Goal: Task Accomplishment & Management: Manage account settings

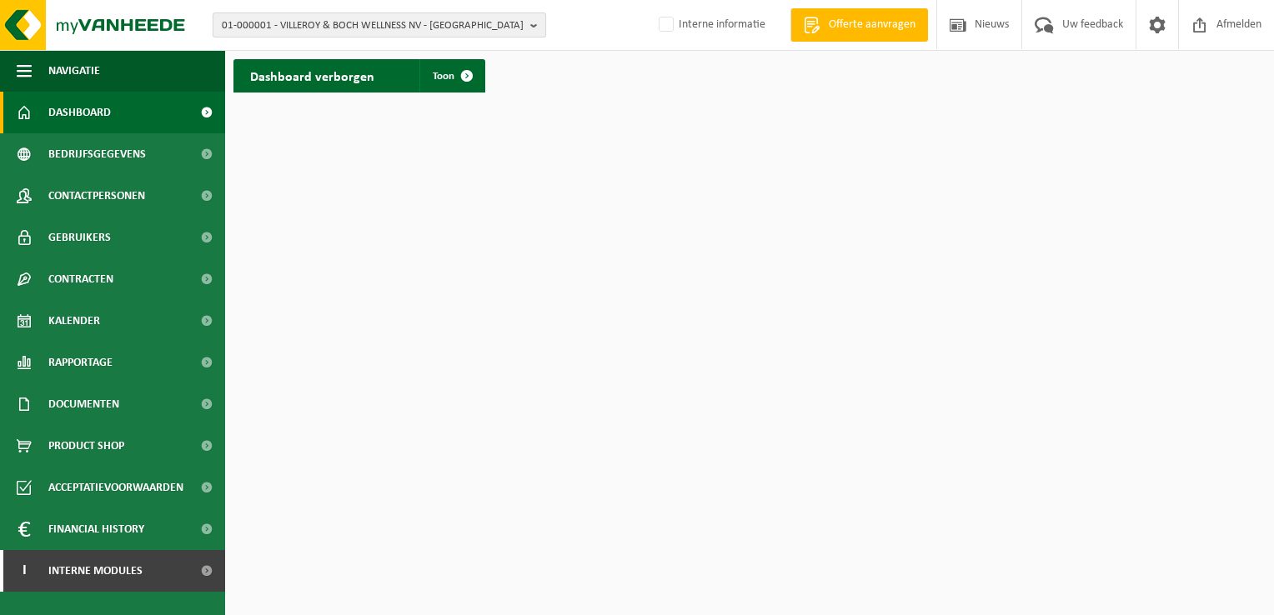
click at [267, 16] on span "01-000001 - VILLEROY & BOCH WELLNESS NV - ROESELARE" at bounding box center [373, 25] width 302 height 25
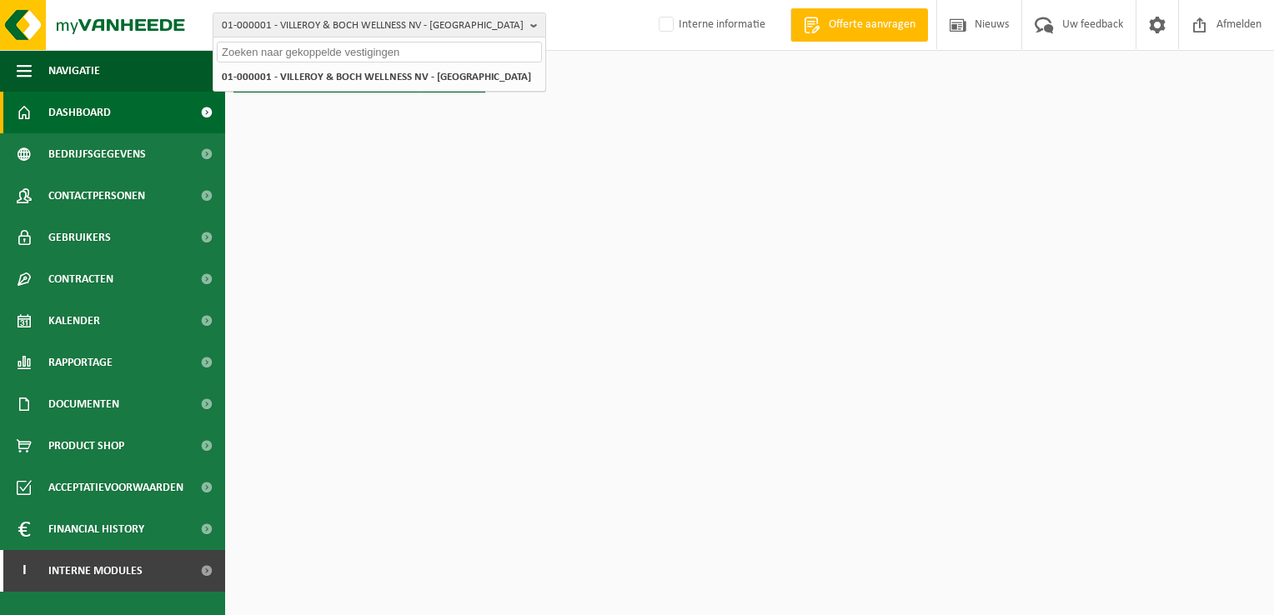
paste input "10-914574"
type input "10-914574"
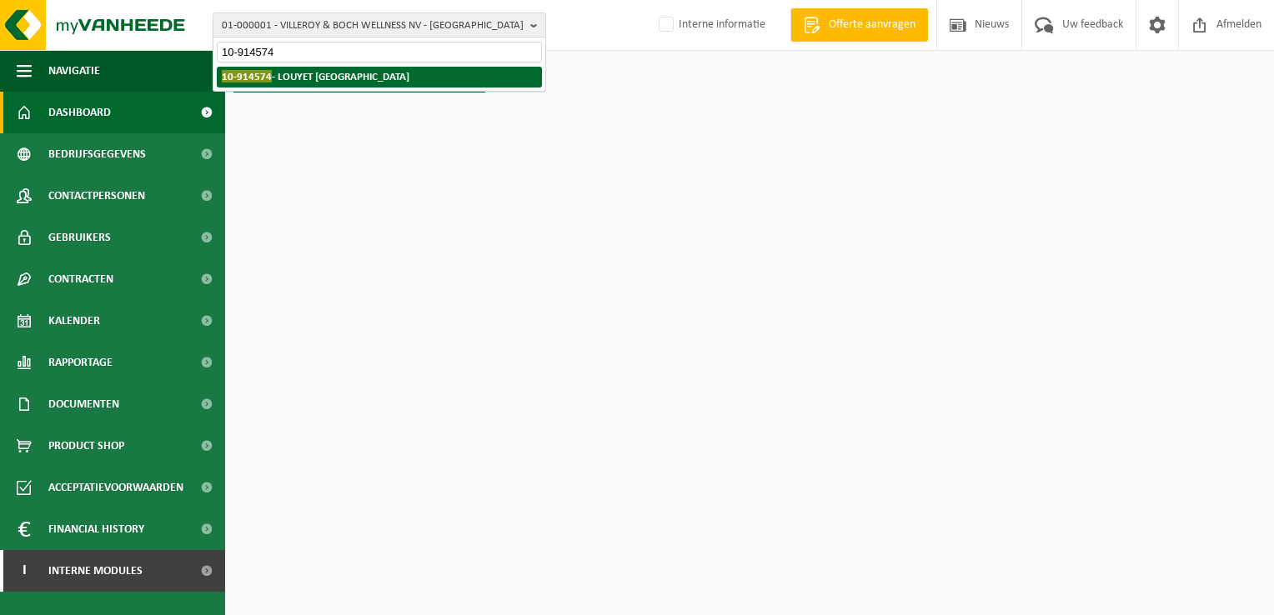
click at [337, 74] on strong "10-914574 - LOUYET WATERLOO - WATERLOO" at bounding box center [316, 76] width 188 height 13
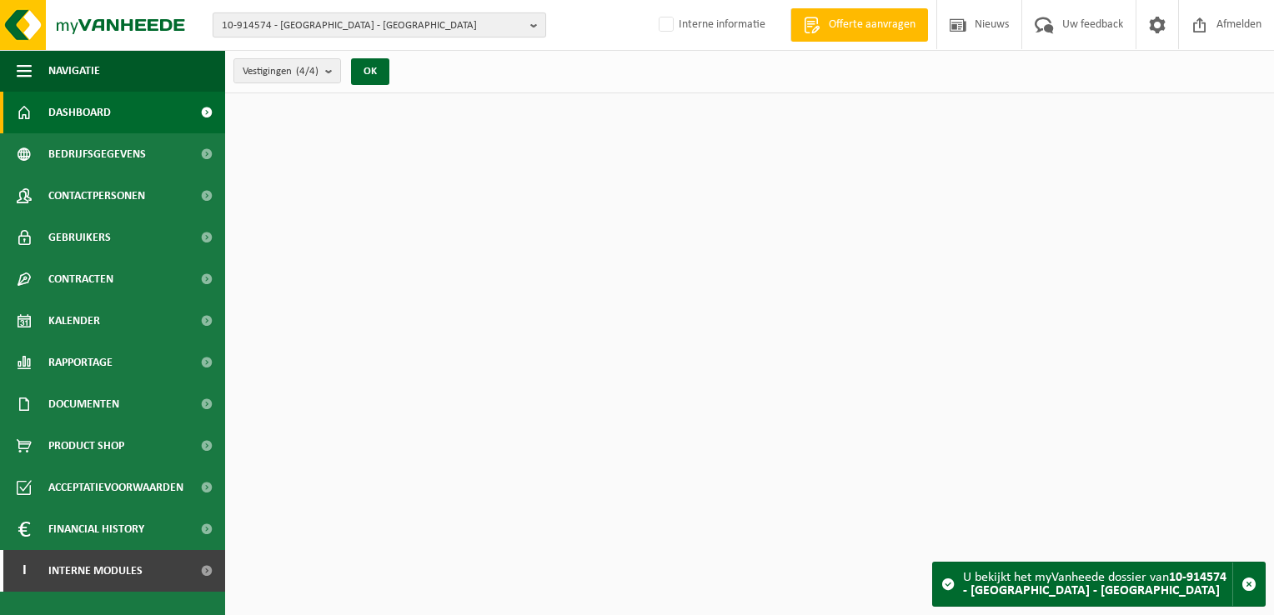
click at [273, 27] on span "10-914574 - [GEOGRAPHIC_DATA] - [GEOGRAPHIC_DATA]" at bounding box center [373, 25] width 302 height 25
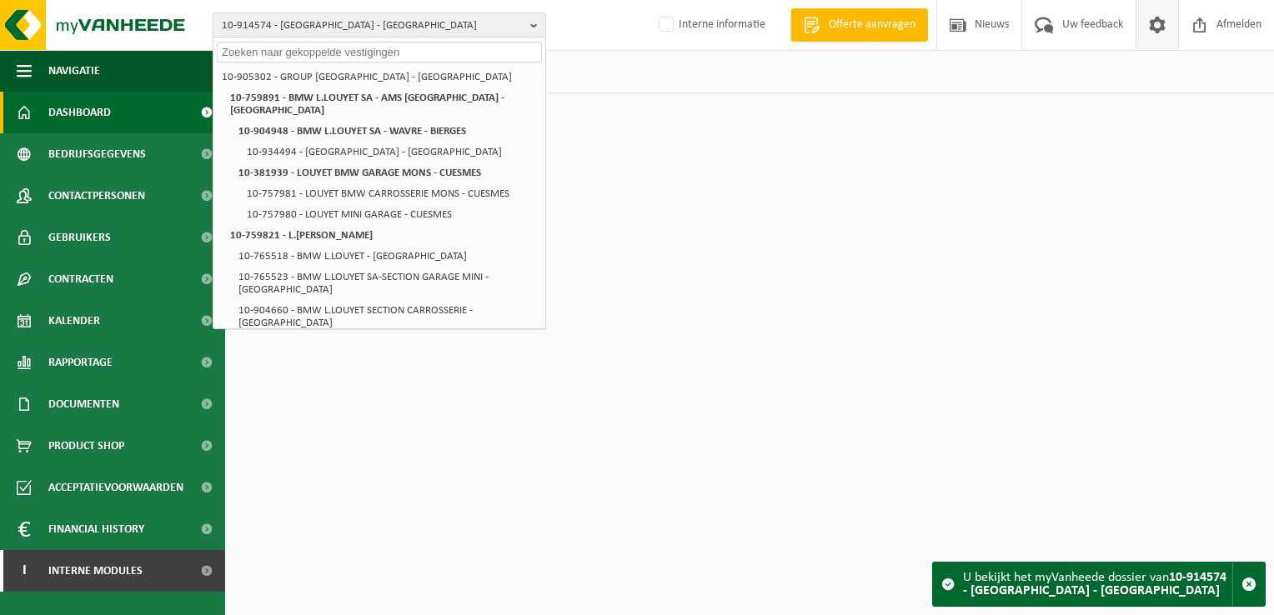
click at [1151, 29] on span at bounding box center [1157, 24] width 25 height 49
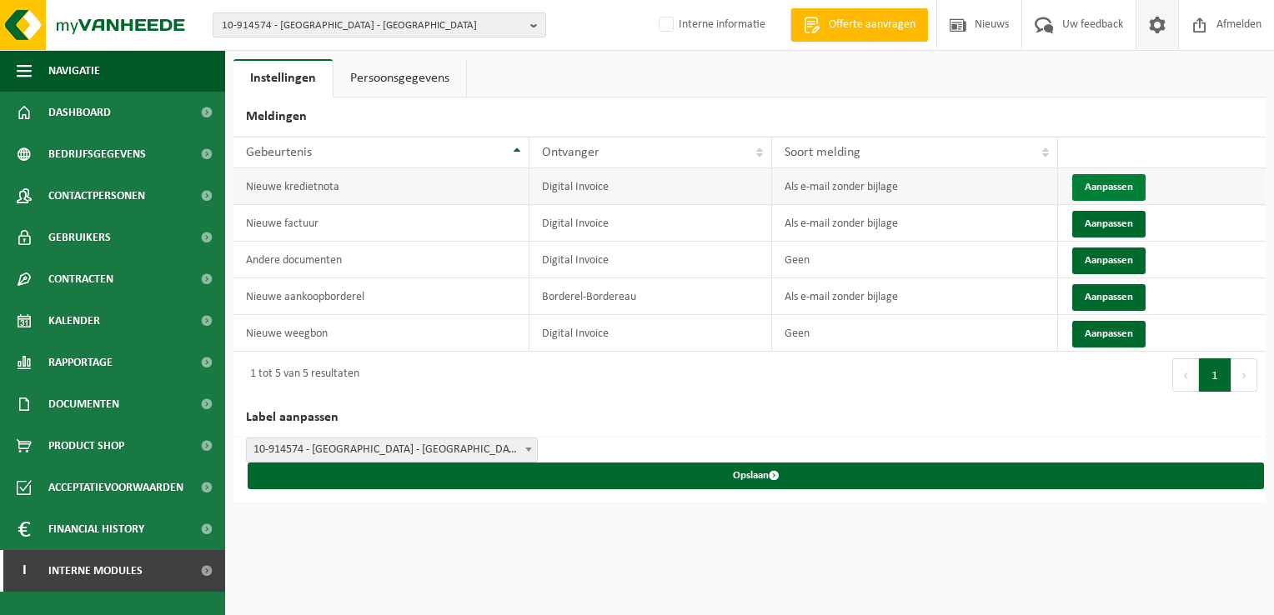
click at [1111, 188] on button "Aanpassen" at bounding box center [1108, 187] width 73 height 27
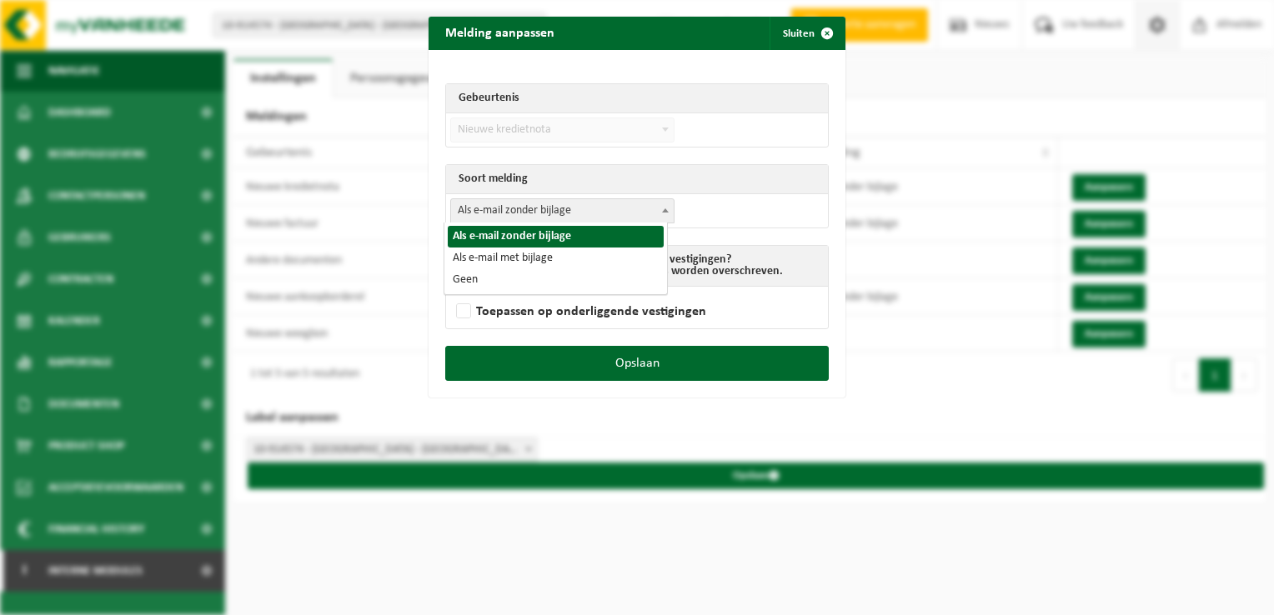
click at [524, 212] on span "Als e-mail zonder bijlage" at bounding box center [562, 210] width 223 height 23
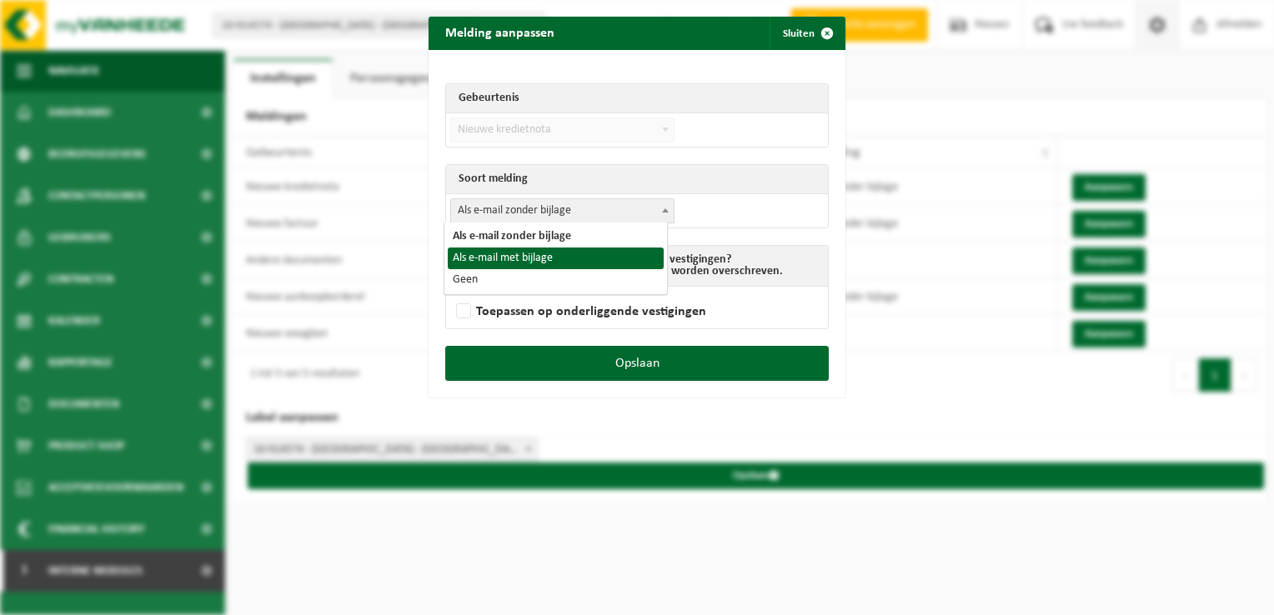
select select "3"
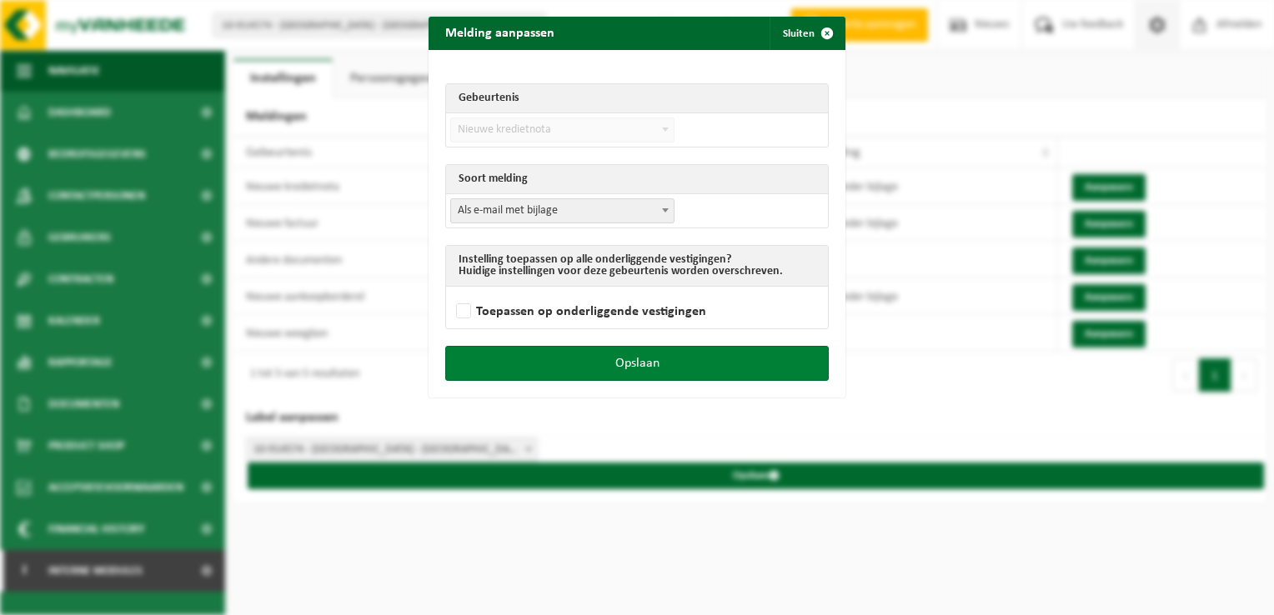
click at [650, 359] on button "Opslaan" at bounding box center [637, 363] width 384 height 35
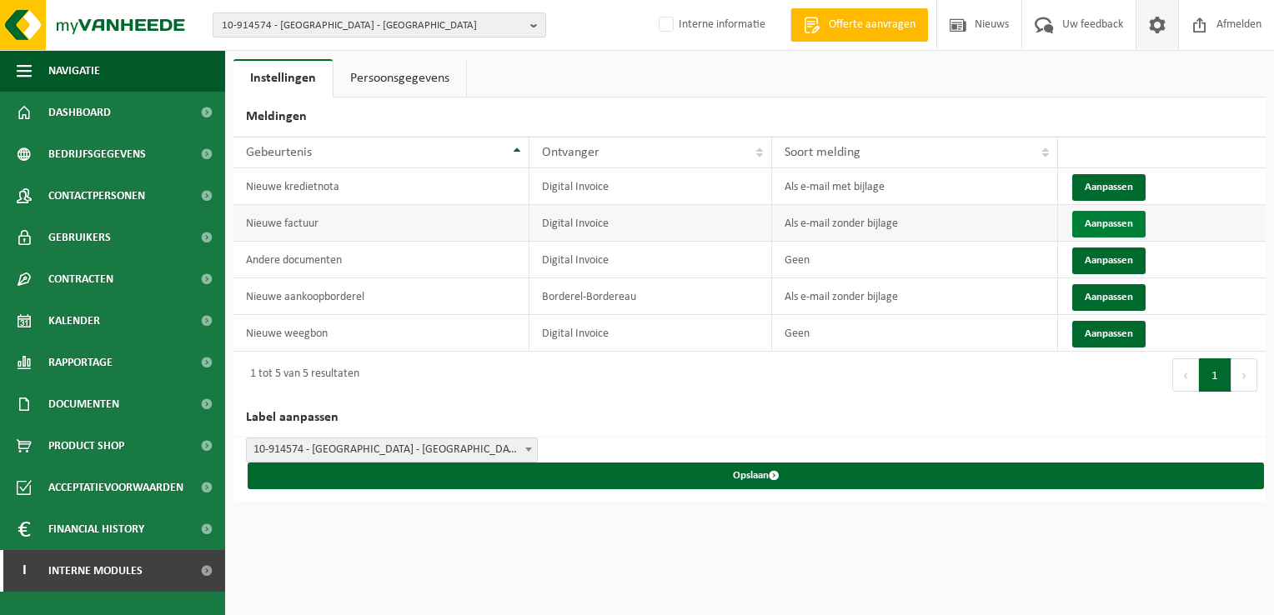
click at [1124, 224] on button "Aanpassen" at bounding box center [1108, 224] width 73 height 27
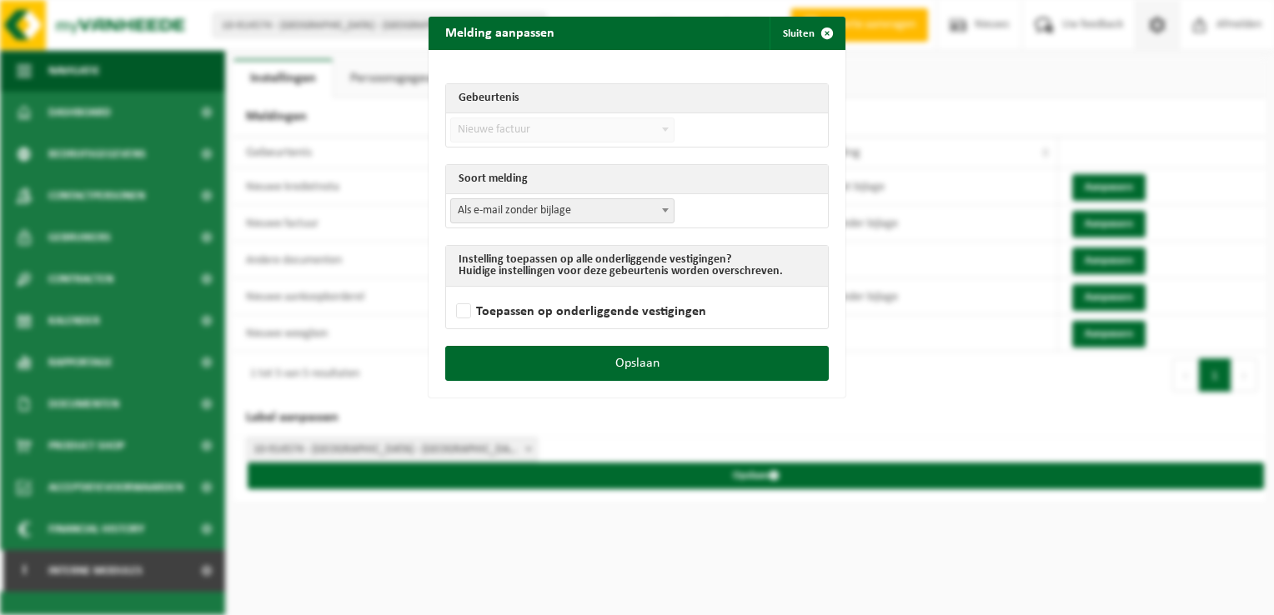
click at [594, 205] on span "Als e-mail zonder bijlage" at bounding box center [562, 210] width 223 height 23
select select "3"
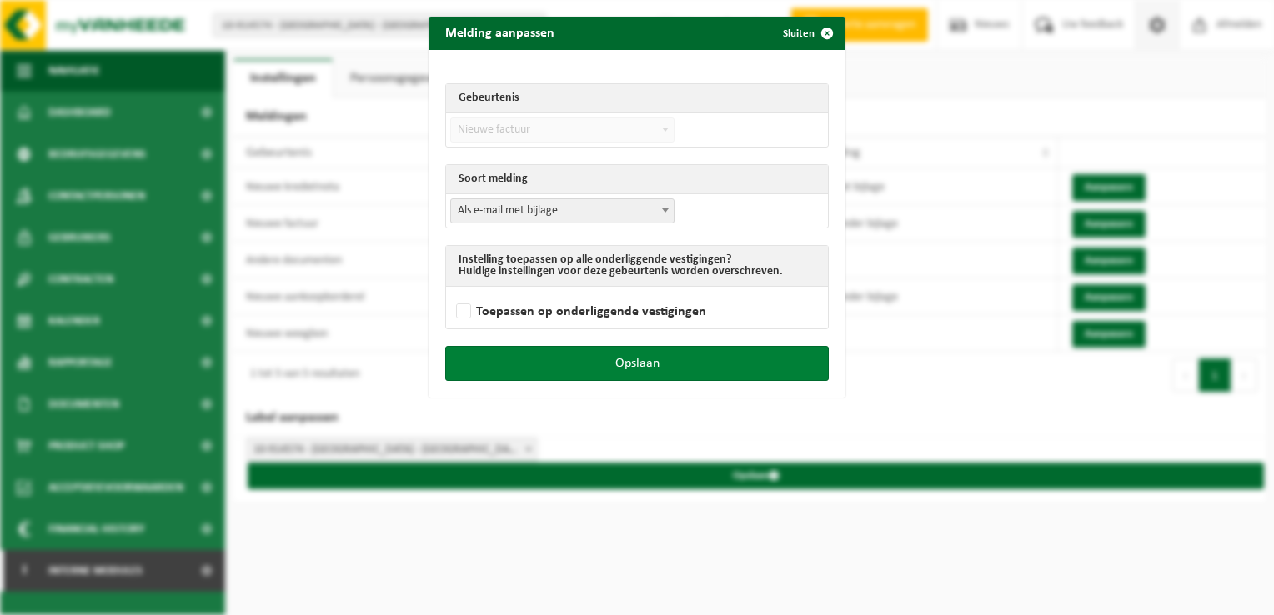
click at [625, 359] on button "Opslaan" at bounding box center [637, 363] width 384 height 35
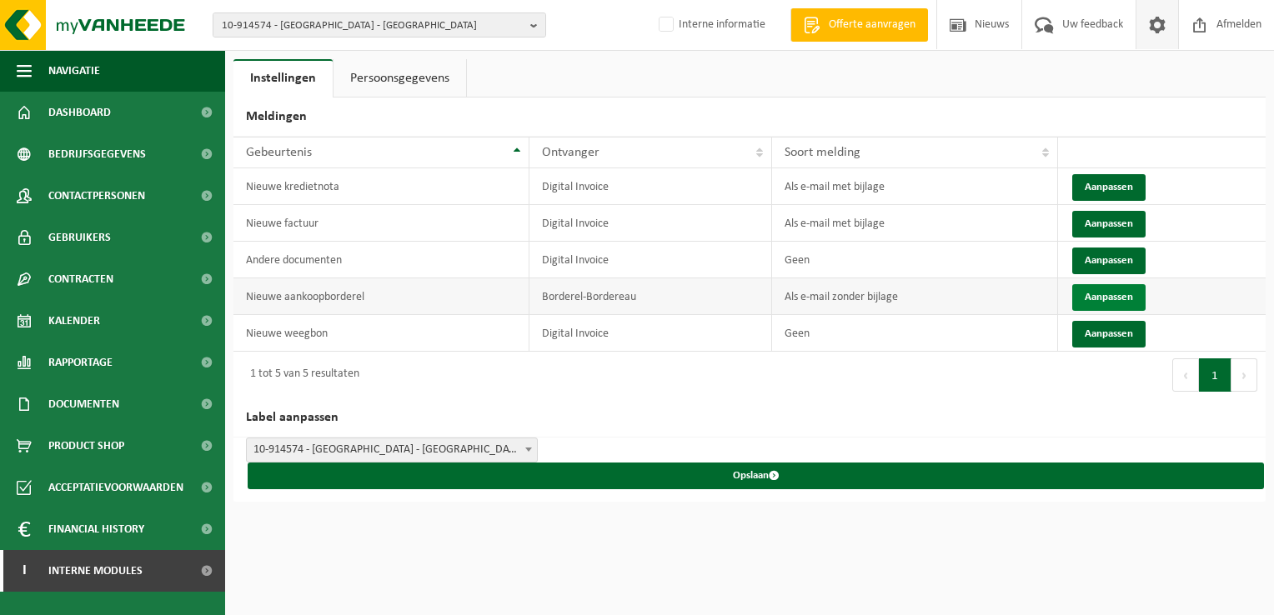
click at [1097, 292] on button "Aanpassen" at bounding box center [1108, 297] width 73 height 27
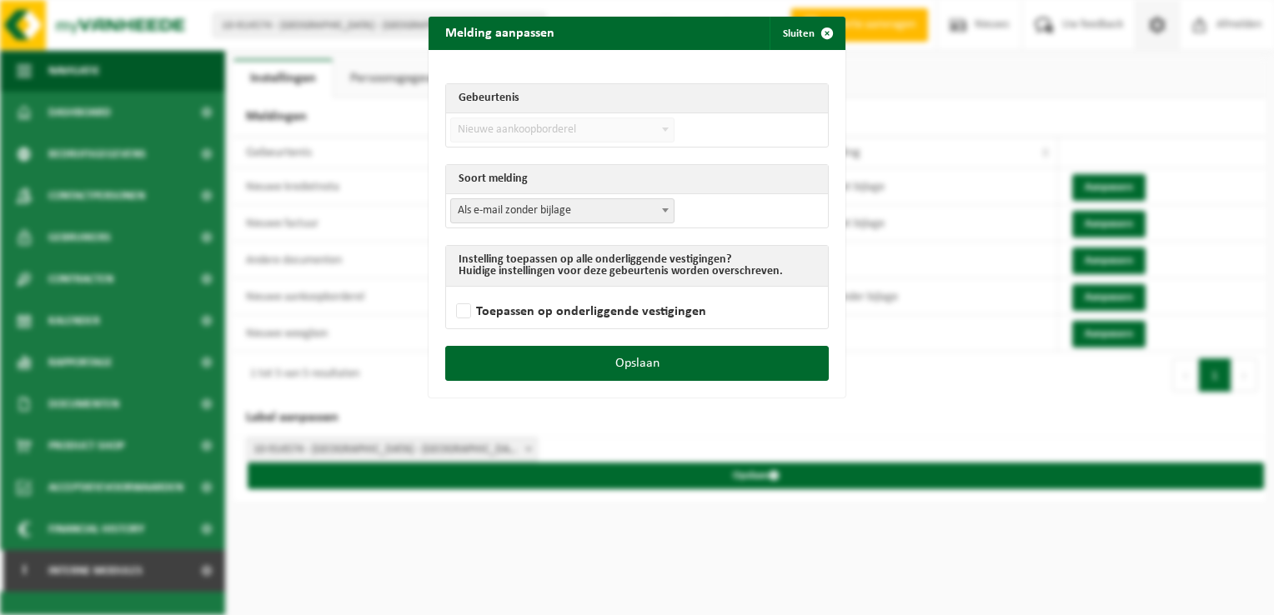
click at [503, 211] on span "Als e-mail zonder bijlage" at bounding box center [562, 210] width 223 height 23
select select "3"
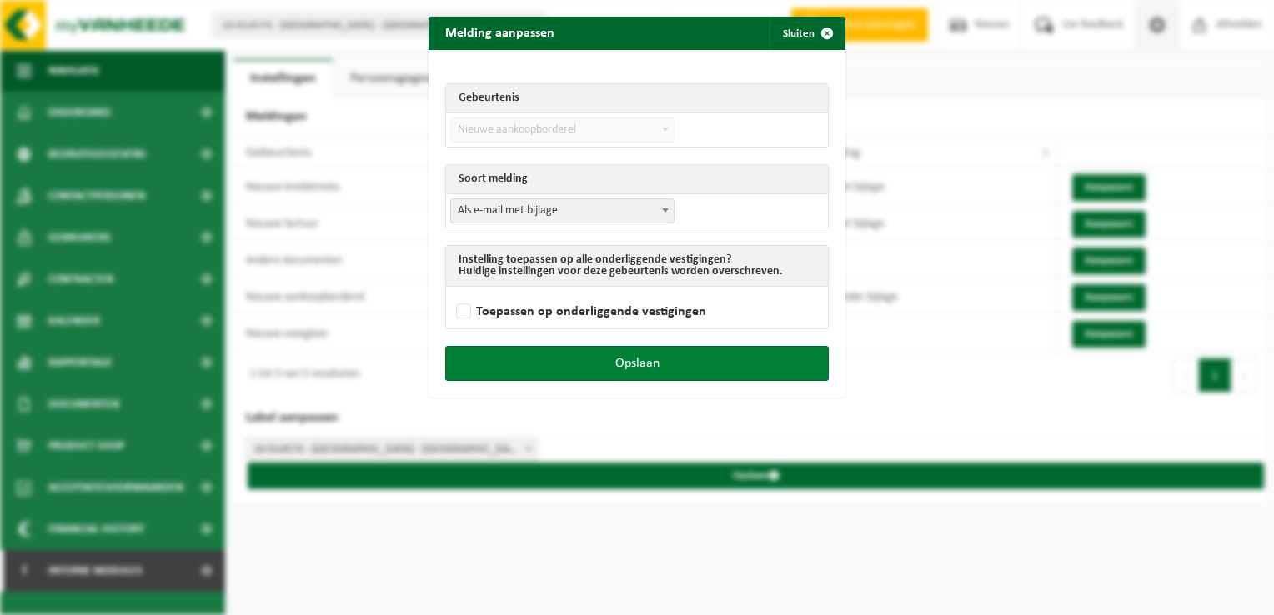
click at [660, 359] on button "Opslaan" at bounding box center [637, 363] width 384 height 35
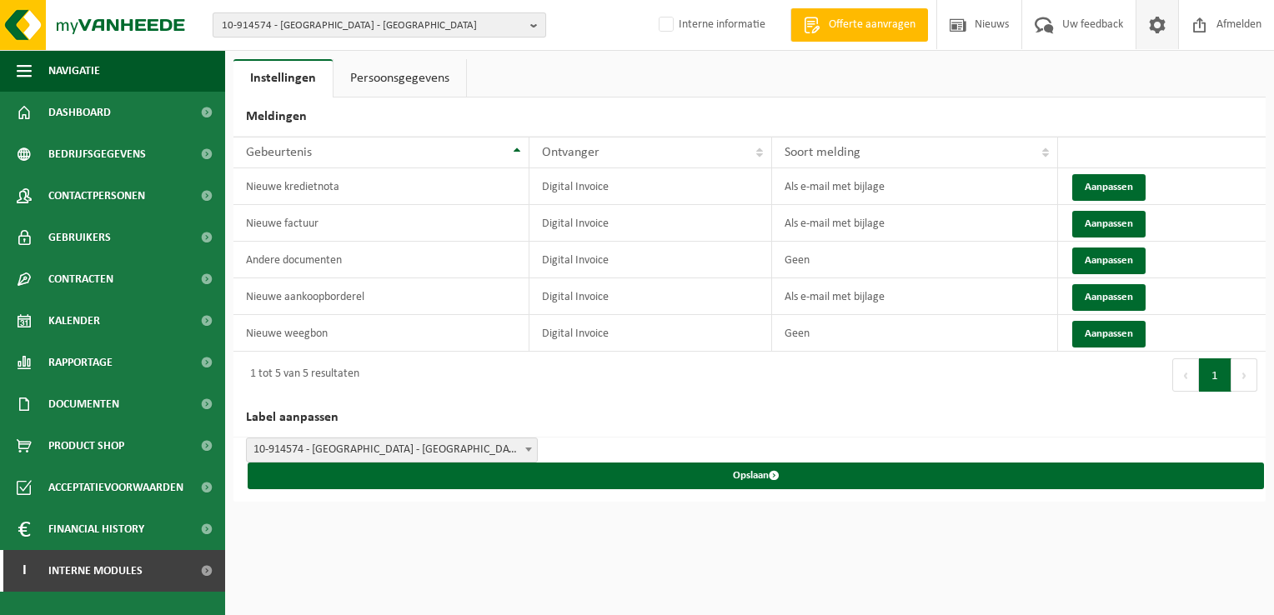
click at [256, 17] on span "10-914574 - LOUYET WATERLOO - WATERLOO" at bounding box center [373, 25] width 302 height 25
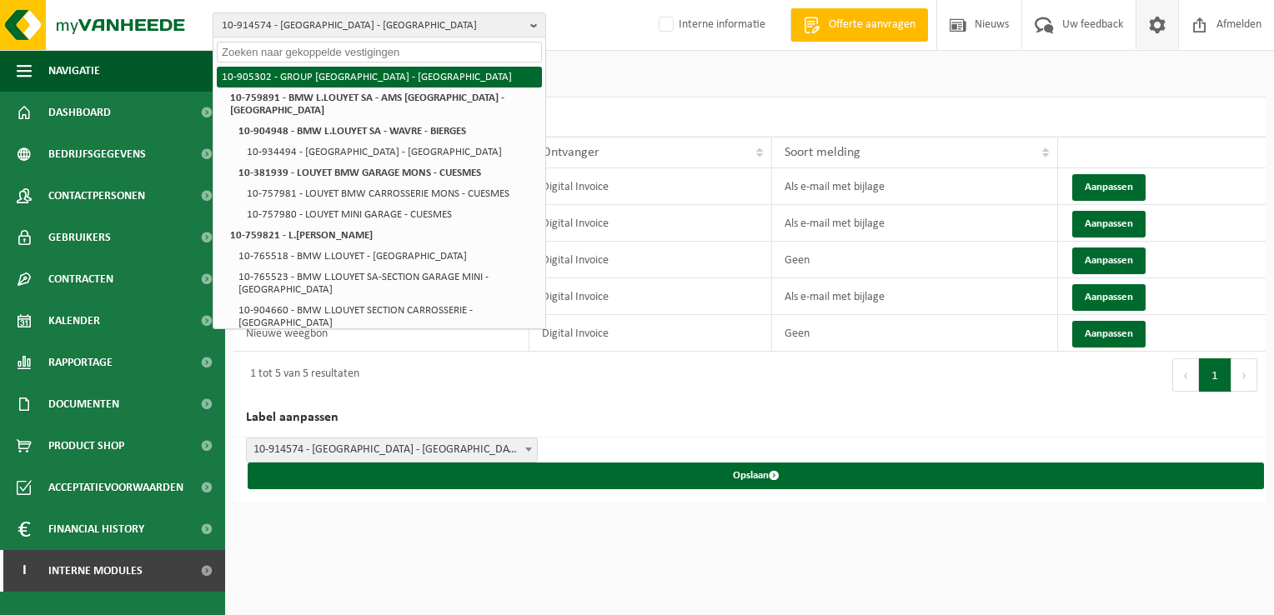
click at [290, 81] on li "10-905302 - GROUP LOUYET - CHARLEROI" at bounding box center [379, 77] width 325 height 21
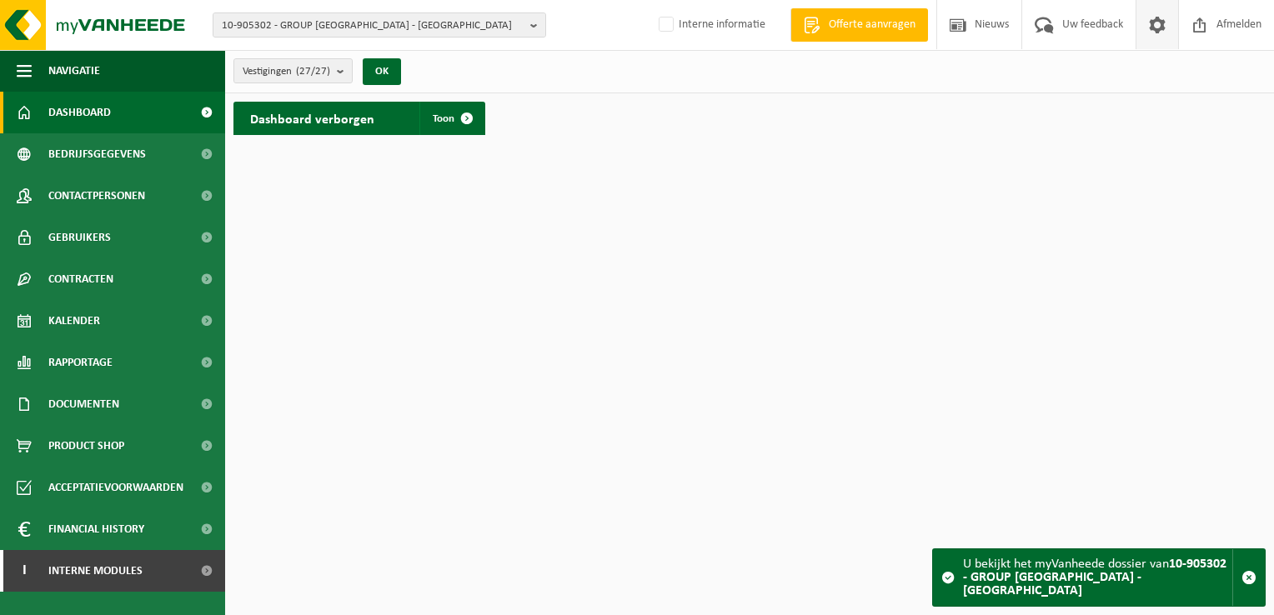
click at [1150, 38] on span at bounding box center [1157, 24] width 25 height 49
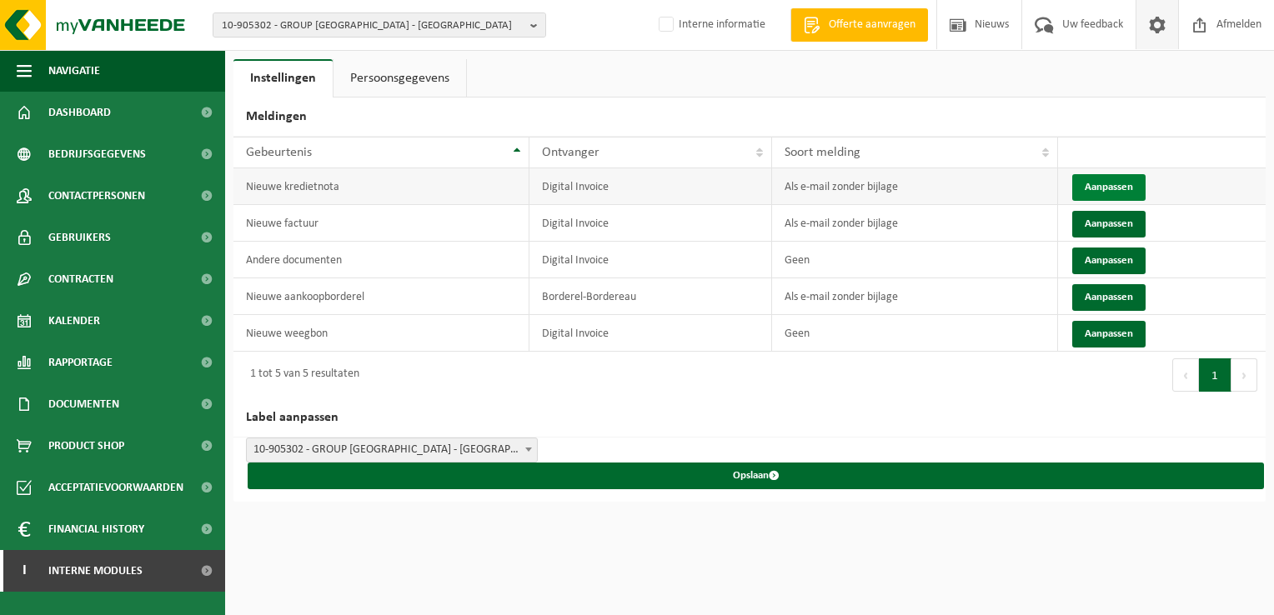
click at [1105, 180] on button "Aanpassen" at bounding box center [1108, 187] width 73 height 27
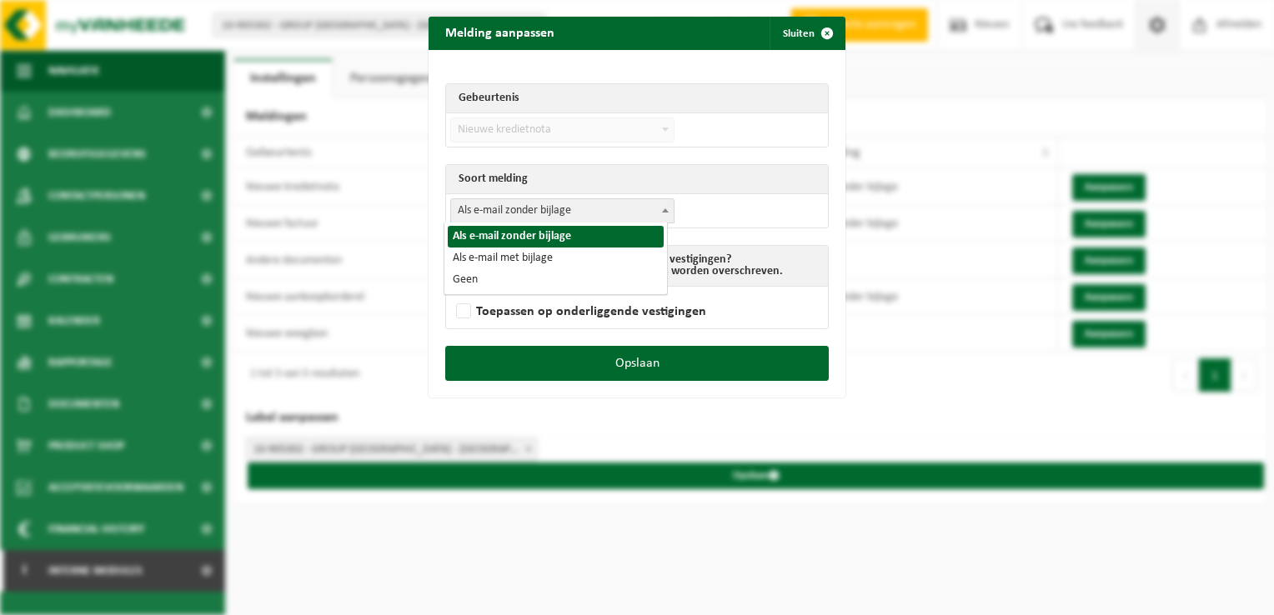
click at [587, 213] on span "Als e-mail zonder bijlage" at bounding box center [562, 210] width 223 height 23
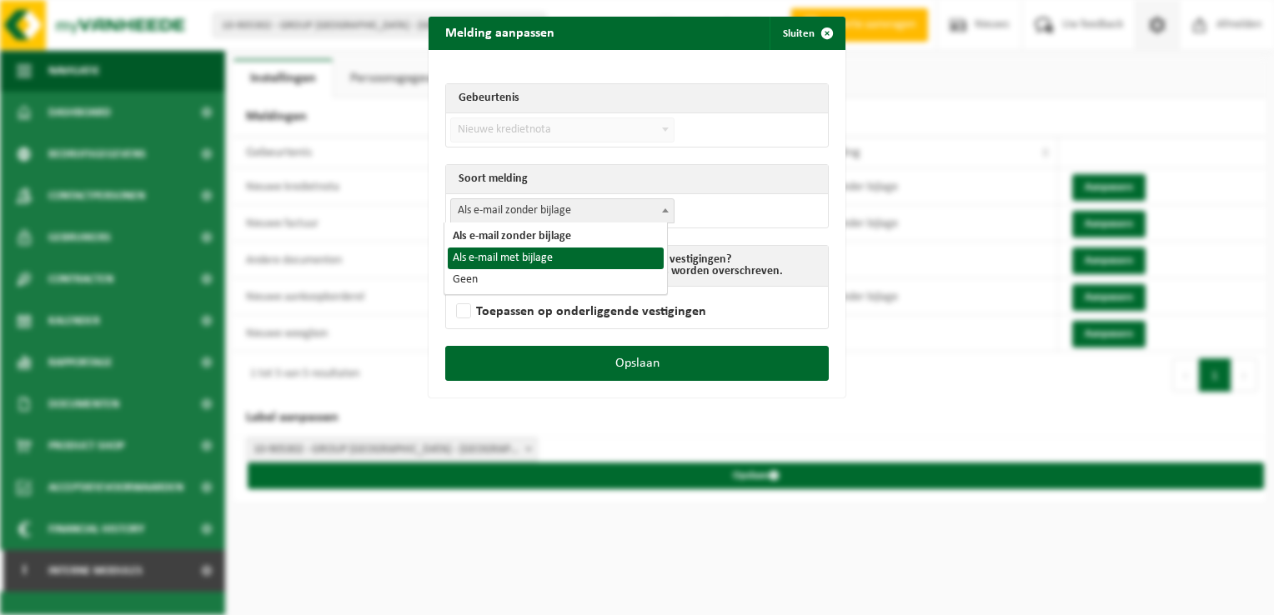
select select "3"
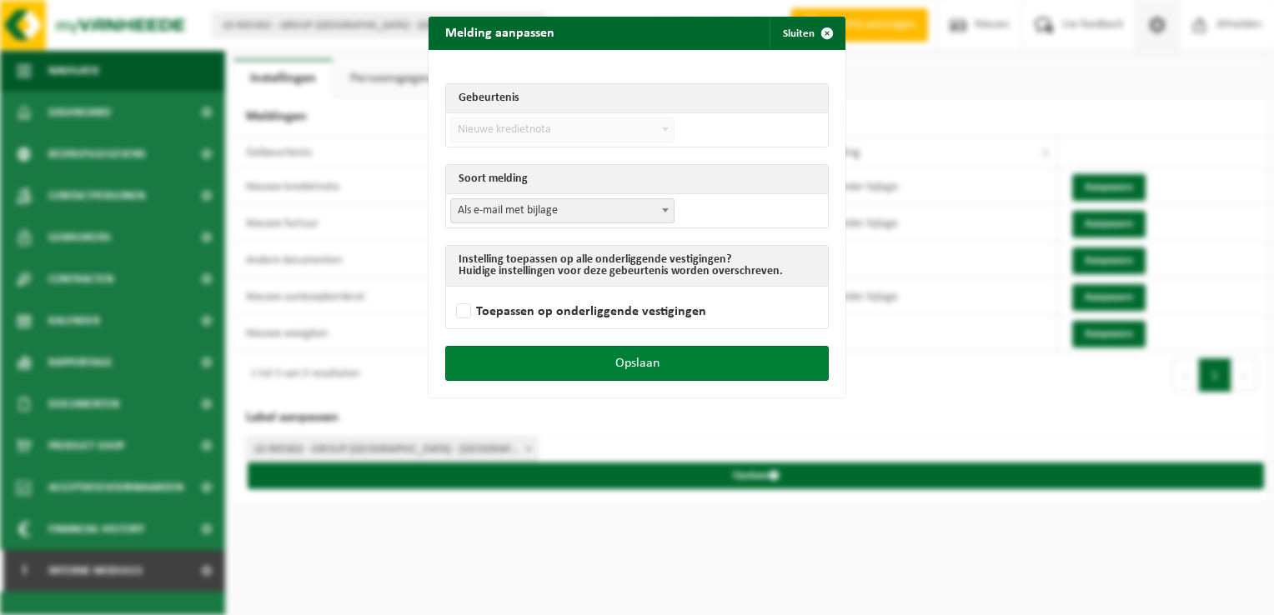
click at [624, 350] on button "Opslaan" at bounding box center [637, 363] width 384 height 35
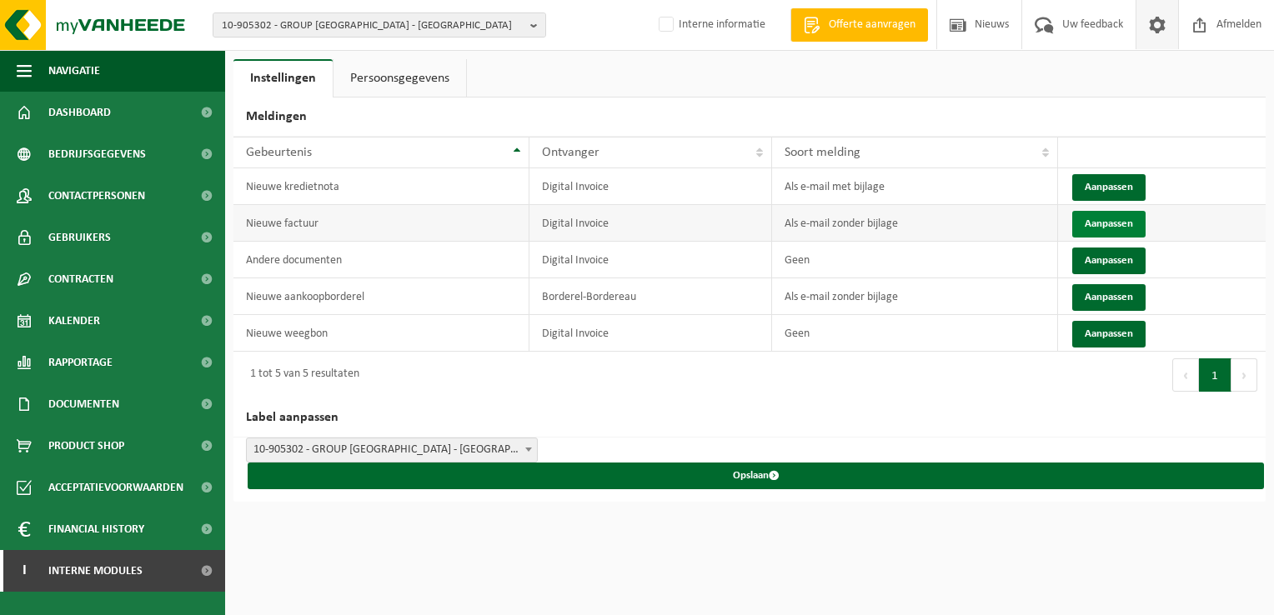
click at [1096, 225] on button "Aanpassen" at bounding box center [1108, 224] width 73 height 27
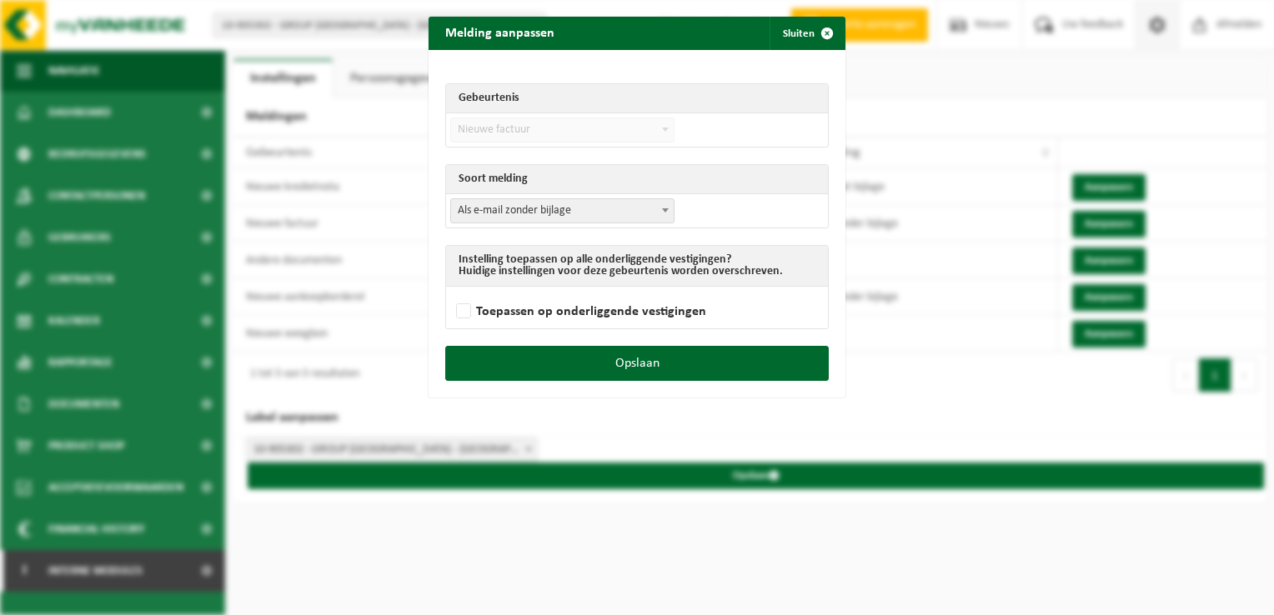
click at [619, 202] on span "Als e-mail zonder bijlage" at bounding box center [562, 210] width 223 height 23
select select "3"
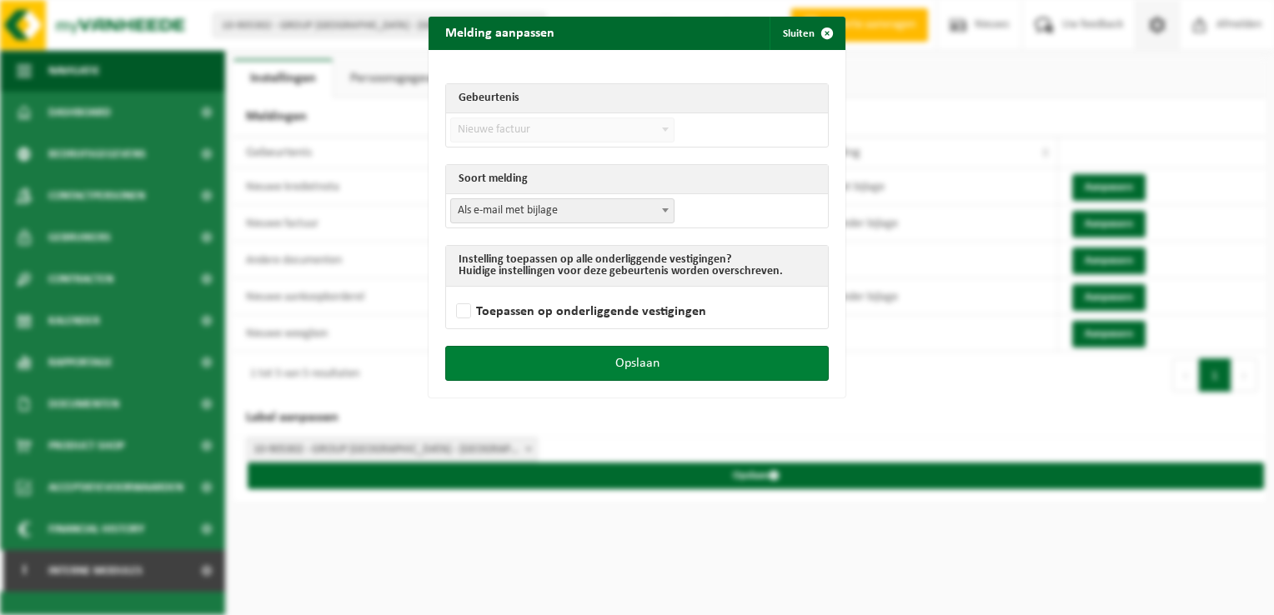
click at [670, 359] on button "Opslaan" at bounding box center [637, 363] width 384 height 35
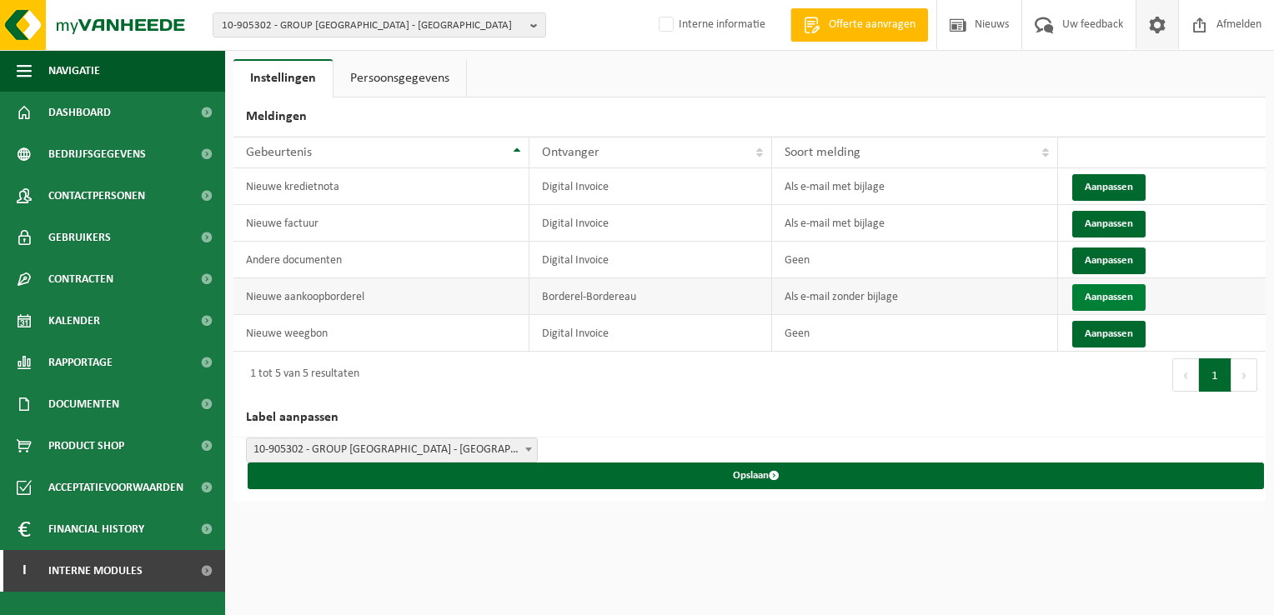
click at [1121, 294] on button "Aanpassen" at bounding box center [1108, 297] width 73 height 27
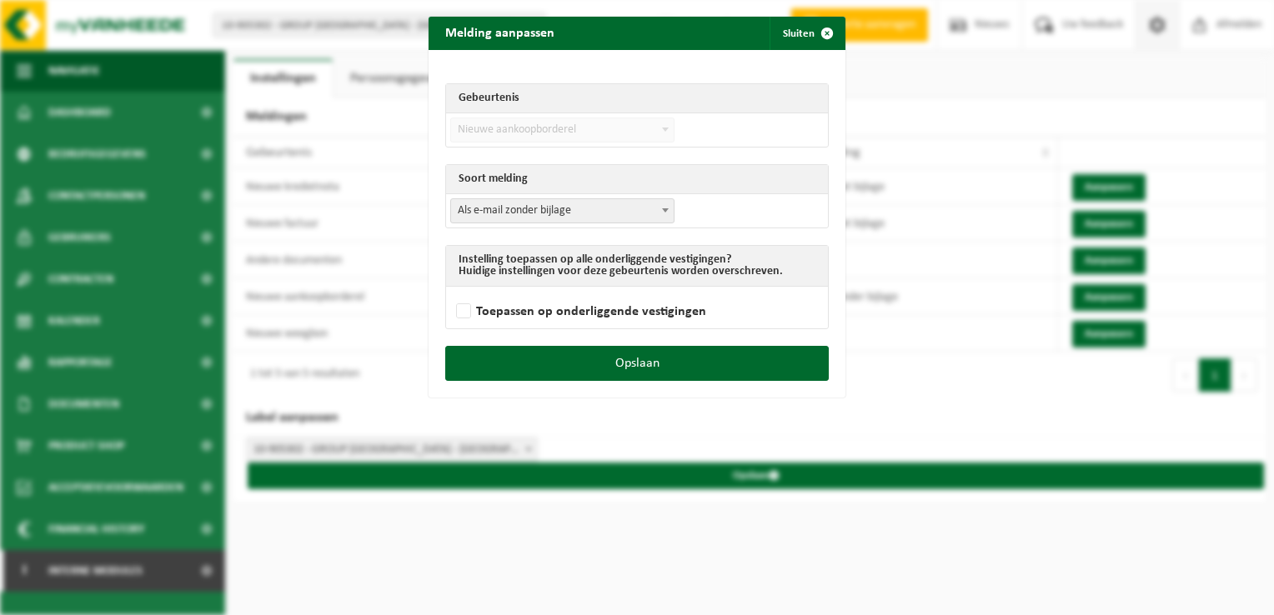
click at [552, 215] on span "Als e-mail zonder bijlage" at bounding box center [562, 210] width 223 height 23
drag, startPoint x: 513, startPoint y: 271, endPoint x: 546, endPoint y: 258, distance: 35.9
select select "3"
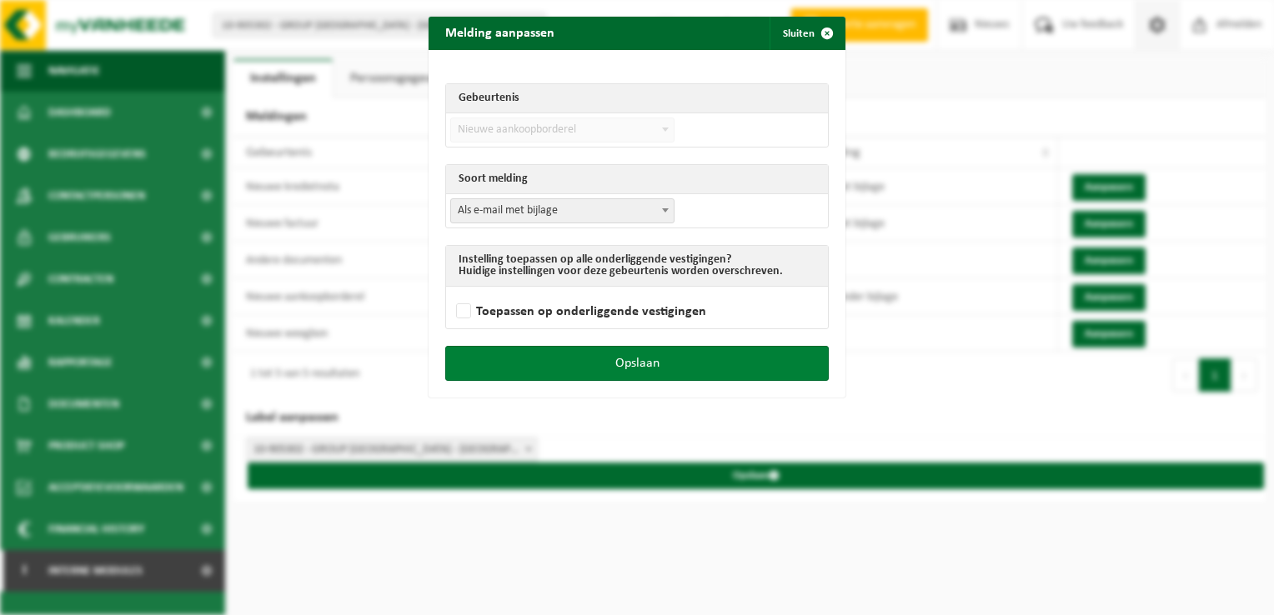
click at [649, 359] on button "Opslaan" at bounding box center [637, 363] width 384 height 35
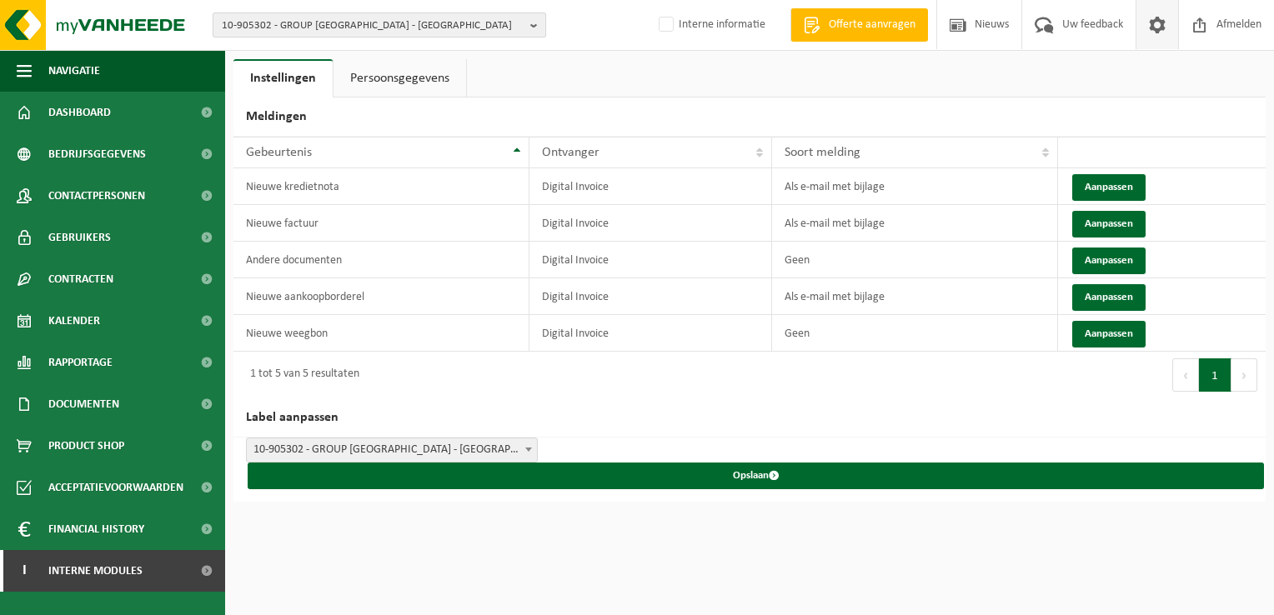
click at [328, 30] on span "10-905302 - GROUP LOUYET - CHARLEROI" at bounding box center [373, 25] width 302 height 25
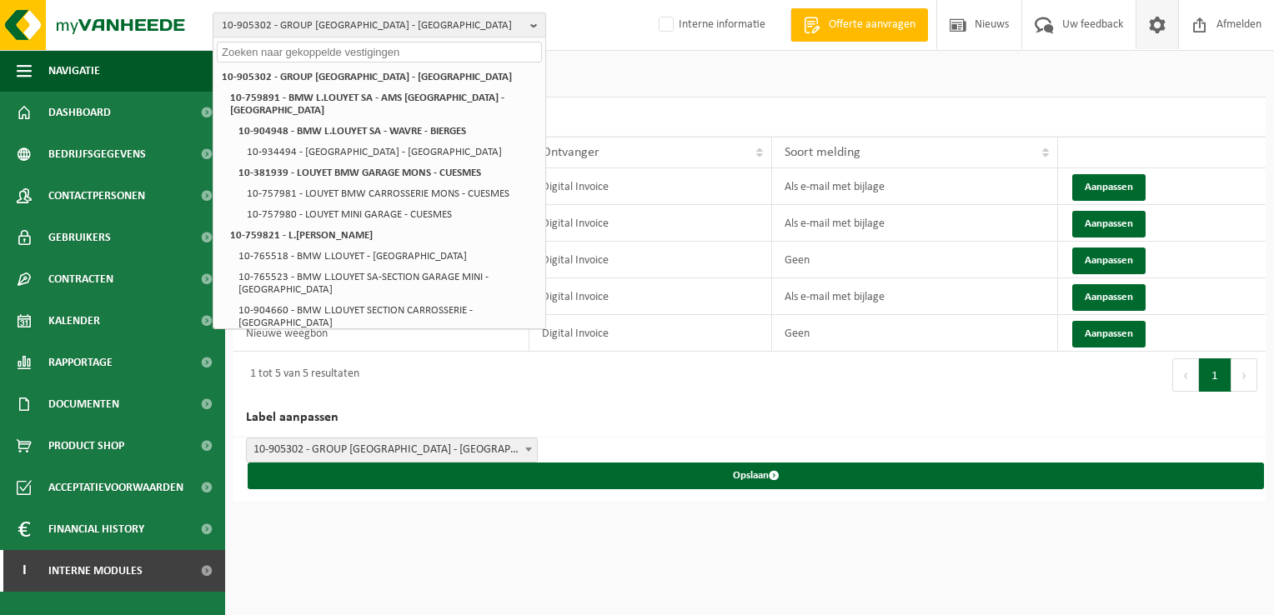
paste input "10-769050"
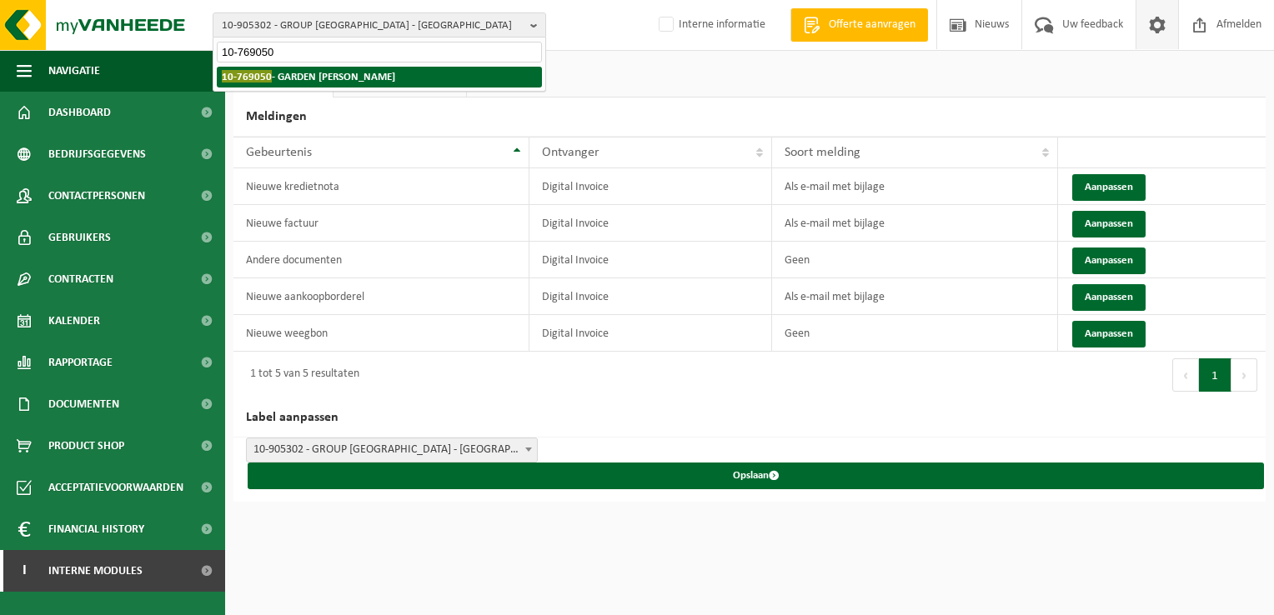
type input "10-769050"
click at [294, 81] on strong "10-769050 - GARDEN LEROY - VERLAINE" at bounding box center [308, 76] width 173 height 13
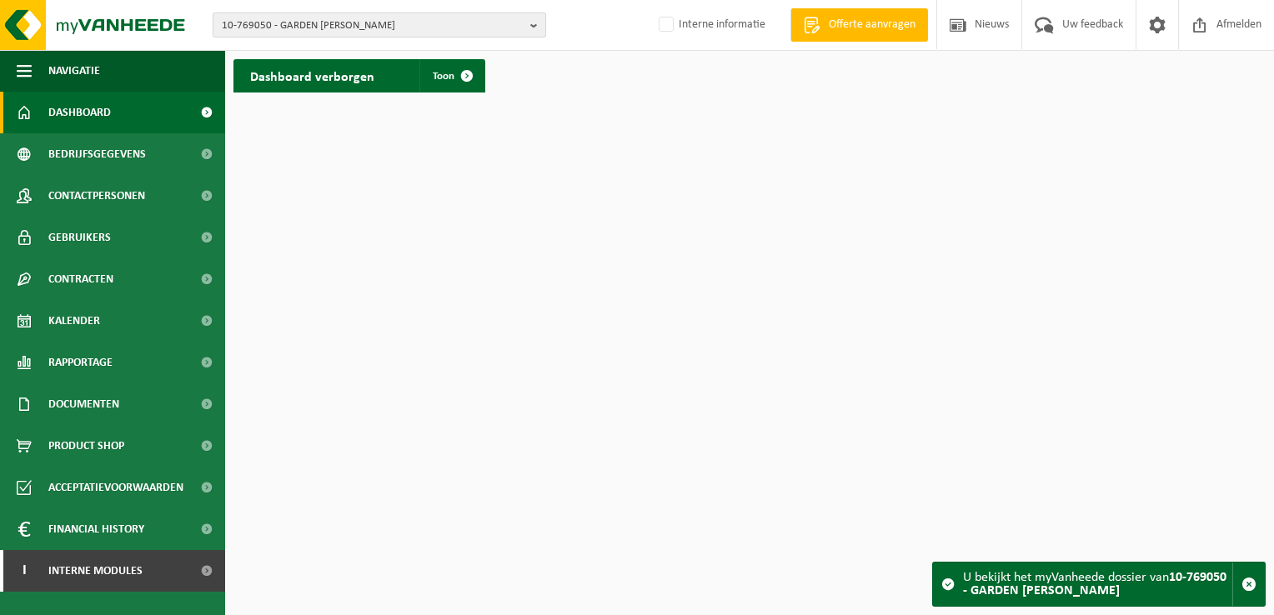
click at [330, 28] on span "10-769050 - GARDEN LEROY - VERLAINE" at bounding box center [373, 25] width 302 height 25
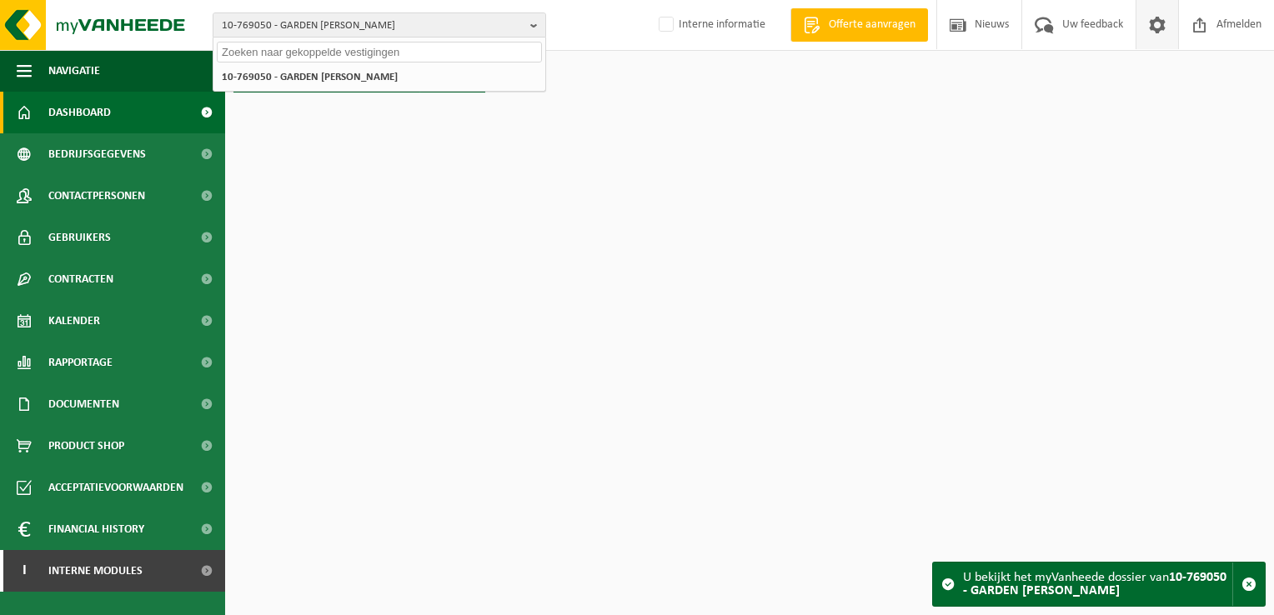
click at [1161, 24] on span at bounding box center [1157, 24] width 25 height 49
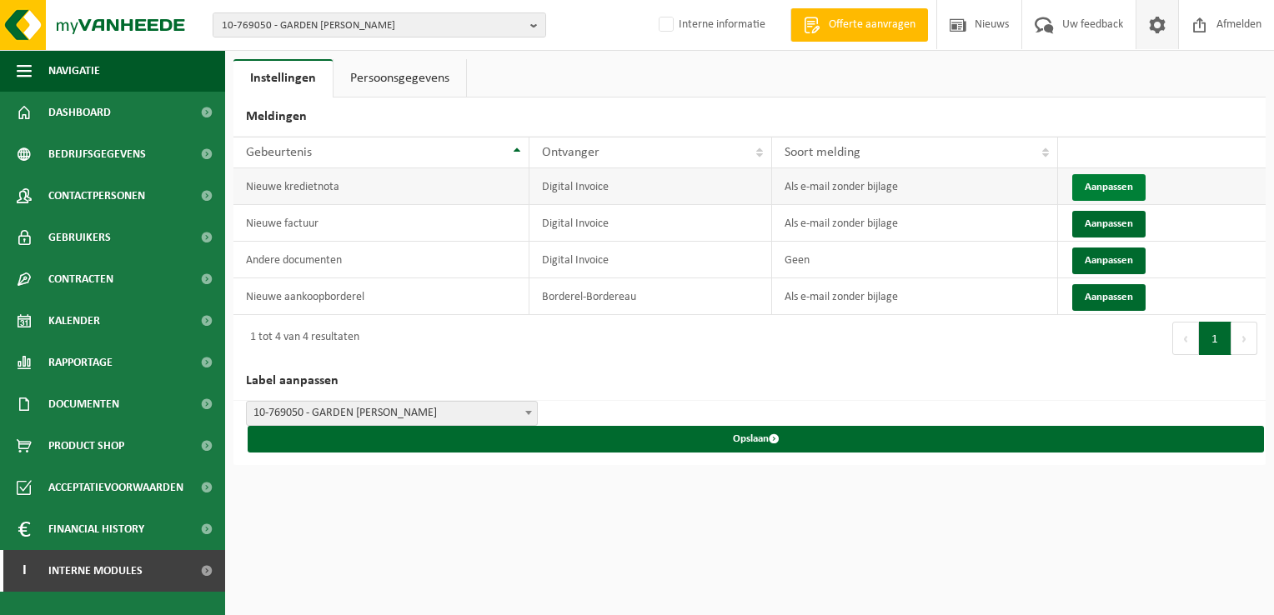
click at [1086, 179] on button "Aanpassen" at bounding box center [1108, 187] width 73 height 27
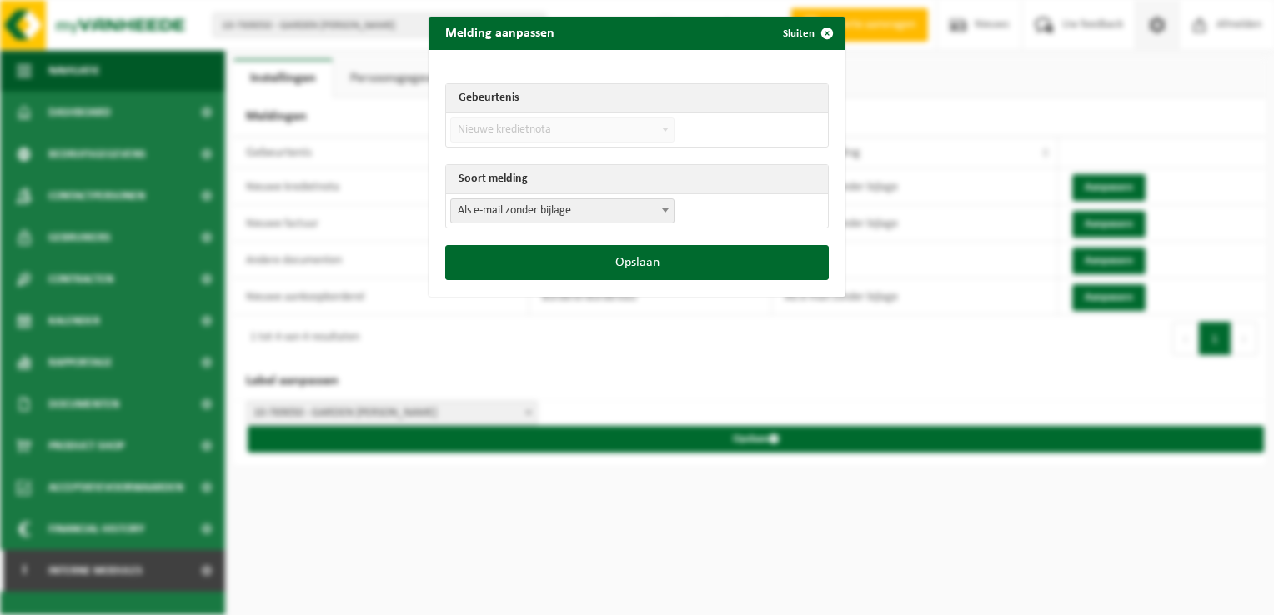
click at [590, 218] on span "Als e-mail zonder bijlage" at bounding box center [562, 210] width 223 height 23
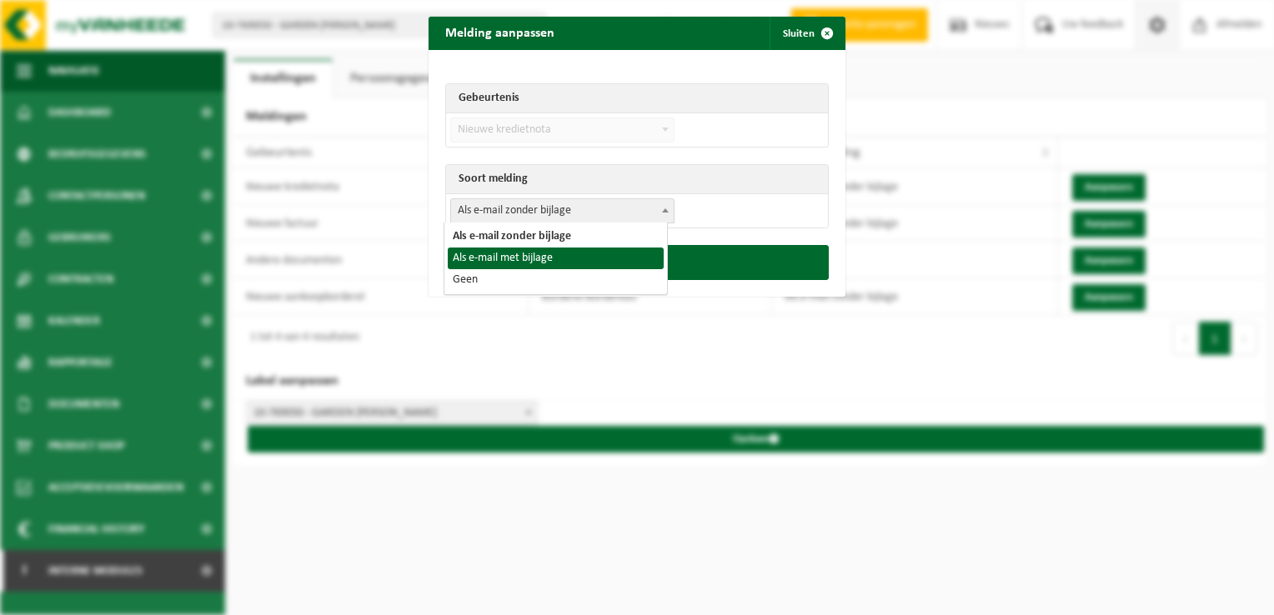
select select "3"
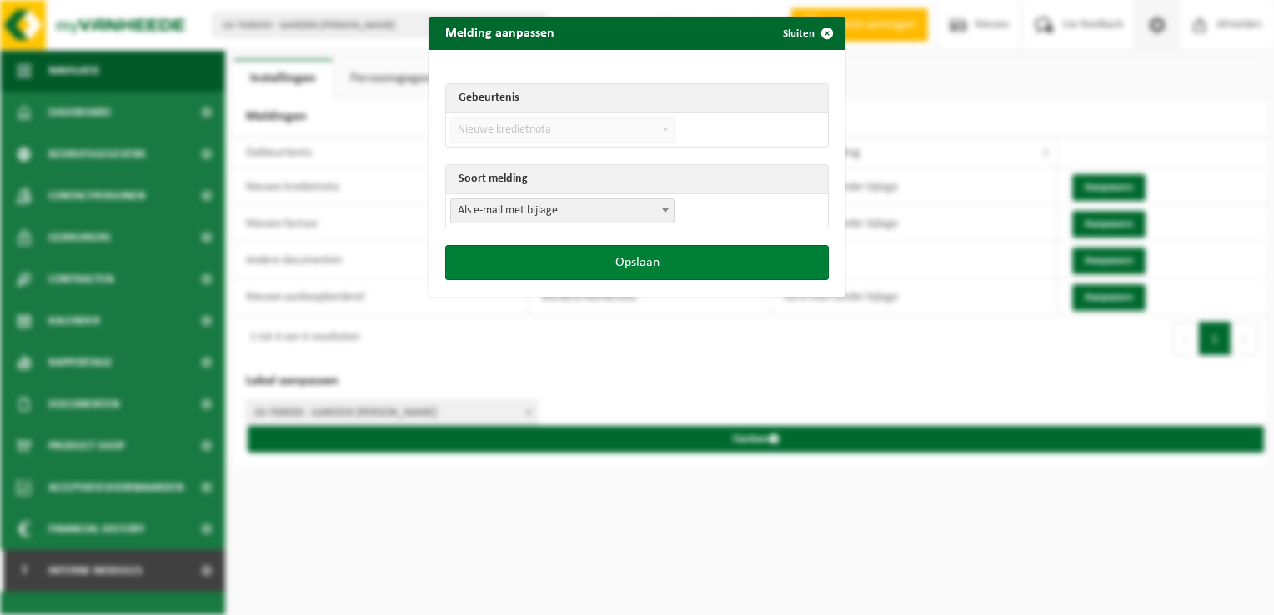
click at [630, 265] on button "Opslaan" at bounding box center [637, 262] width 384 height 35
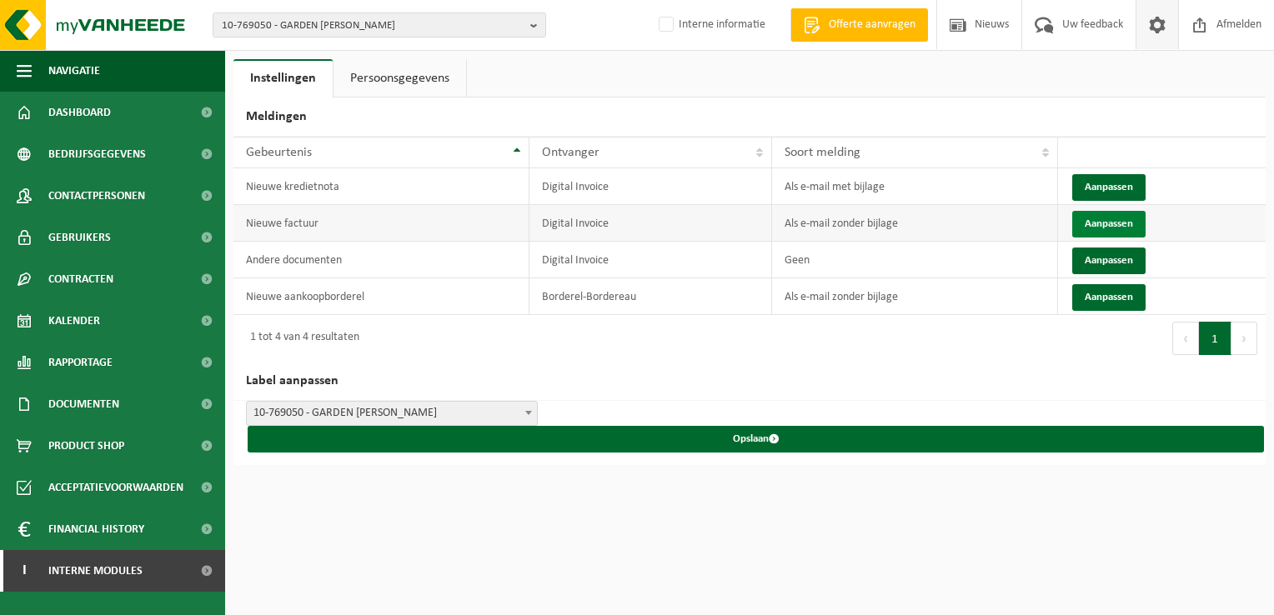
click at [1087, 222] on button "Aanpassen" at bounding box center [1108, 224] width 73 height 27
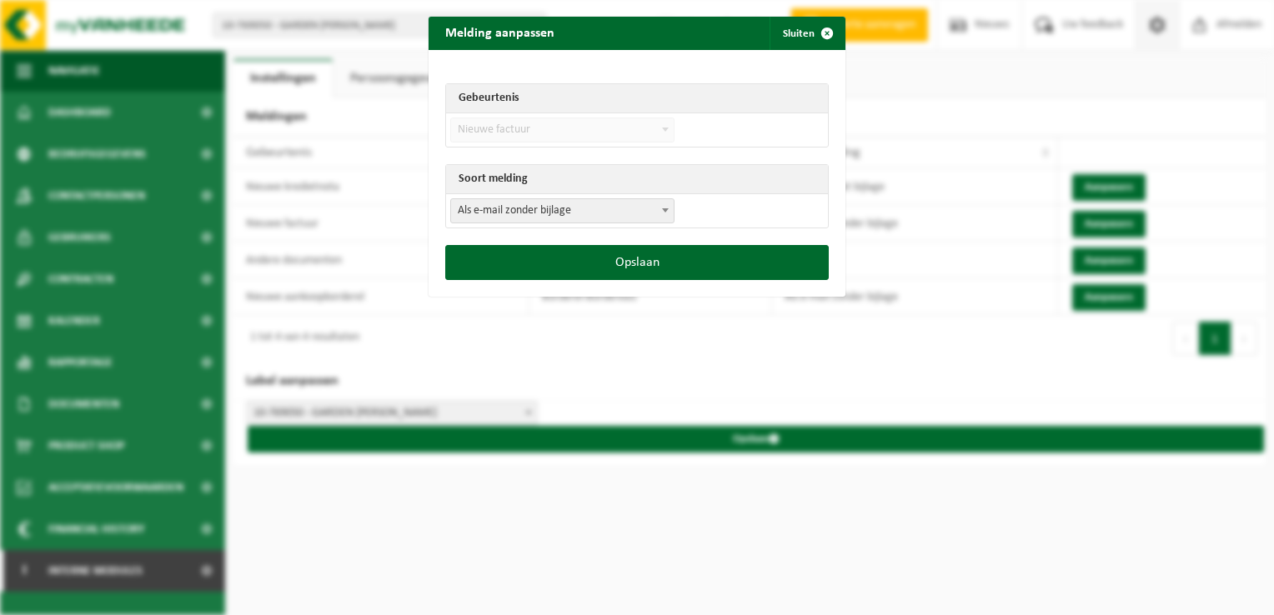
click at [557, 215] on span "Als e-mail zonder bijlage" at bounding box center [562, 210] width 223 height 23
select select "3"
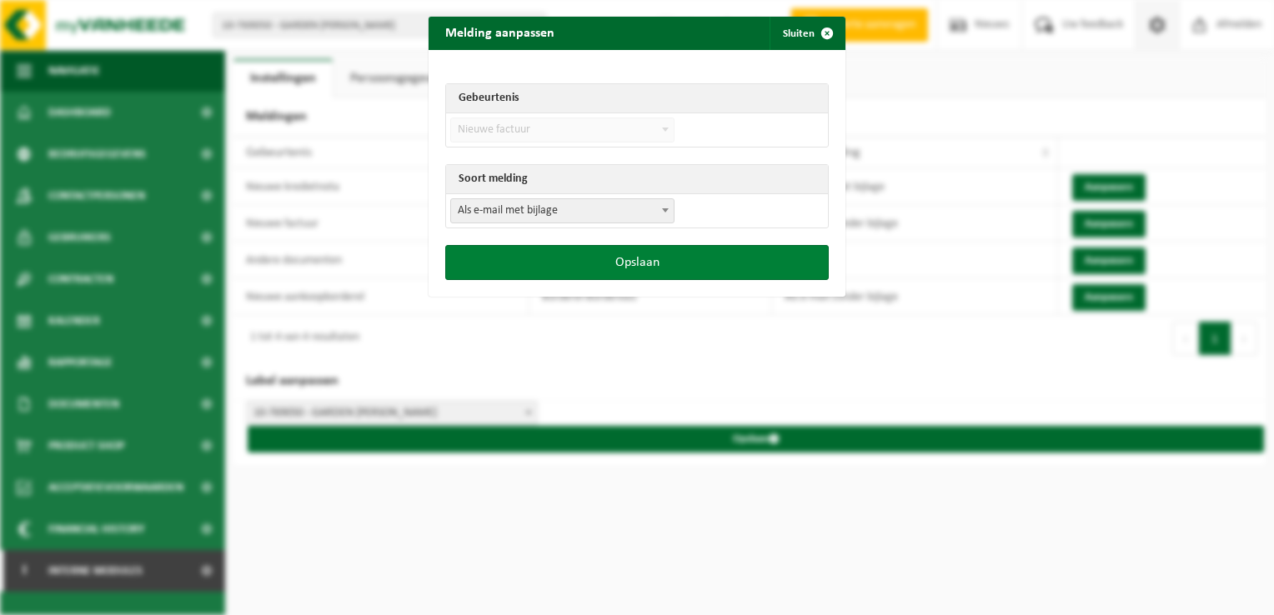
click at [670, 258] on button "Opslaan" at bounding box center [637, 262] width 384 height 35
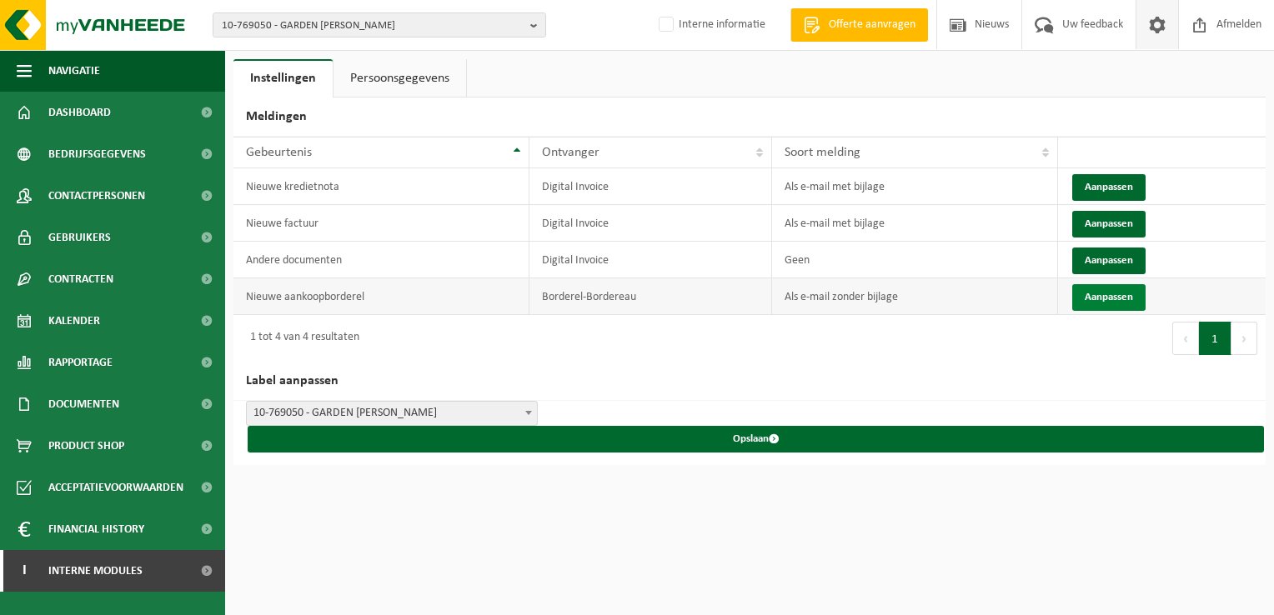
click at [1096, 294] on button "Aanpassen" at bounding box center [1108, 297] width 73 height 27
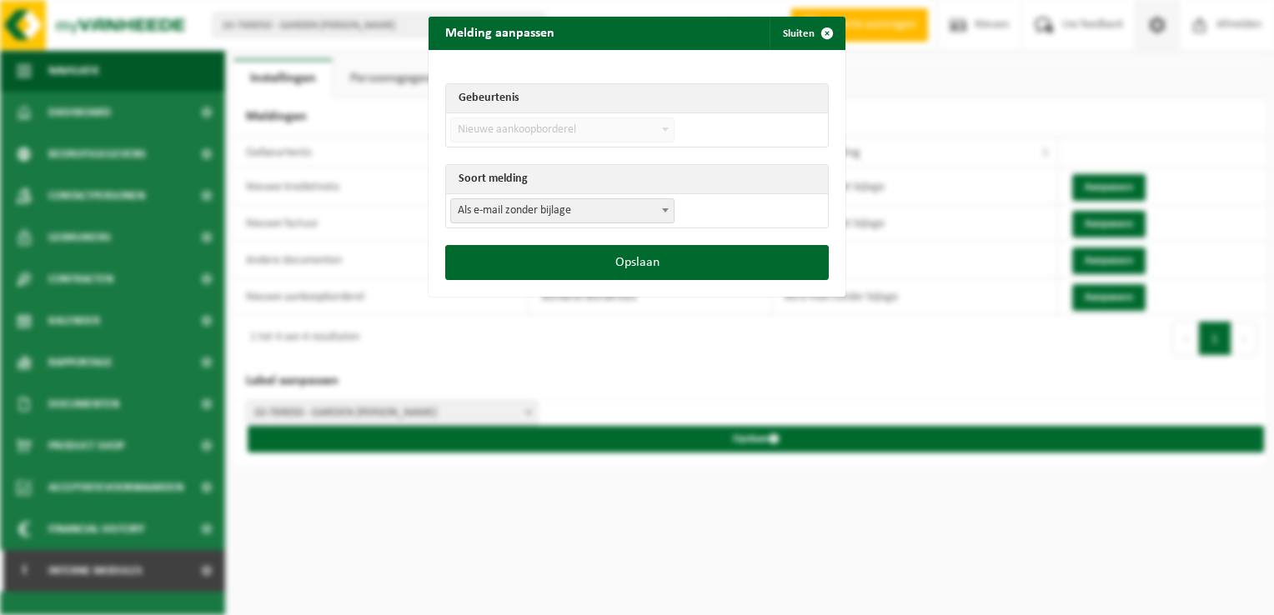
click at [530, 203] on span "Als e-mail zonder bijlage" at bounding box center [562, 210] width 223 height 23
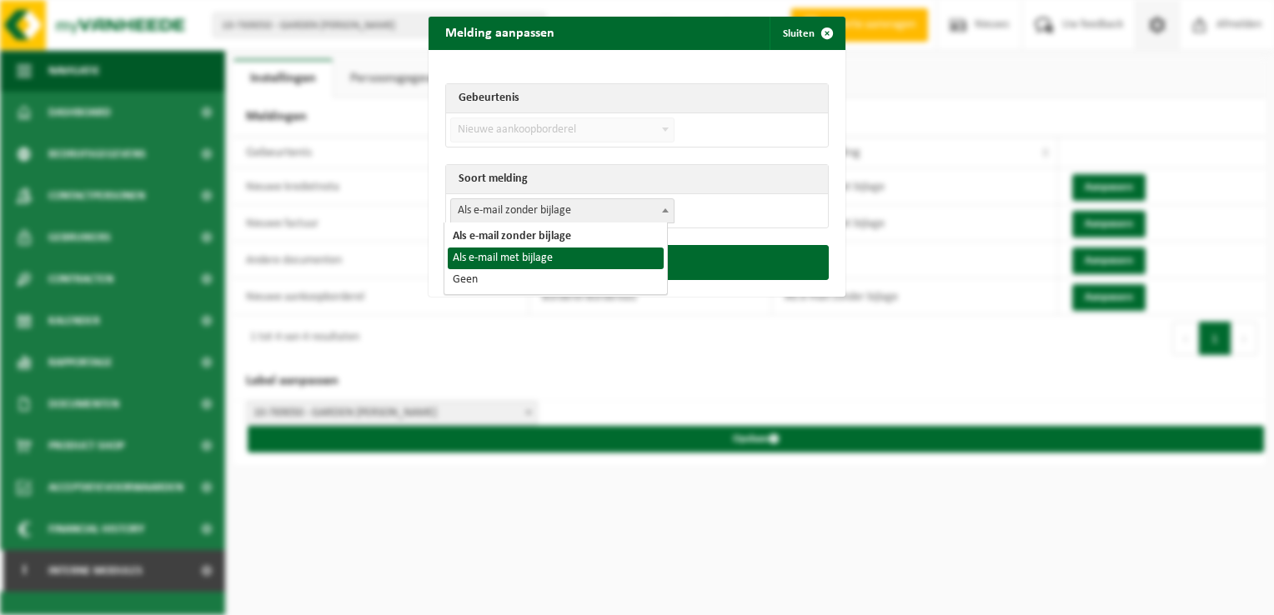
select select "3"
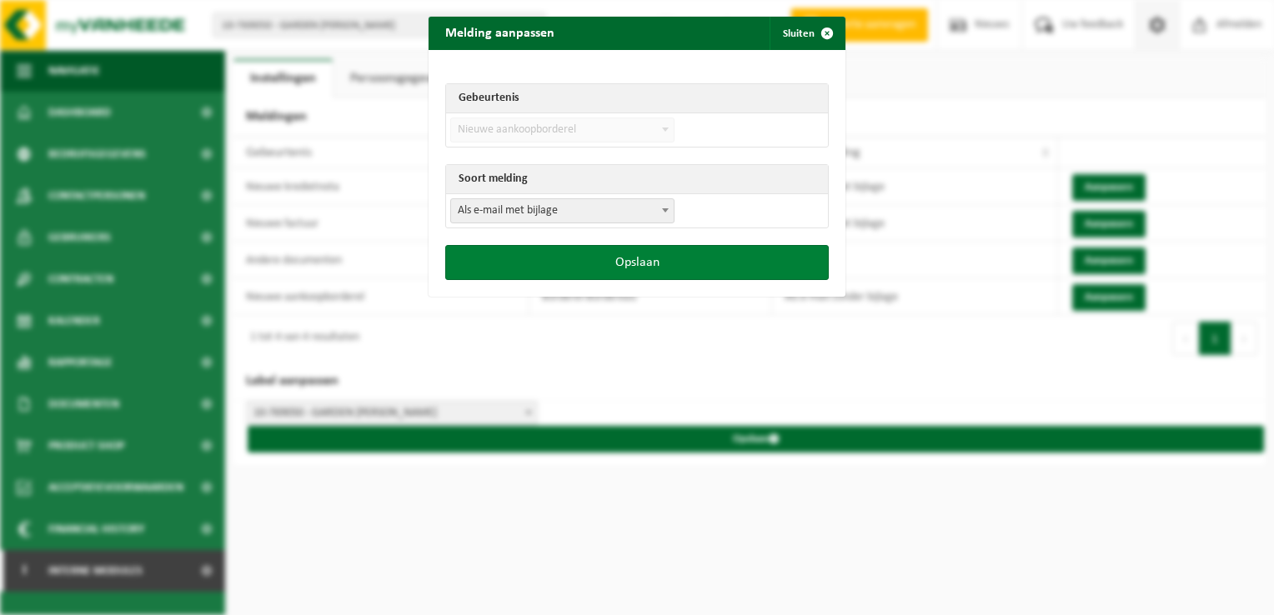
click at [631, 269] on button "Opslaan" at bounding box center [637, 262] width 384 height 35
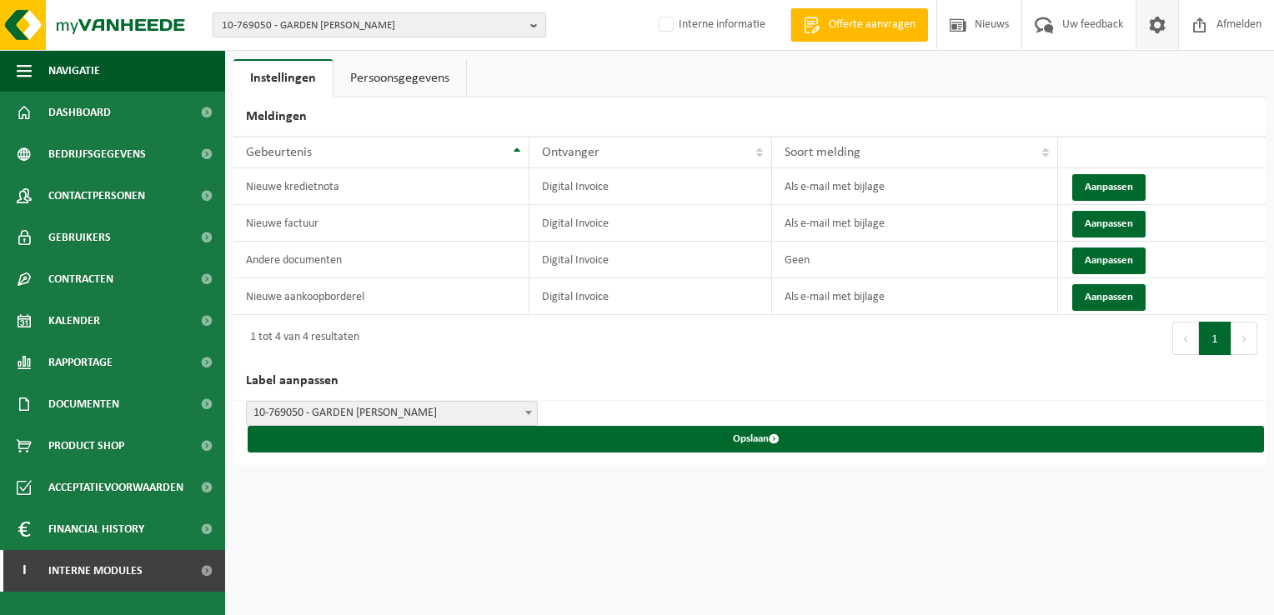
click at [343, 27] on span "10-769050 - GARDEN [PERSON_NAME]" at bounding box center [373, 25] width 302 height 25
paste input "10-755595"
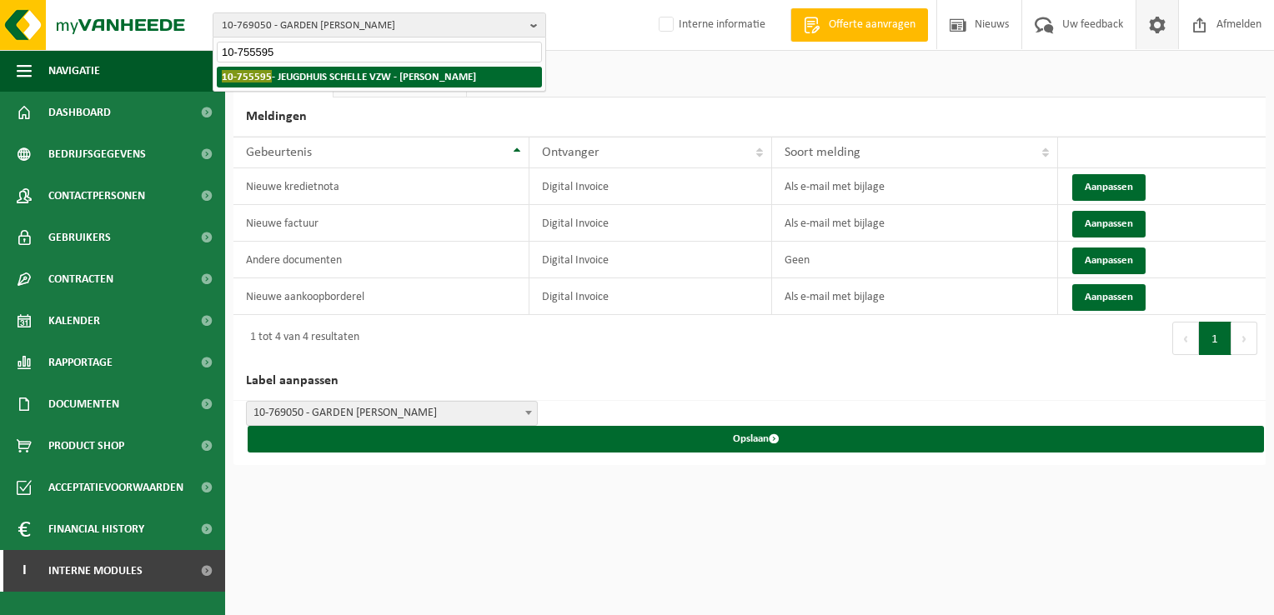
type input "10-755595"
click at [300, 78] on strong "10-755595 - JEUGDHUIS SCHELLE VZW - SCHELLE" at bounding box center [349, 76] width 254 height 13
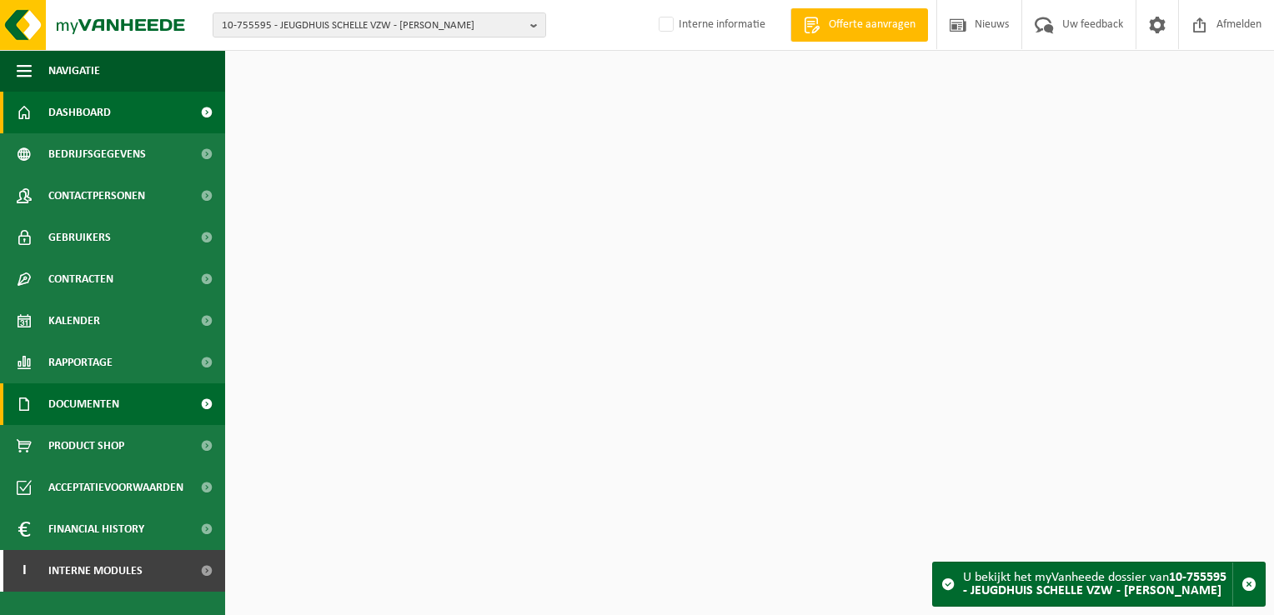
click at [100, 397] on span "Documenten" at bounding box center [83, 405] width 71 height 42
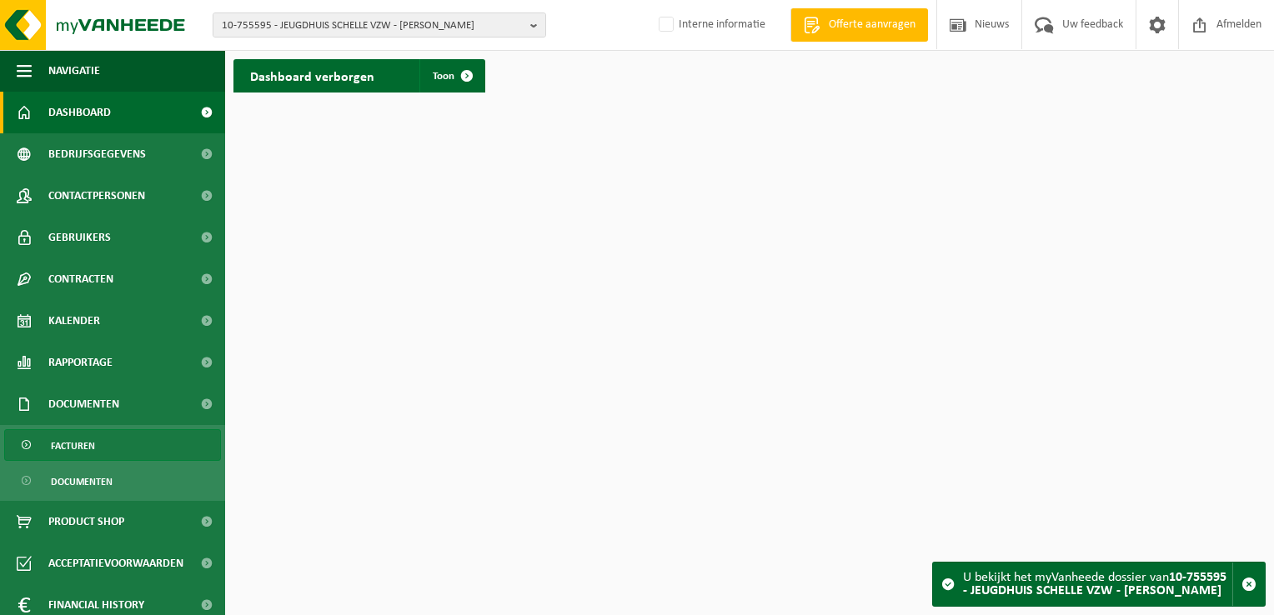
click at [105, 438] on link "Facturen" at bounding box center [112, 445] width 217 height 32
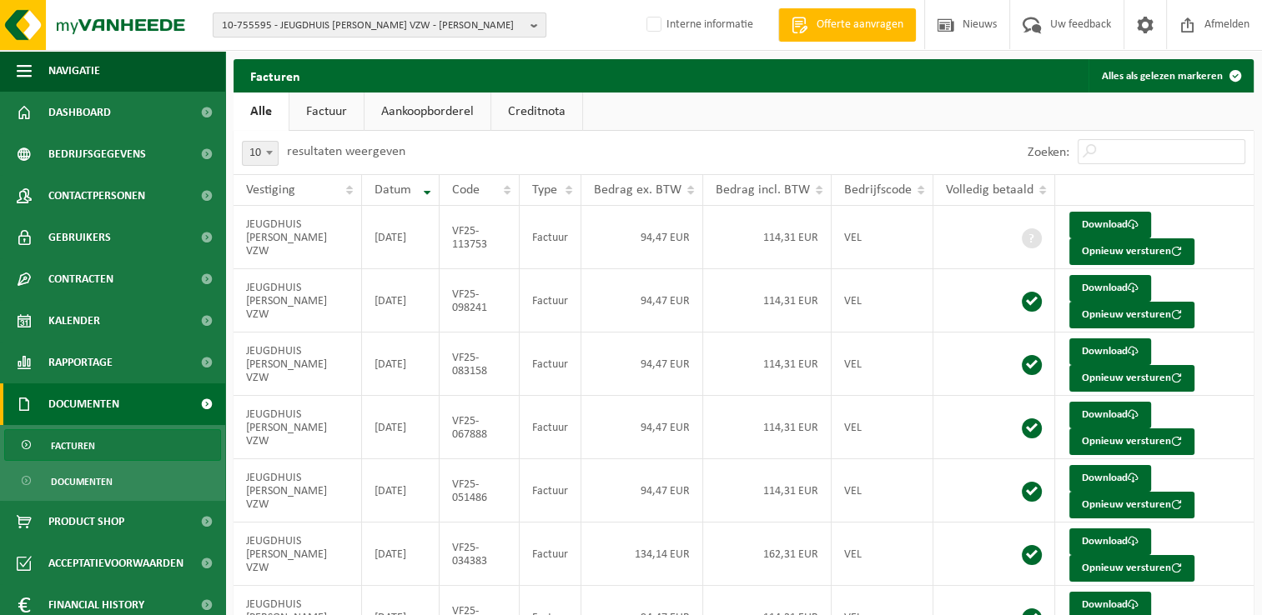
click at [328, 17] on span "10-755595 - JEUGDHUIS [PERSON_NAME] VZW - [PERSON_NAME]" at bounding box center [373, 25] width 302 height 25
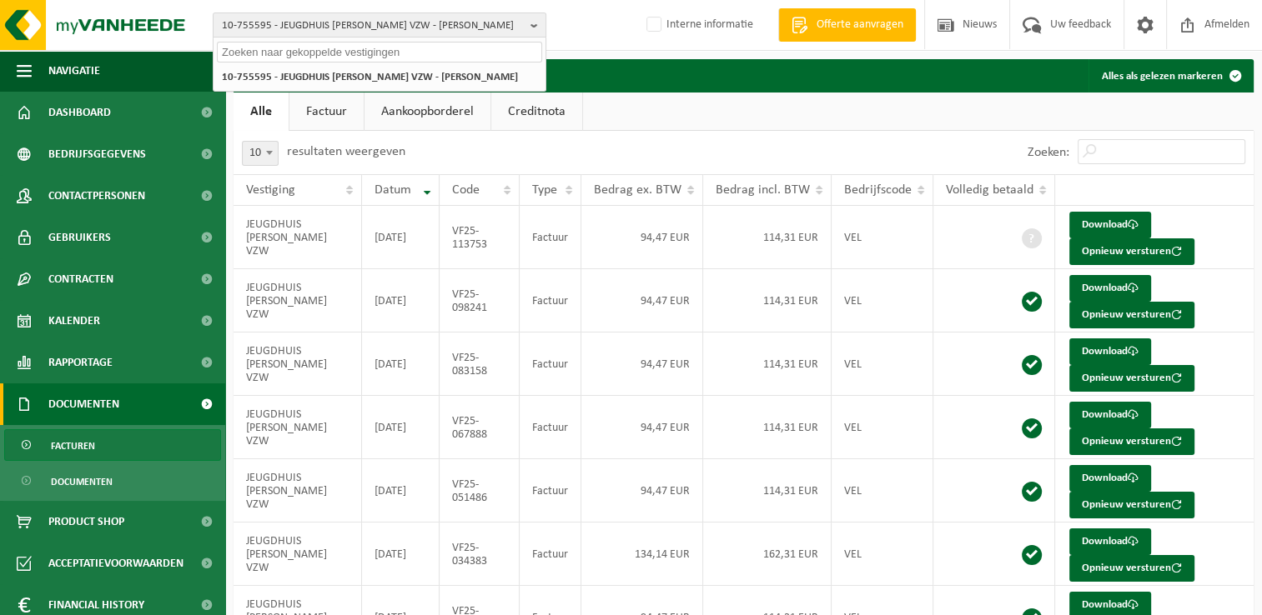
paste input "10-739617"
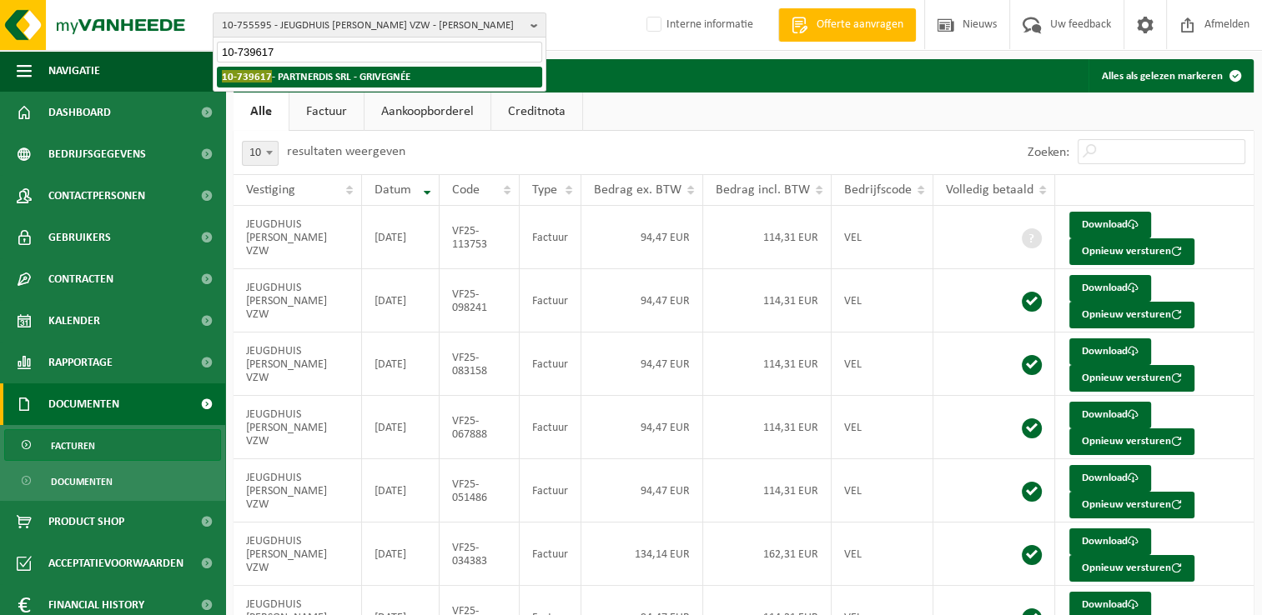
type input "10-739617"
click at [322, 75] on strong "10-739617 - PARTNERDIS [PERSON_NAME]" at bounding box center [316, 76] width 188 height 13
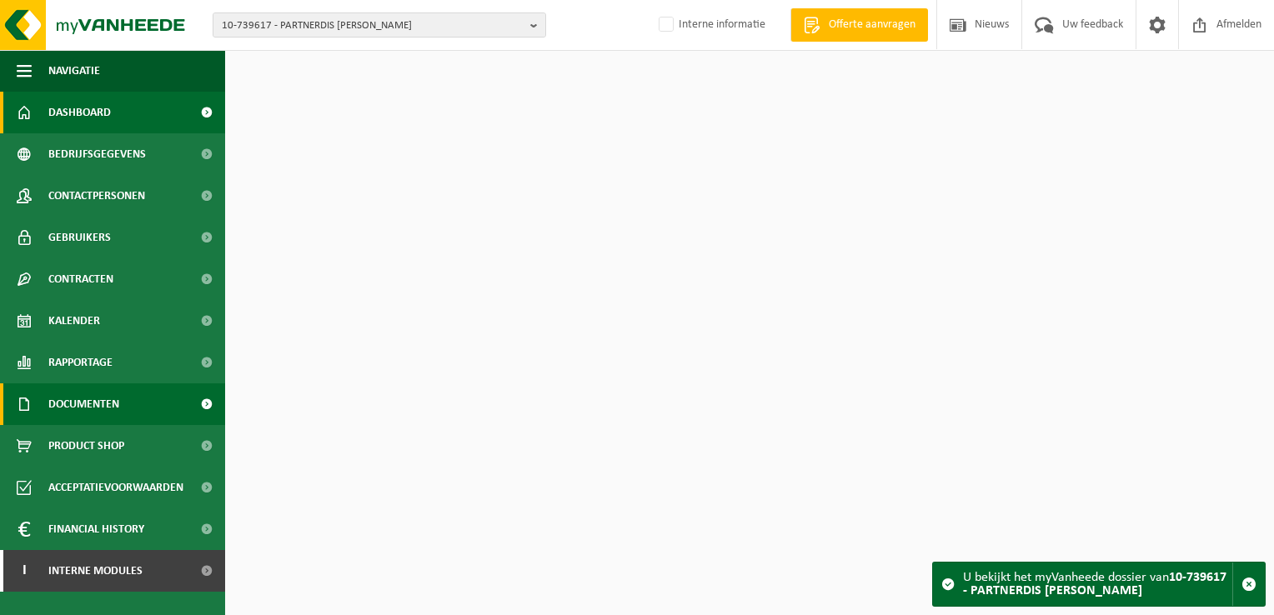
click at [118, 399] on span "Documenten" at bounding box center [83, 405] width 71 height 42
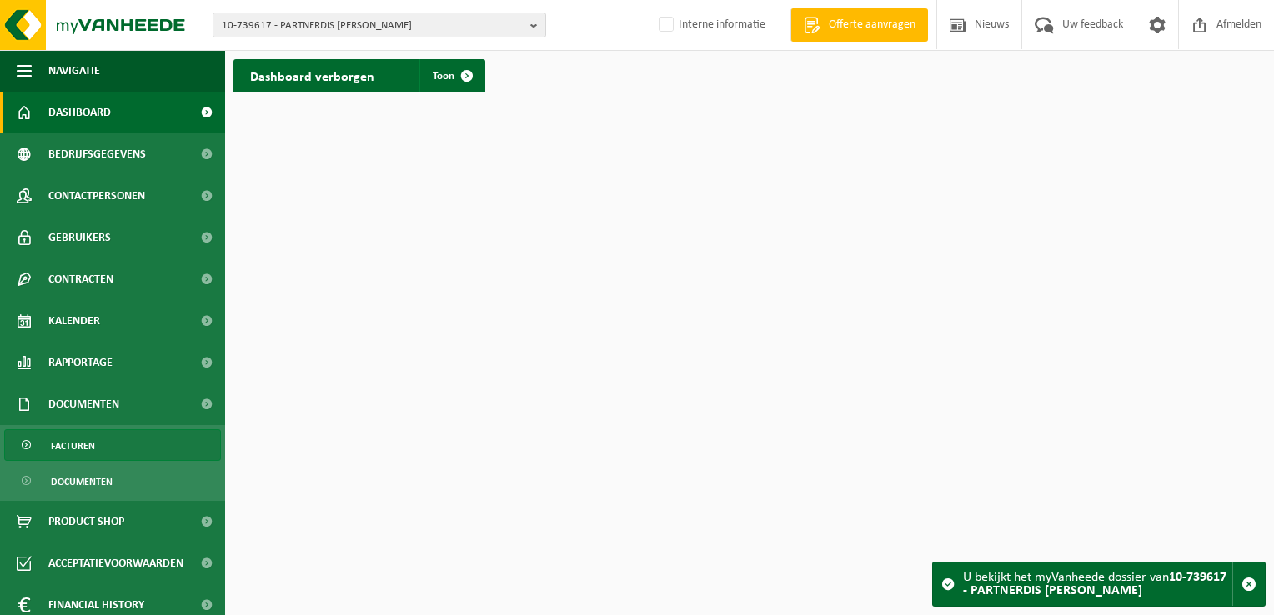
click at [110, 439] on link "Facturen" at bounding box center [112, 445] width 217 height 32
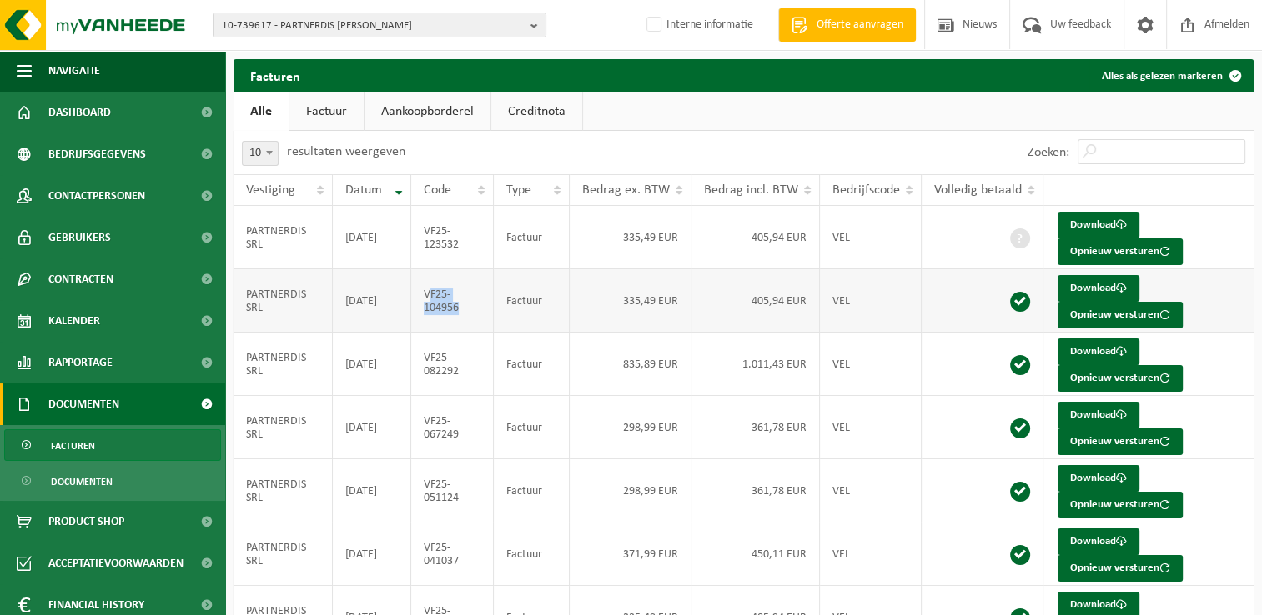
drag, startPoint x: 459, startPoint y: 313, endPoint x: 430, endPoint y: 299, distance: 32.4
click at [430, 299] on td "VF25-104956" at bounding box center [452, 300] width 83 height 63
click at [471, 312] on td "VF25-104956" at bounding box center [452, 300] width 83 height 63
drag, startPoint x: 464, startPoint y: 309, endPoint x: 420, endPoint y: 299, distance: 44.5
click at [420, 299] on td "VF25-104956" at bounding box center [452, 300] width 83 height 63
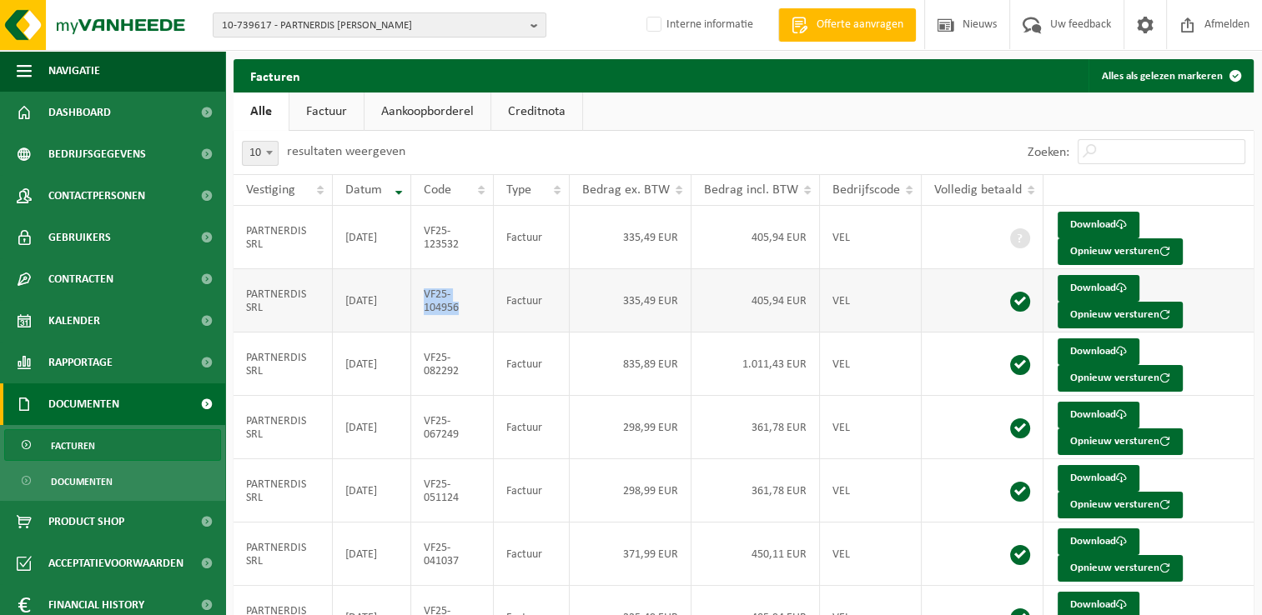
copy td "VF25-104956"
drag, startPoint x: 461, startPoint y: 248, endPoint x: 418, endPoint y: 229, distance: 47.1
click at [418, 229] on td "VF25-123532" at bounding box center [452, 237] width 83 height 63
click at [1085, 251] on button "Opnieuw versturen" at bounding box center [1119, 251] width 125 height 27
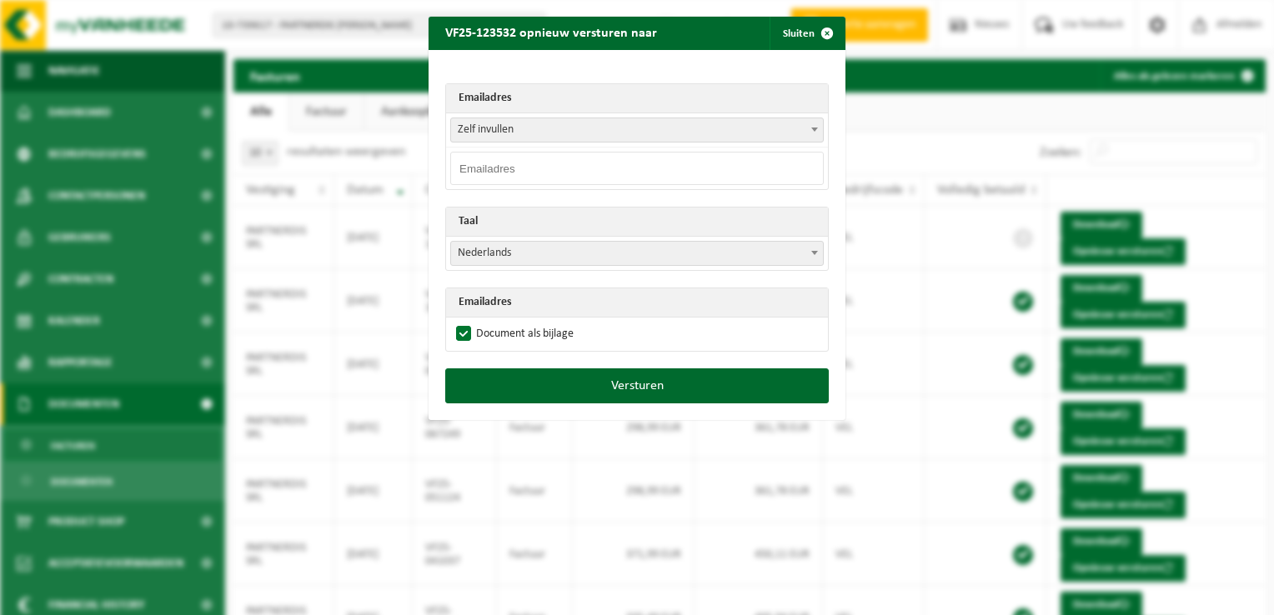
click at [485, 170] on input "email" at bounding box center [637, 168] width 374 height 33
paste input "gillesj.eurospar+compta-vanheede@gmail.com"
type input "gillesj.eurospar+compta-vanheede@gmail.com"
click at [524, 73] on div "Emailadres Zelf invullen gillesj.eurospar.compta-vanheede@gmail.com Zelf invull…" at bounding box center [637, 209] width 417 height 319
click at [499, 253] on span "Nederlands" at bounding box center [637, 253] width 372 height 23
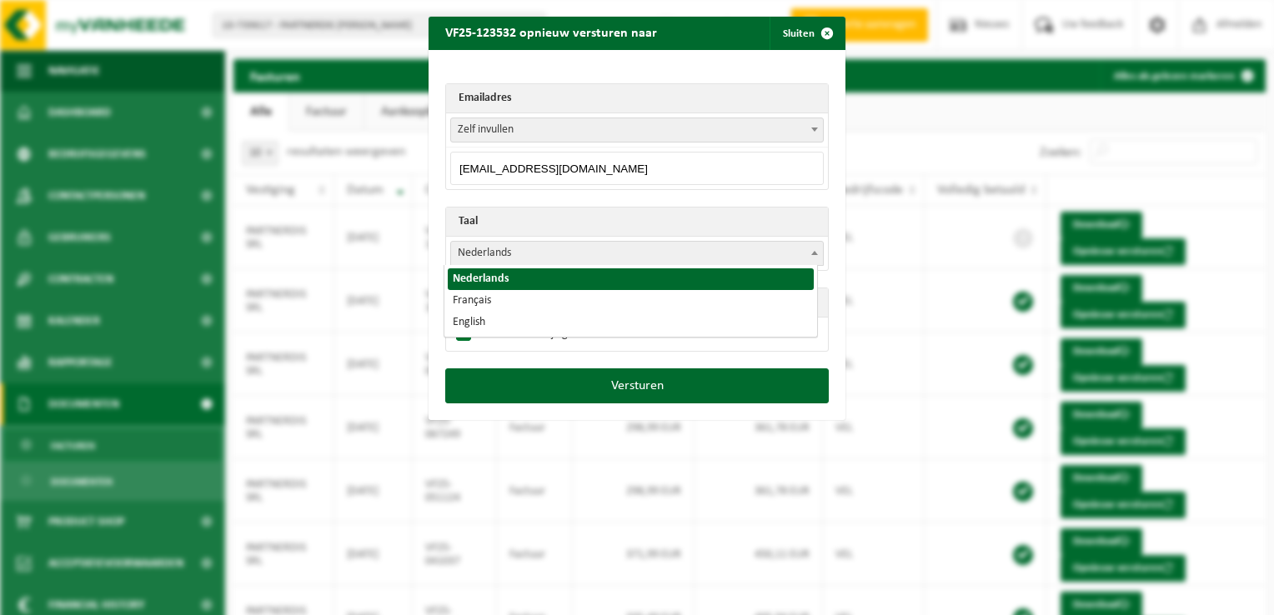
select select "fr"
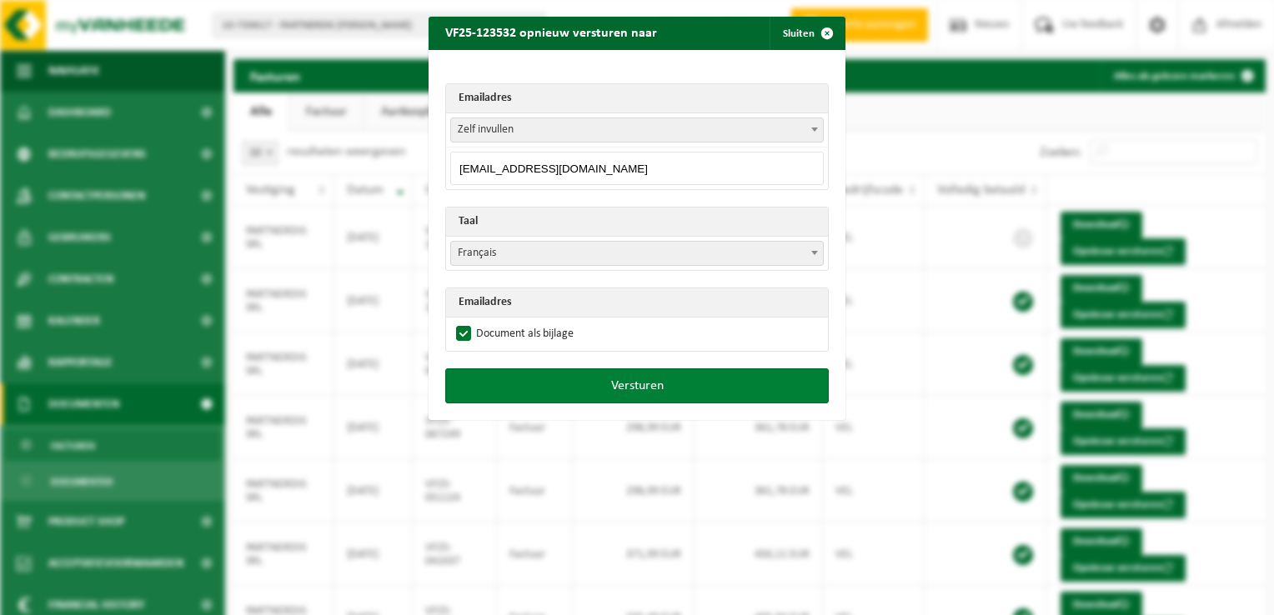
click at [610, 385] on button "Versturen" at bounding box center [637, 386] width 384 height 35
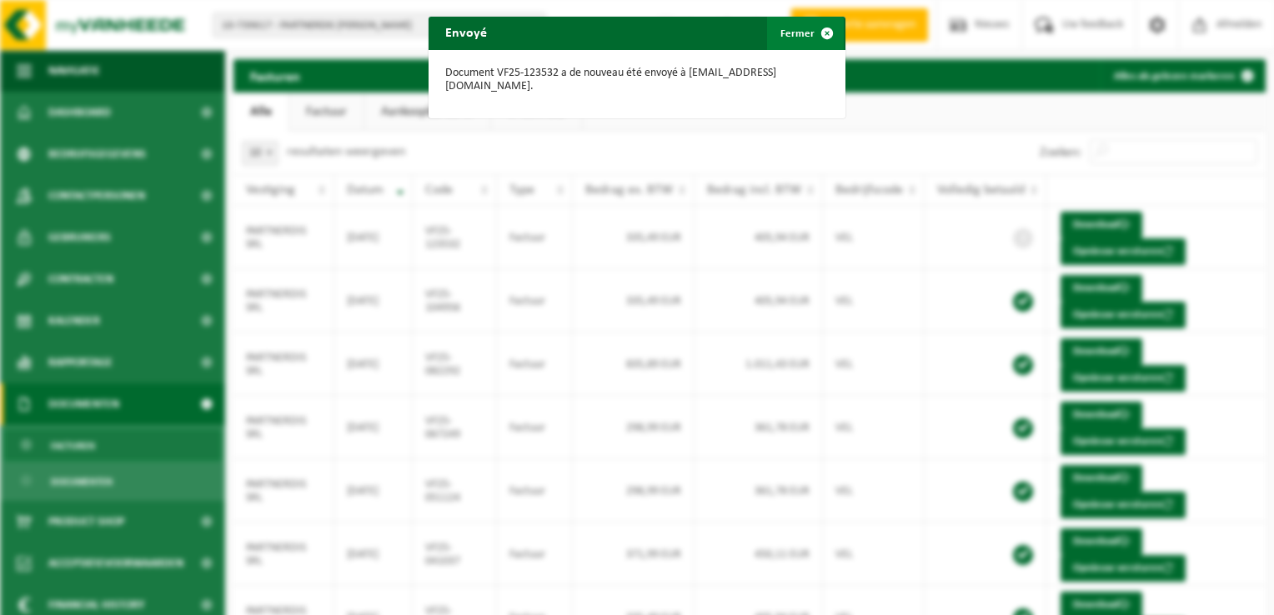
click at [820, 34] on span "button" at bounding box center [826, 33] width 33 height 33
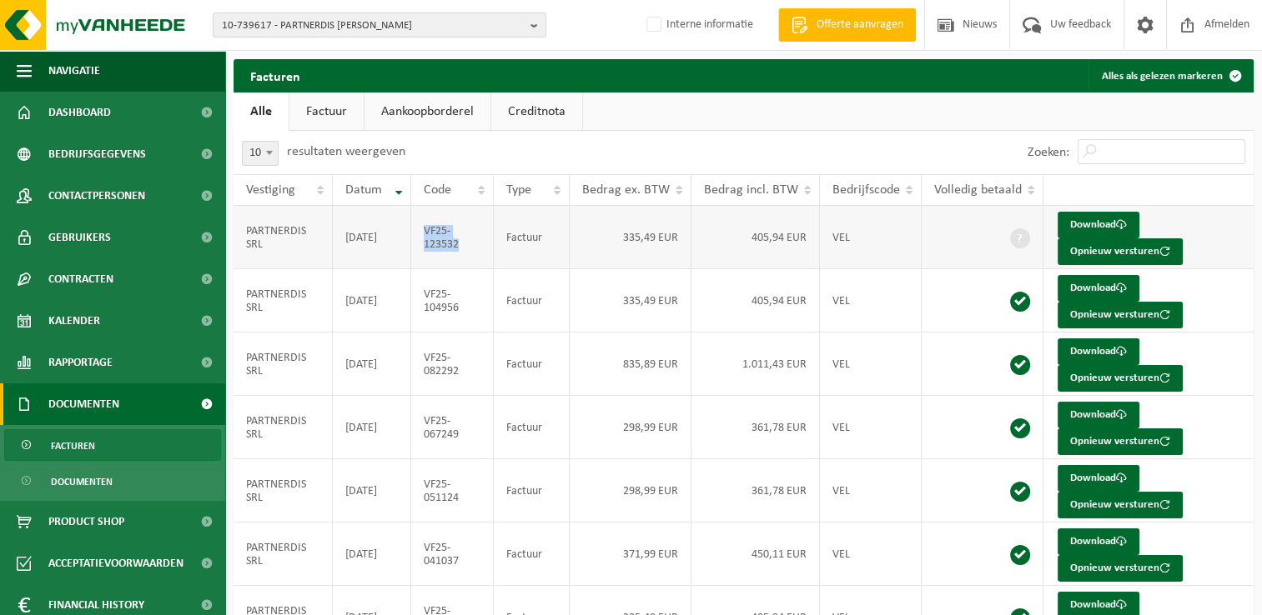
drag, startPoint x: 463, startPoint y: 248, endPoint x: 427, endPoint y: 232, distance: 39.5
click at [427, 232] on td "VF25-123532" at bounding box center [452, 237] width 83 height 63
copy td "VF25-123532"
click at [311, 24] on span "10-739617 - PARTNERDIS SRL - GRIVEGNÉE" at bounding box center [373, 25] width 302 height 25
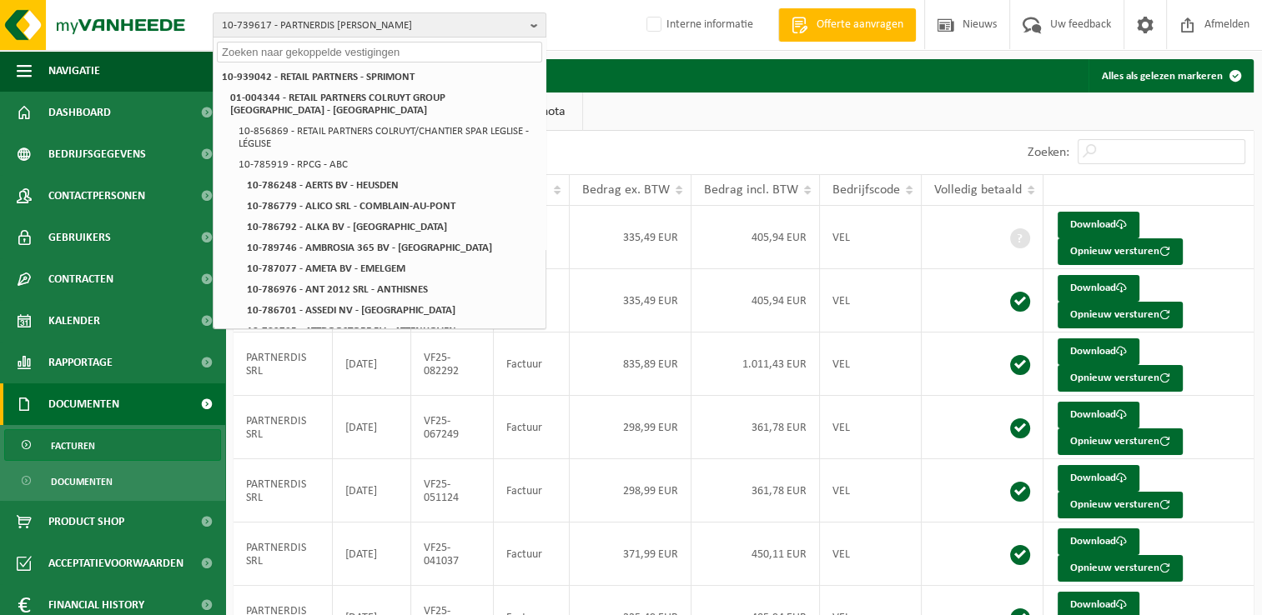
paste input "10-733178"
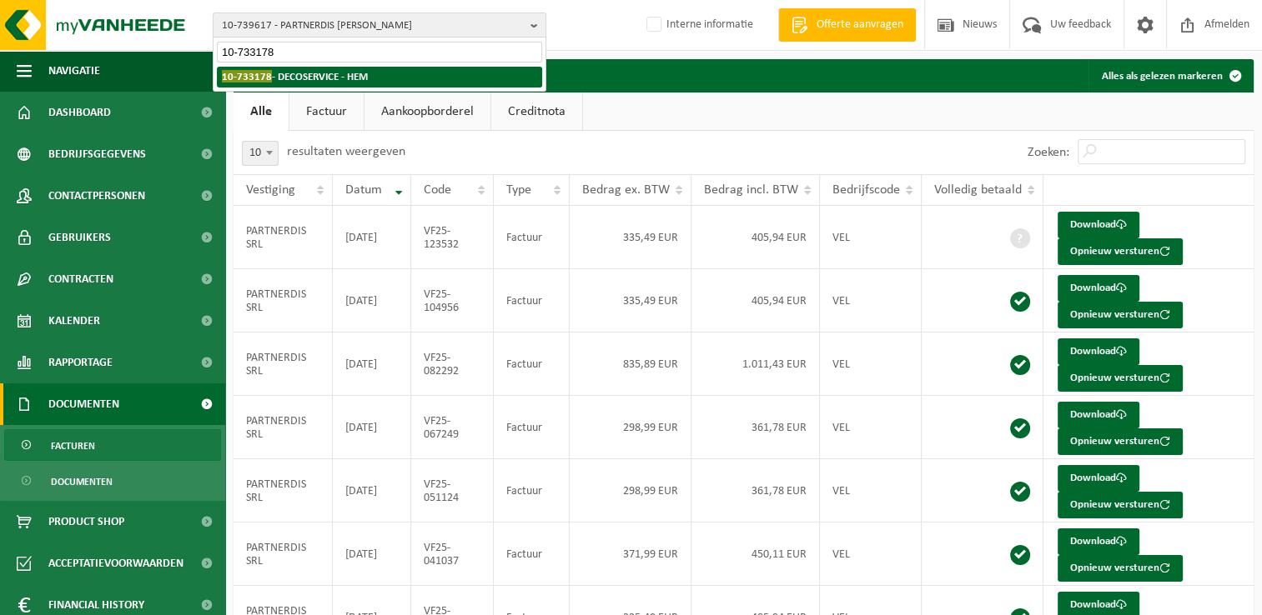
type input "10-733178"
click at [314, 75] on strong "10-733178 - DECOSERVICE - HEM" at bounding box center [295, 76] width 146 height 13
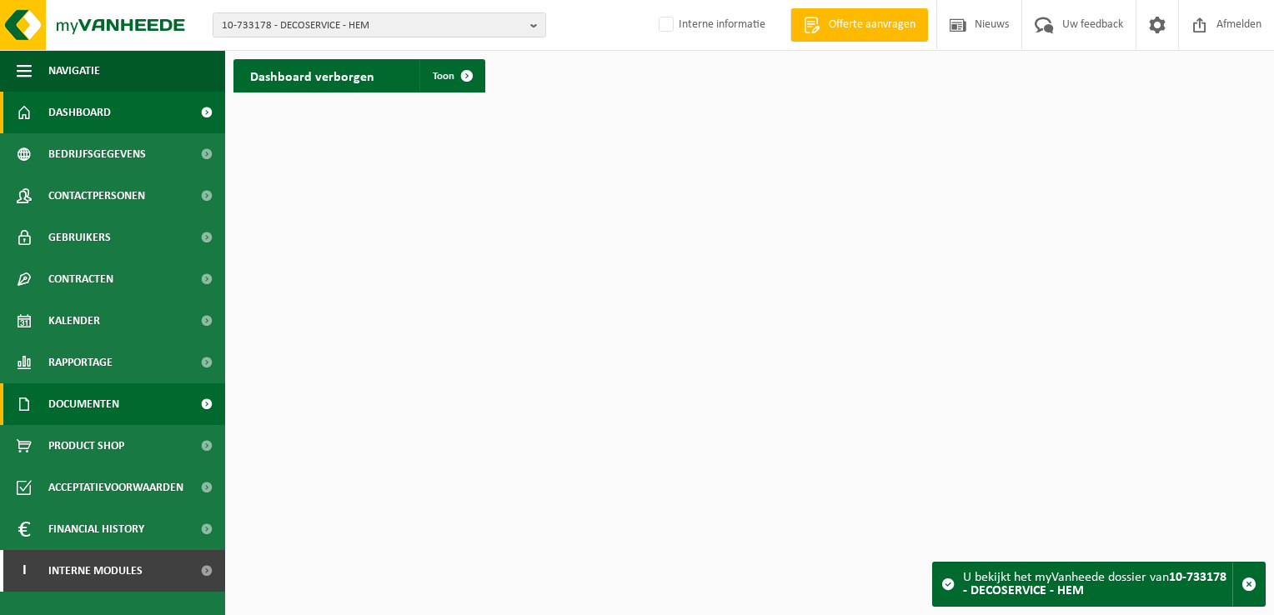
click at [122, 407] on link "Documenten" at bounding box center [112, 405] width 225 height 42
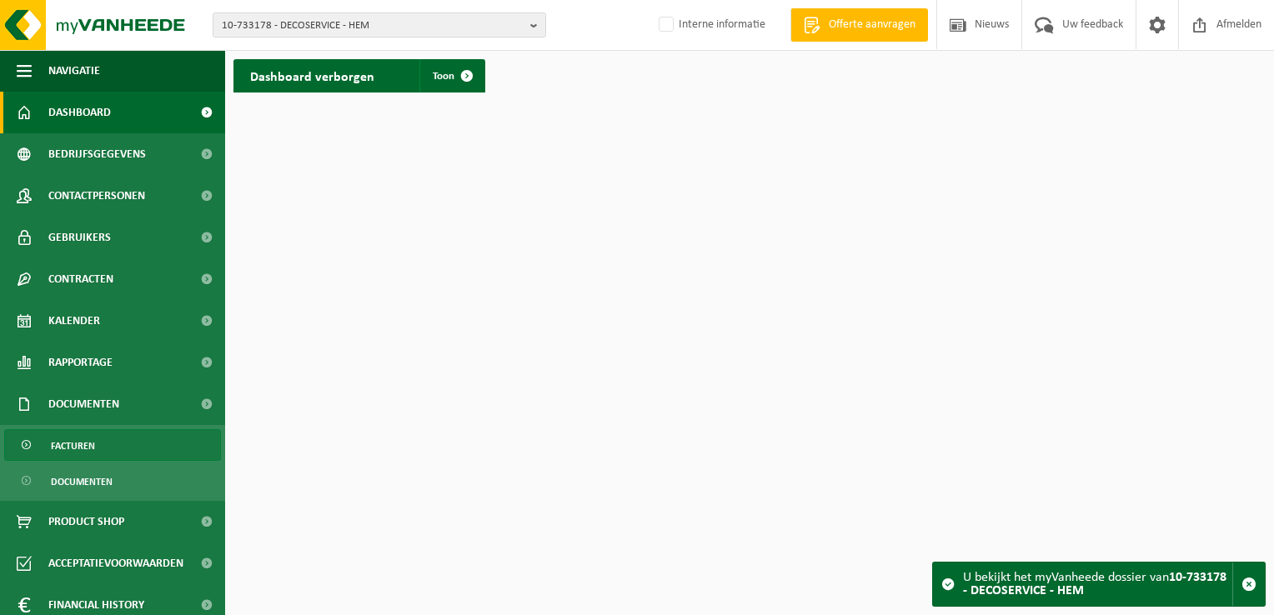
click at [107, 444] on link "Facturen" at bounding box center [112, 445] width 217 height 32
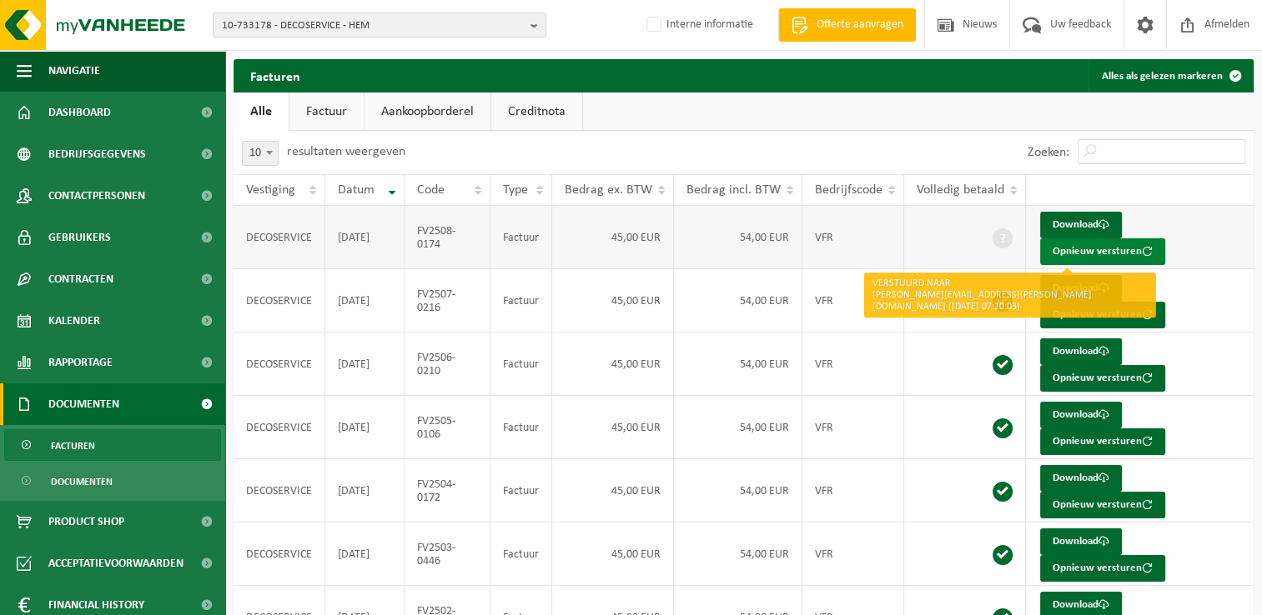
click at [1064, 248] on button "Opnieuw versturen" at bounding box center [1102, 251] width 125 height 27
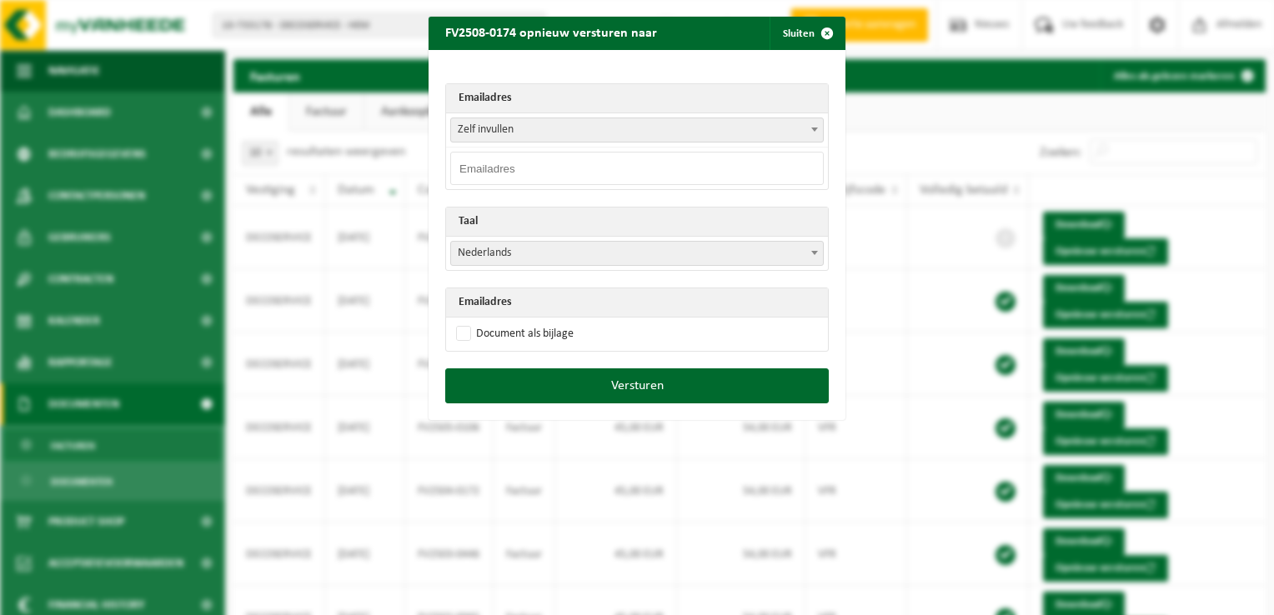
click at [489, 173] on input "email" at bounding box center [637, 168] width 374 height 33
paste input "[PERSON_NAME][EMAIL_ADDRESS][PERSON_NAME][DOMAIN_NAME]"
type input "[PERSON_NAME][EMAIL_ADDRESS][PERSON_NAME][DOMAIN_NAME]"
click at [474, 255] on span "Nederlands" at bounding box center [637, 253] width 372 height 23
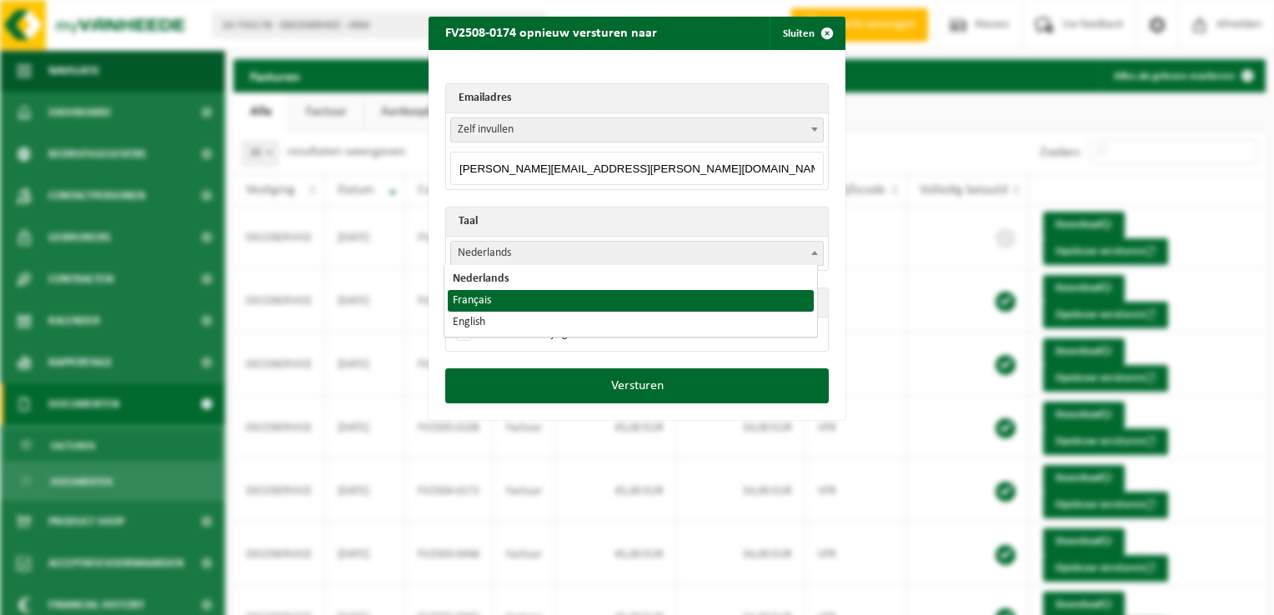
select select "fr"
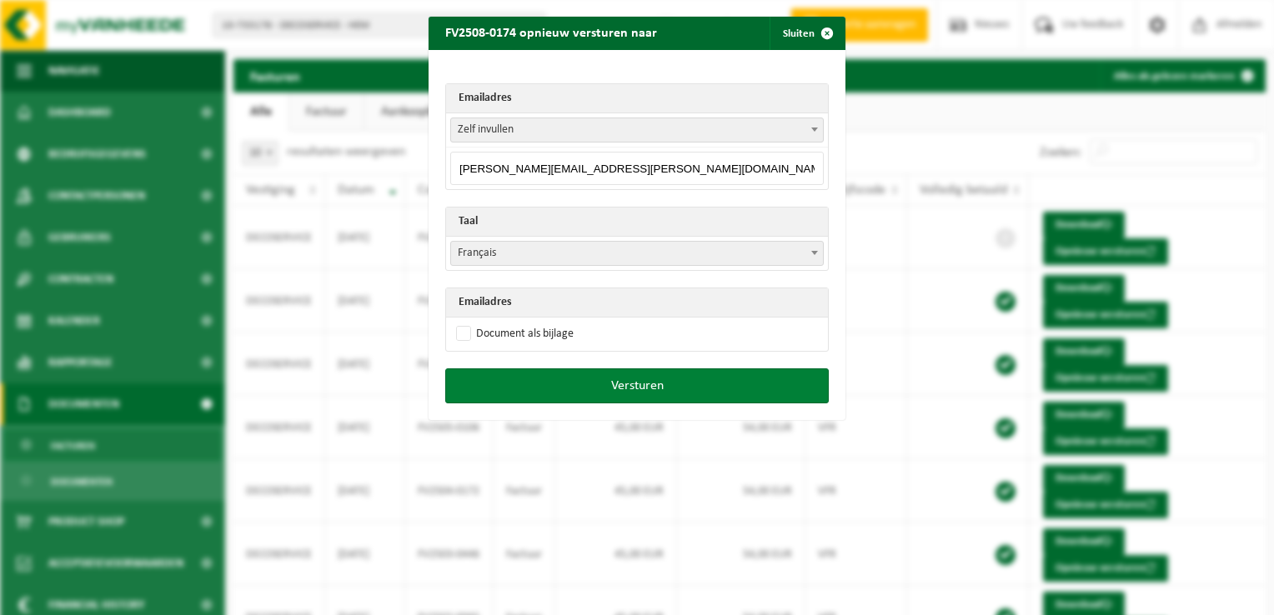
click at [654, 387] on button "Versturen" at bounding box center [637, 386] width 384 height 35
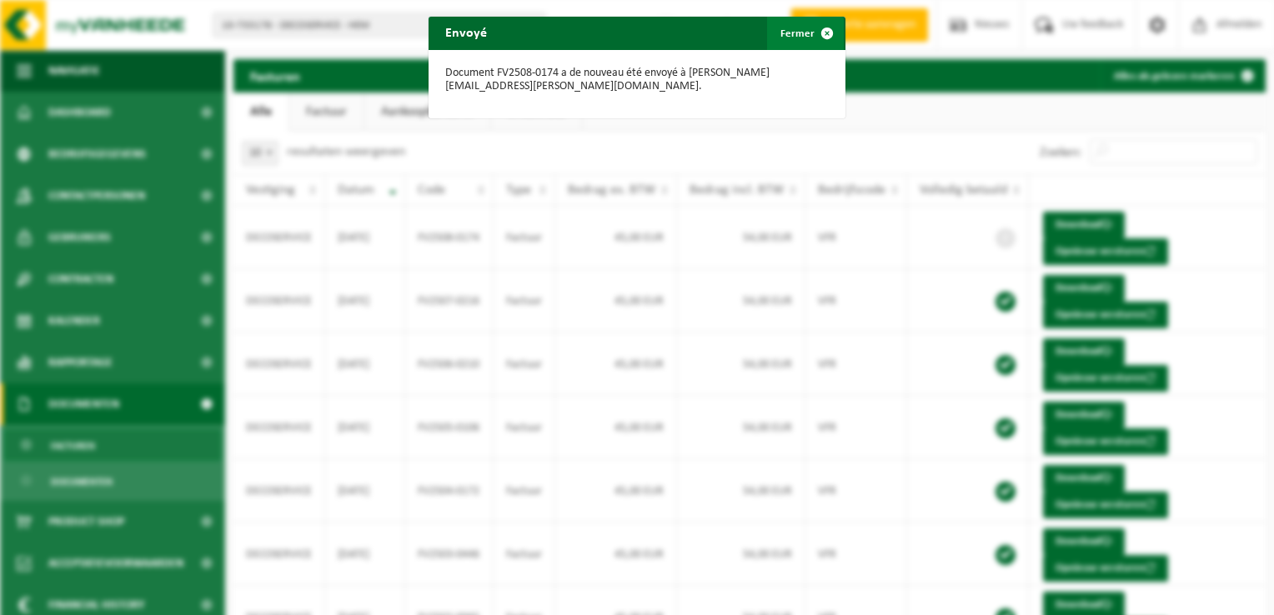
click at [815, 32] on span "button" at bounding box center [826, 33] width 33 height 33
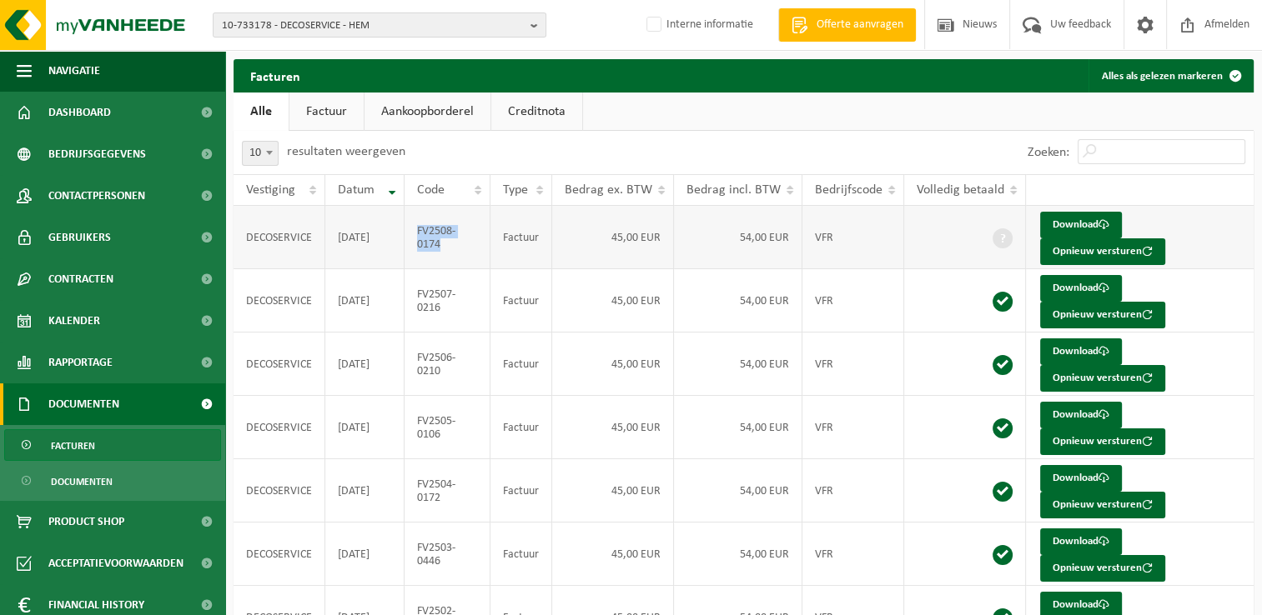
drag, startPoint x: 444, startPoint y: 248, endPoint x: 417, endPoint y: 238, distance: 29.6
click at [417, 238] on td "FV2508-0174" at bounding box center [447, 237] width 86 height 63
copy td "FV2508-0174"
click at [299, 31] on span "10-733178 - DECOSERVICE - HEM" at bounding box center [373, 25] width 302 height 25
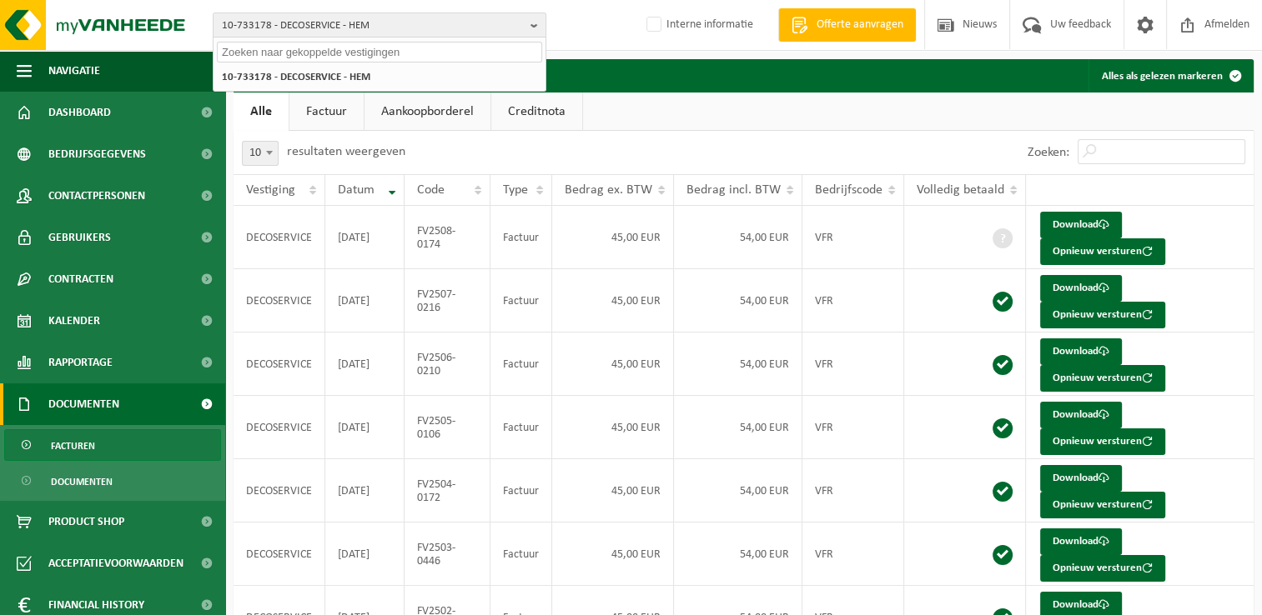
paste input "10-952376"
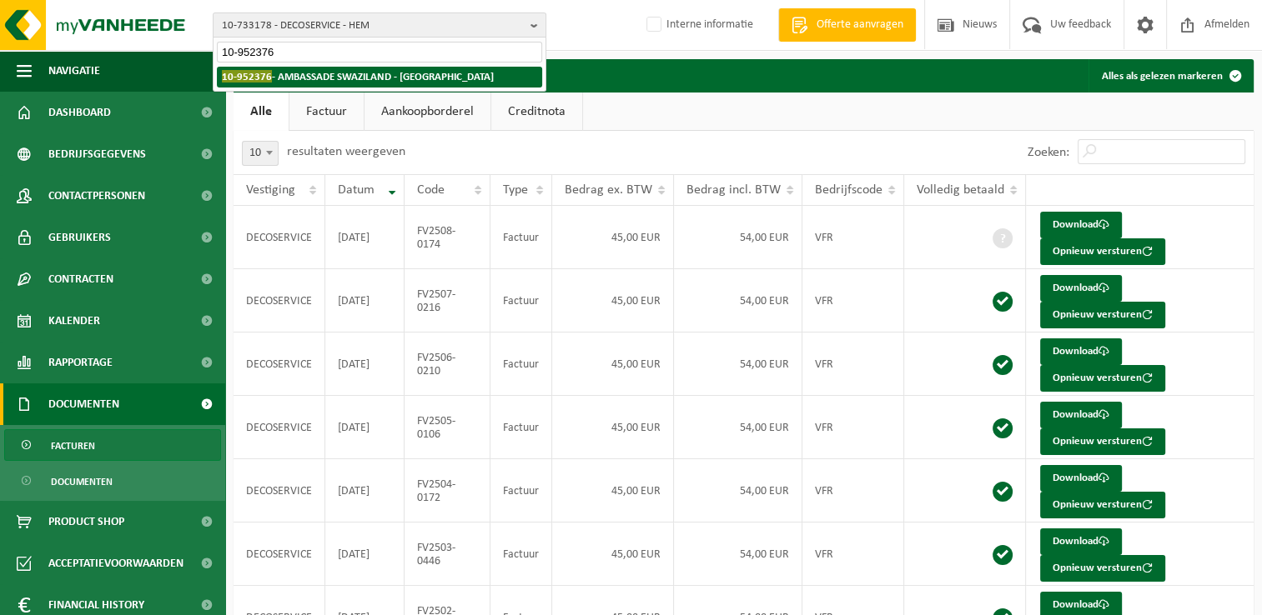
type input "10-952376"
click at [290, 77] on strong "10-952376 - AMBASSADE SWAZILAND - [GEOGRAPHIC_DATA]" at bounding box center [358, 76] width 272 height 13
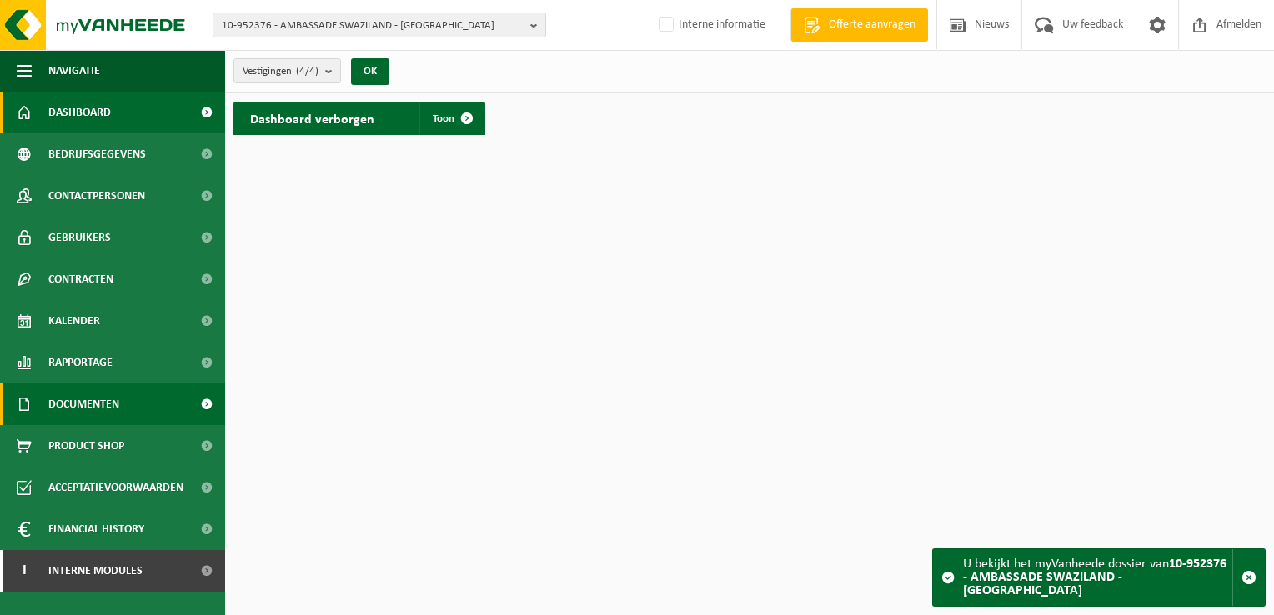
click at [138, 404] on link "Documenten" at bounding box center [112, 405] width 225 height 42
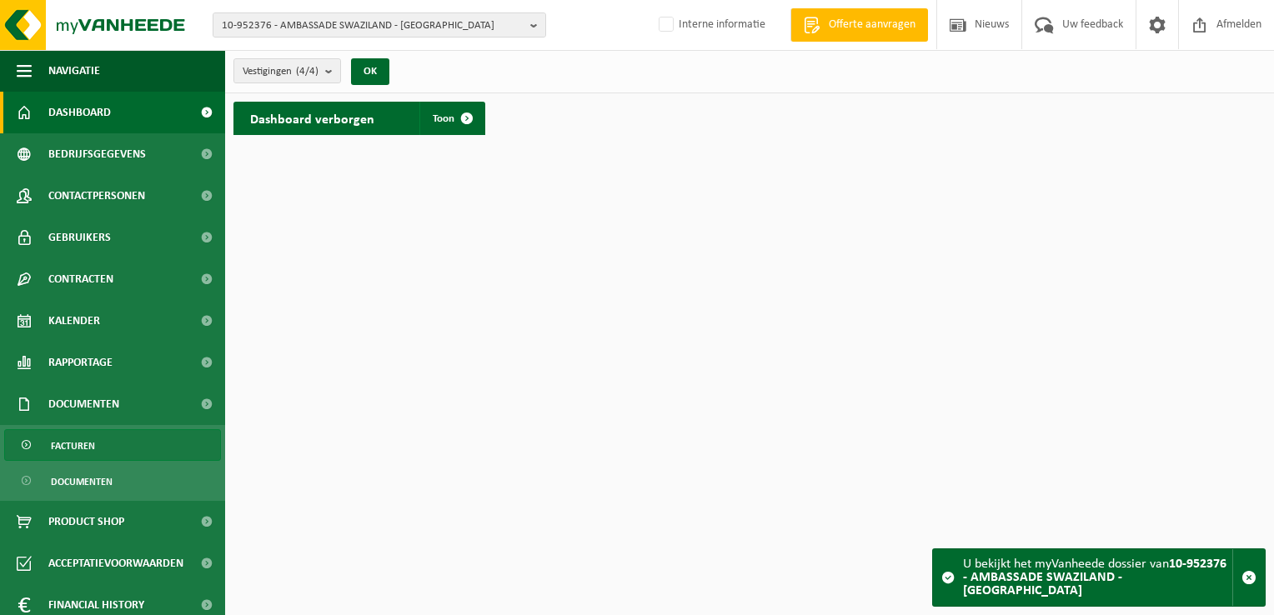
click at [127, 445] on link "Facturen" at bounding box center [112, 445] width 217 height 32
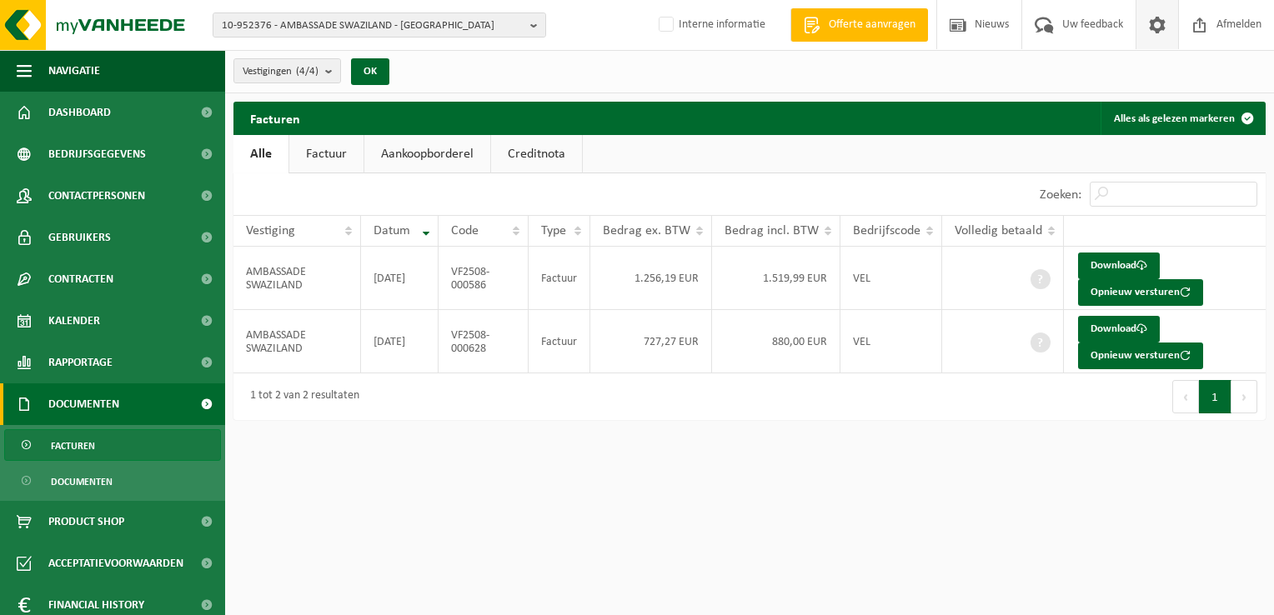
click at [1153, 28] on span at bounding box center [1157, 24] width 25 height 49
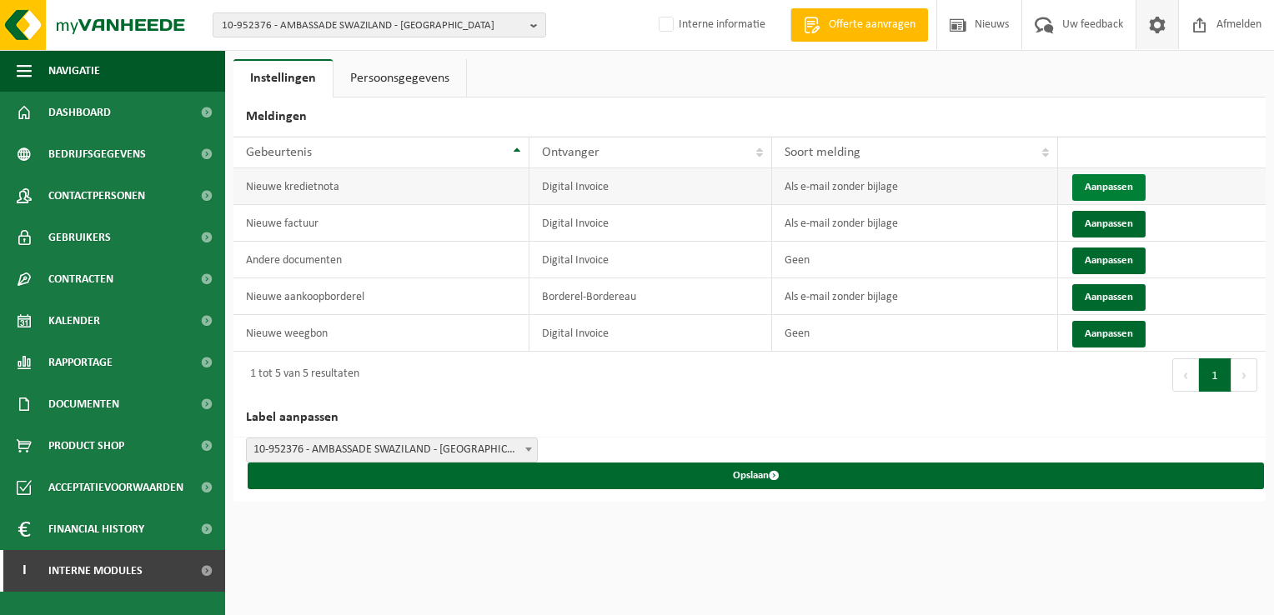
click at [1111, 188] on button "Aanpassen" at bounding box center [1108, 187] width 73 height 27
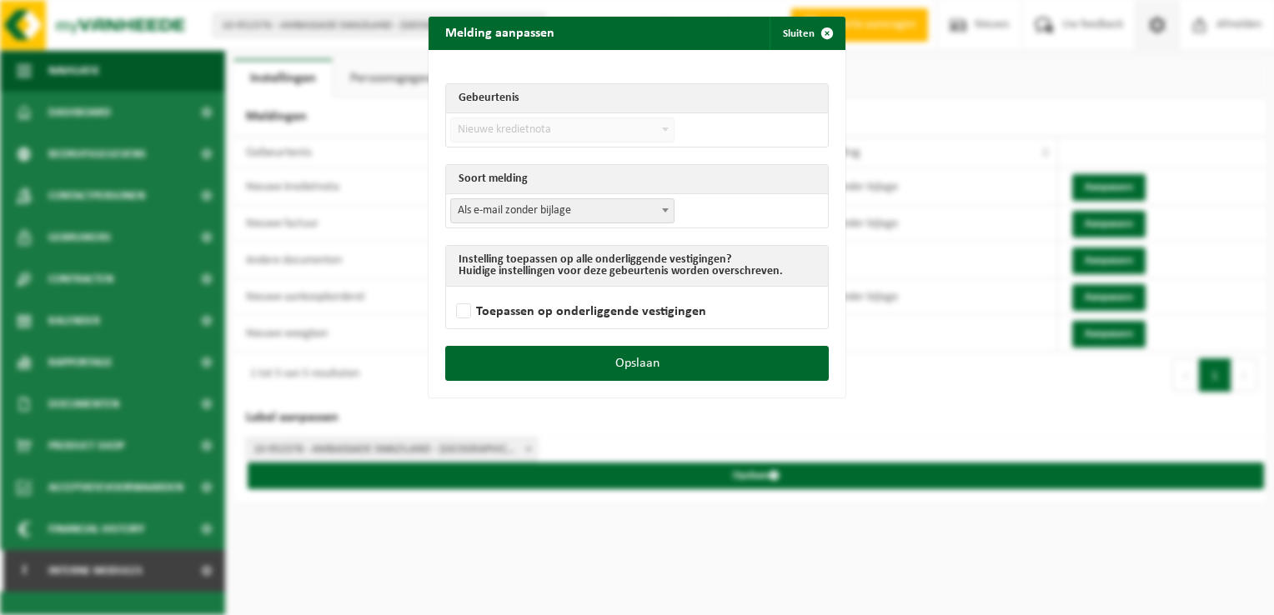
click at [511, 198] on span "Als e-mail zonder bijlage" at bounding box center [562, 210] width 224 height 25
select select "3"
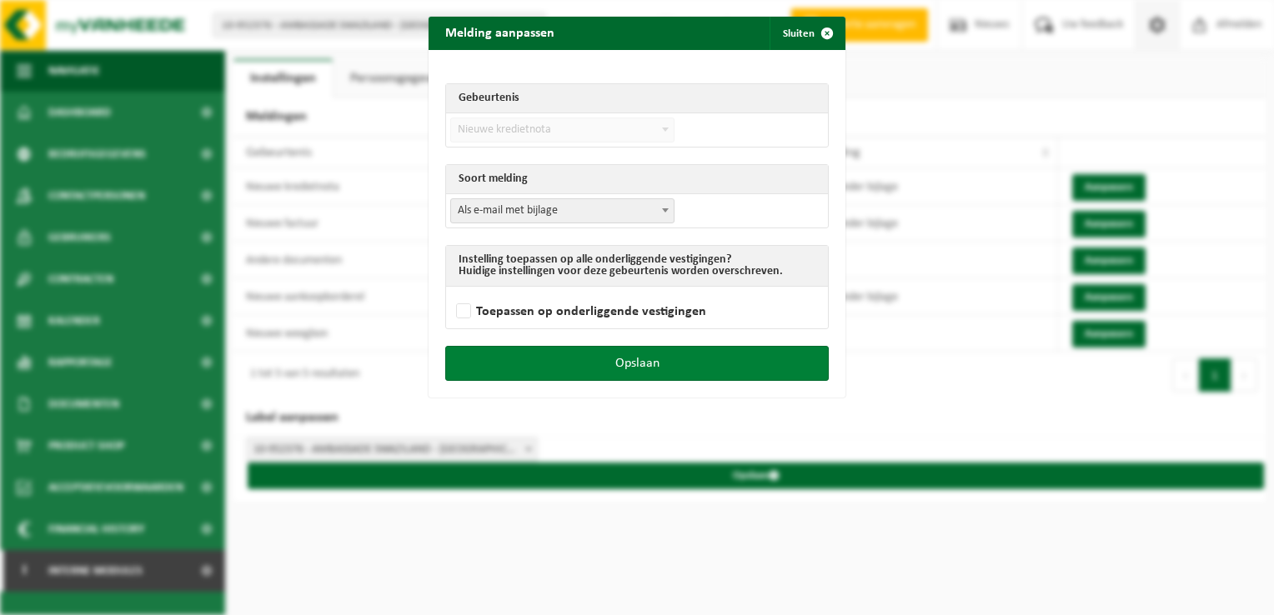
click at [714, 368] on button "Opslaan" at bounding box center [637, 363] width 384 height 35
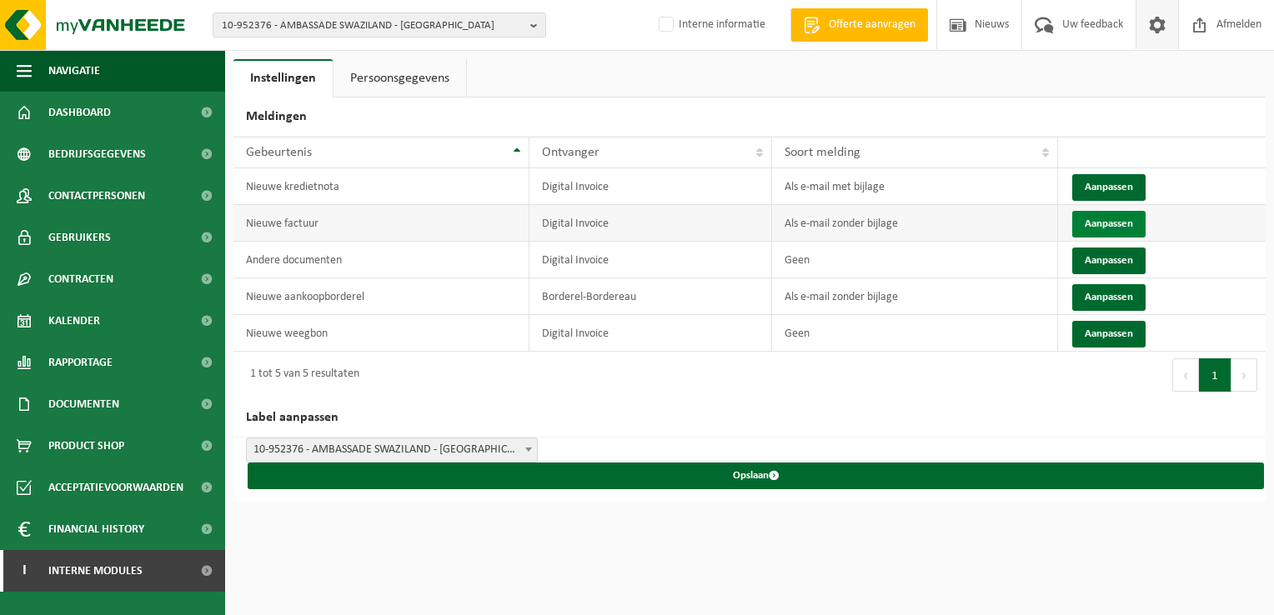
click at [1102, 222] on button "Aanpassen" at bounding box center [1108, 224] width 73 height 27
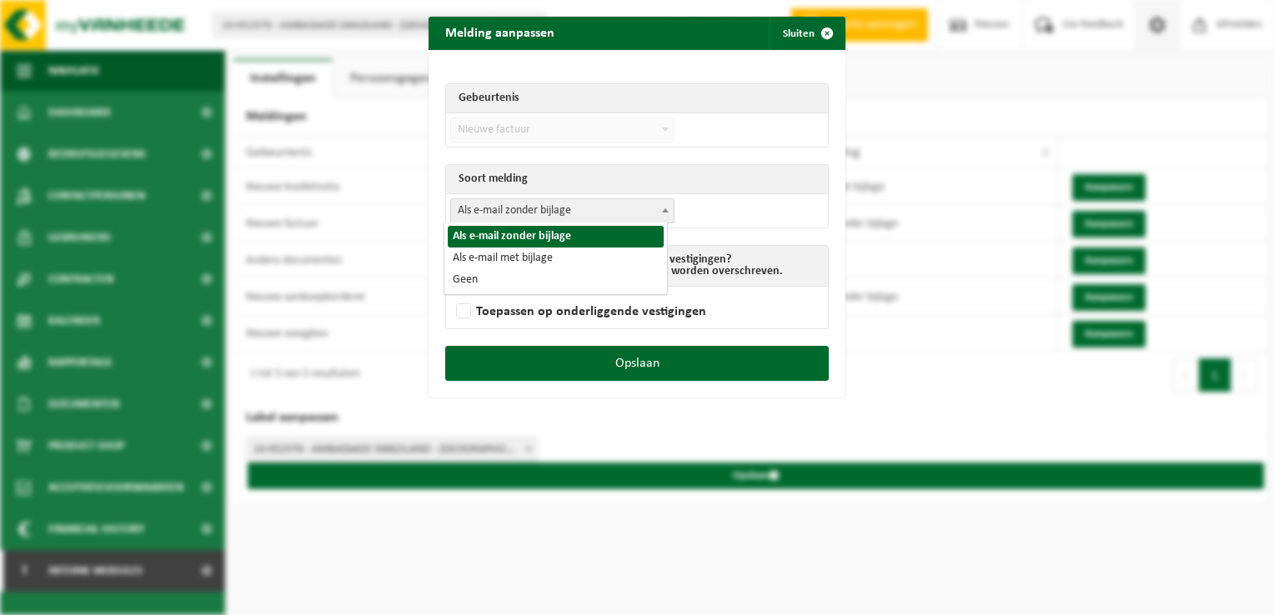
click at [522, 213] on span "Als e-mail zonder bijlage" at bounding box center [562, 210] width 223 height 23
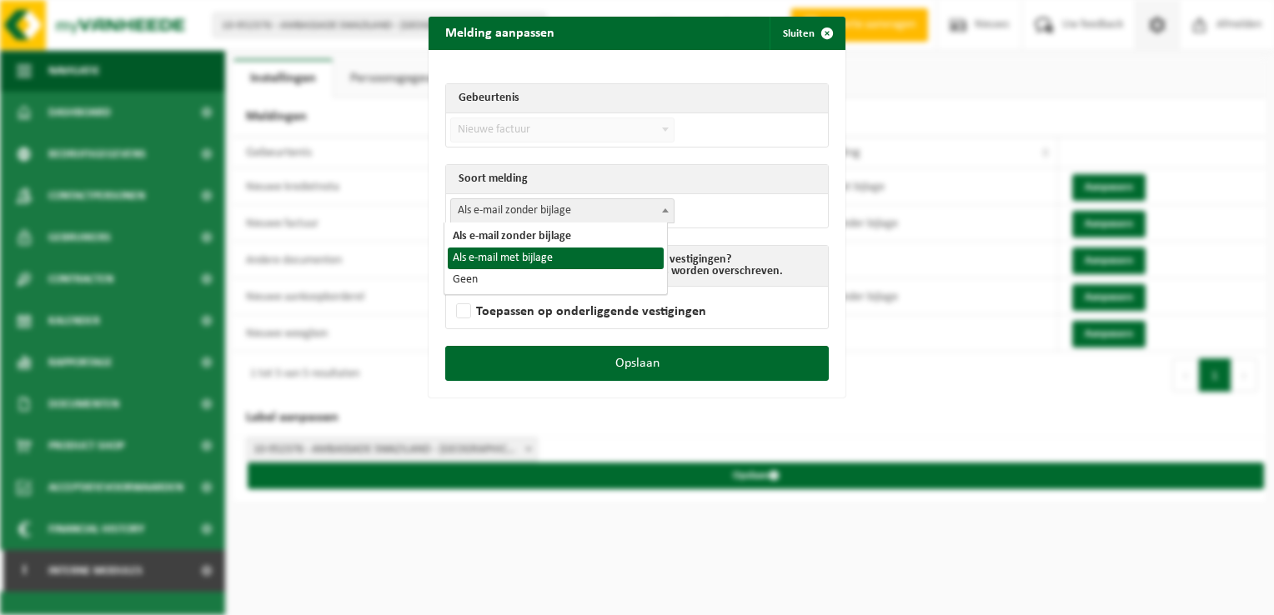
select select "3"
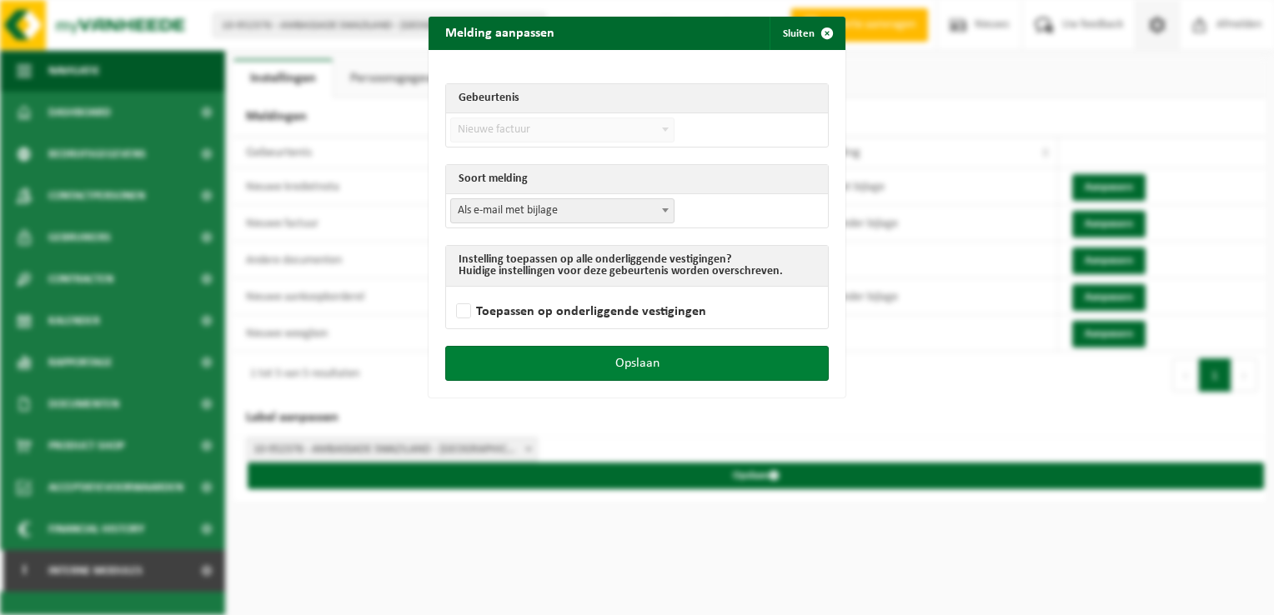
click at [694, 354] on button "Opslaan" at bounding box center [637, 363] width 384 height 35
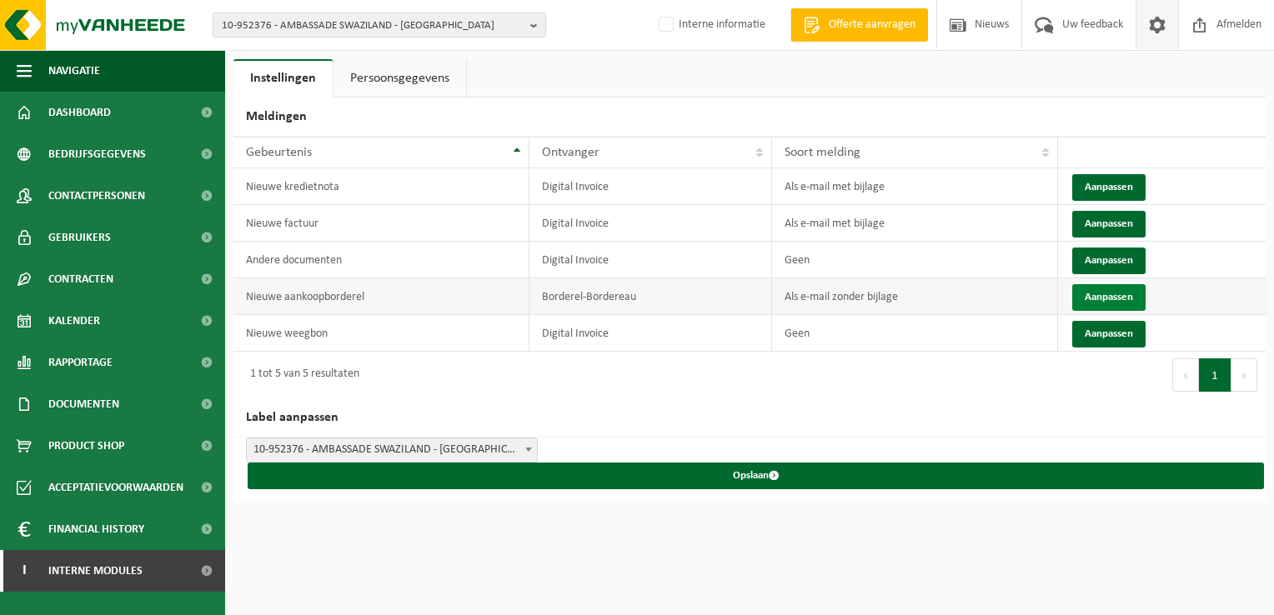
click at [1109, 298] on button "Aanpassen" at bounding box center [1108, 297] width 73 height 27
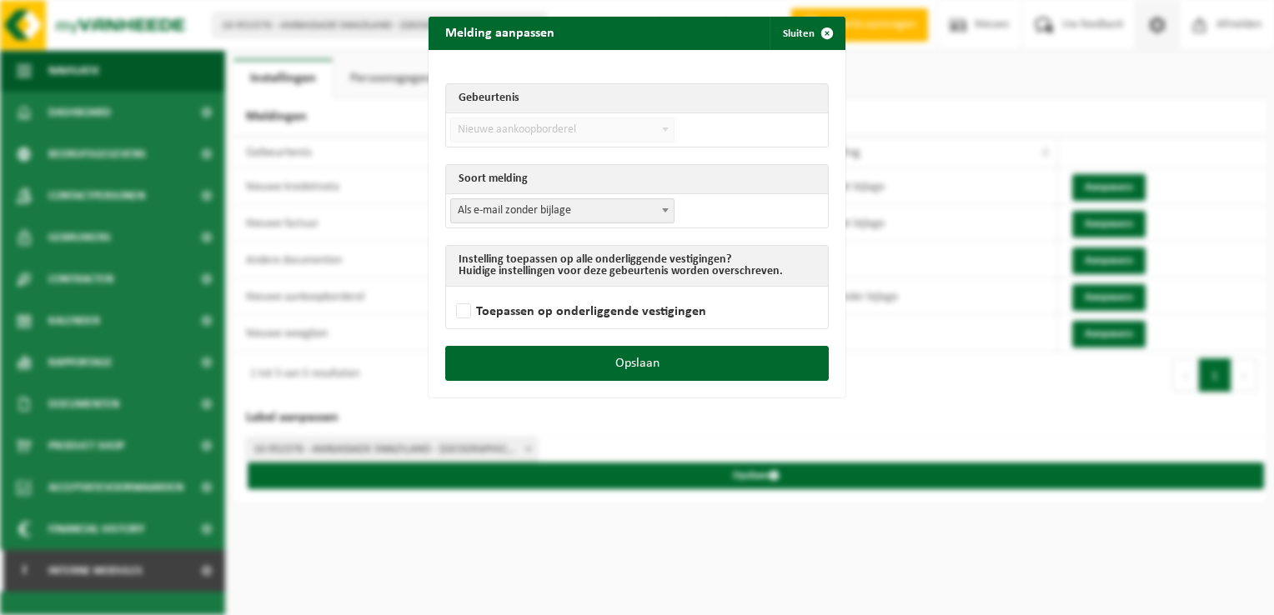
click at [509, 208] on span "Als e-mail zonder bijlage" at bounding box center [562, 210] width 223 height 23
select select "3"
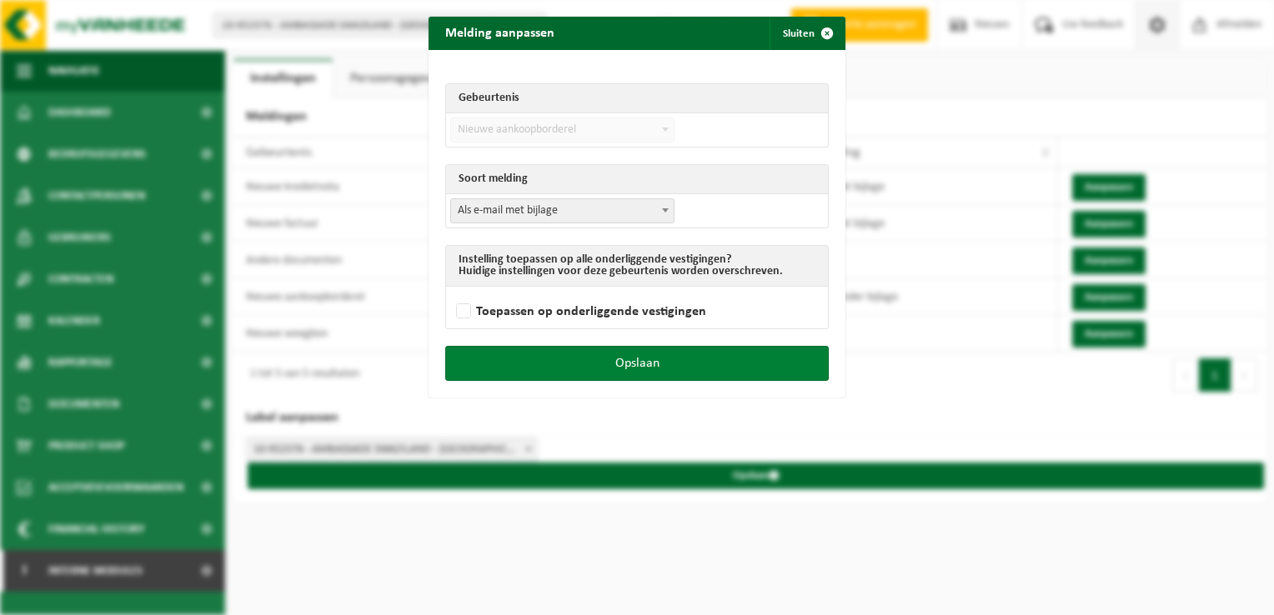
click at [716, 368] on button "Opslaan" at bounding box center [637, 363] width 384 height 35
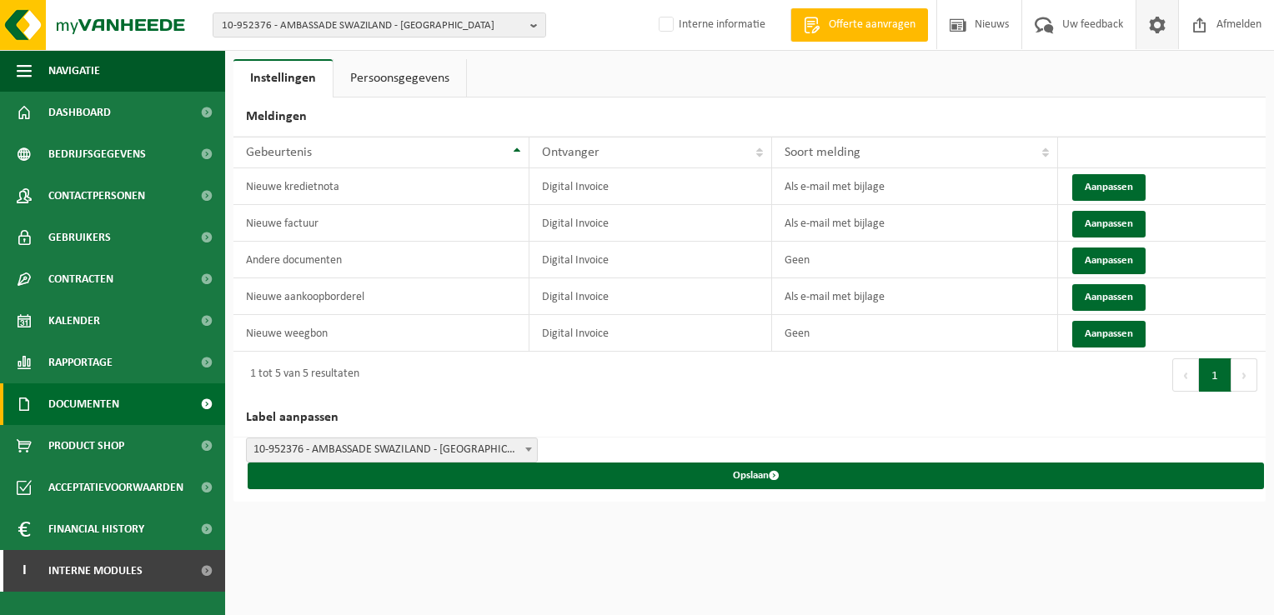
click at [97, 410] on span "Documenten" at bounding box center [83, 405] width 71 height 42
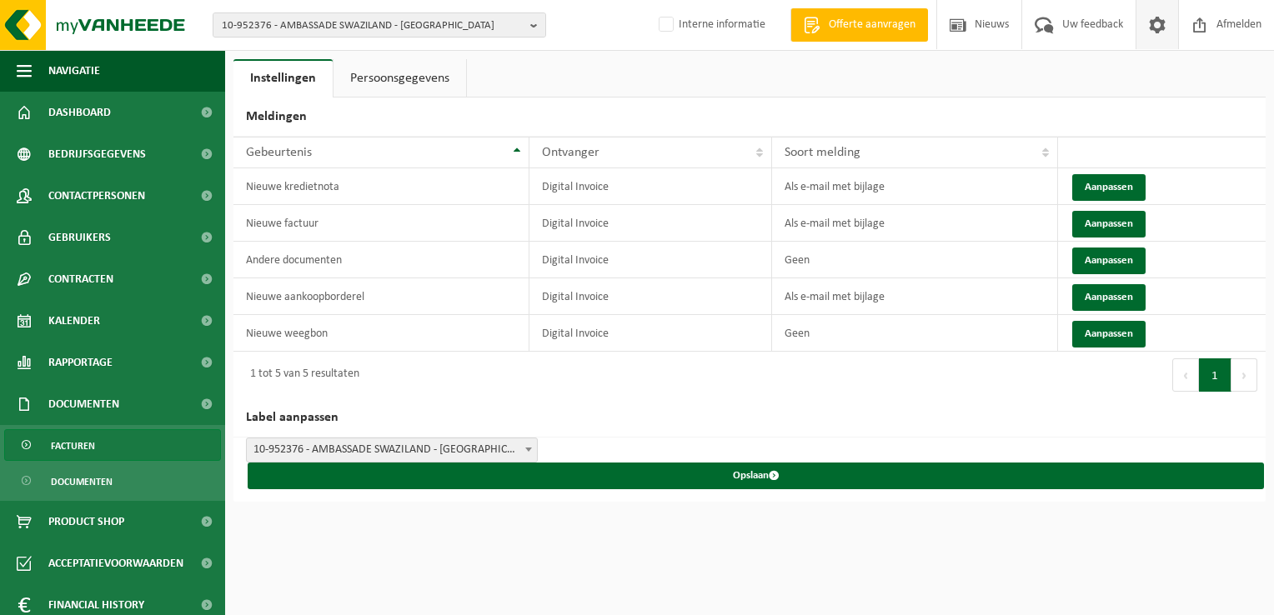
click at [103, 449] on link "Facturen" at bounding box center [112, 445] width 217 height 32
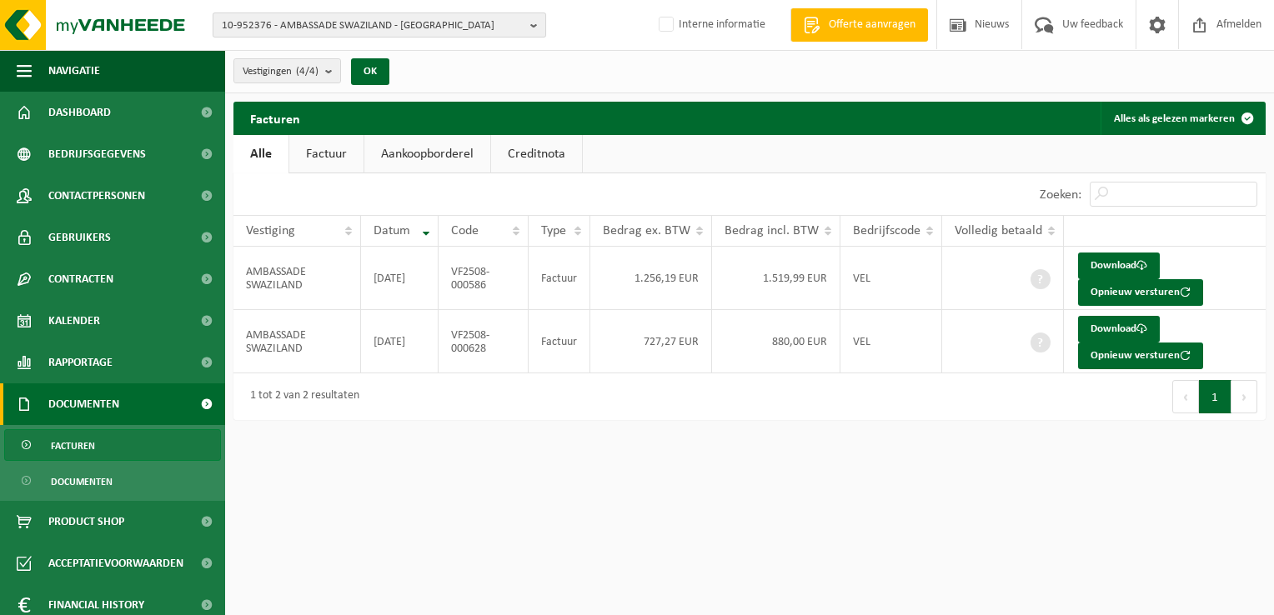
click at [267, 28] on span "10-952376 - AMBASSADE SWAZILAND - [GEOGRAPHIC_DATA]" at bounding box center [373, 25] width 302 height 25
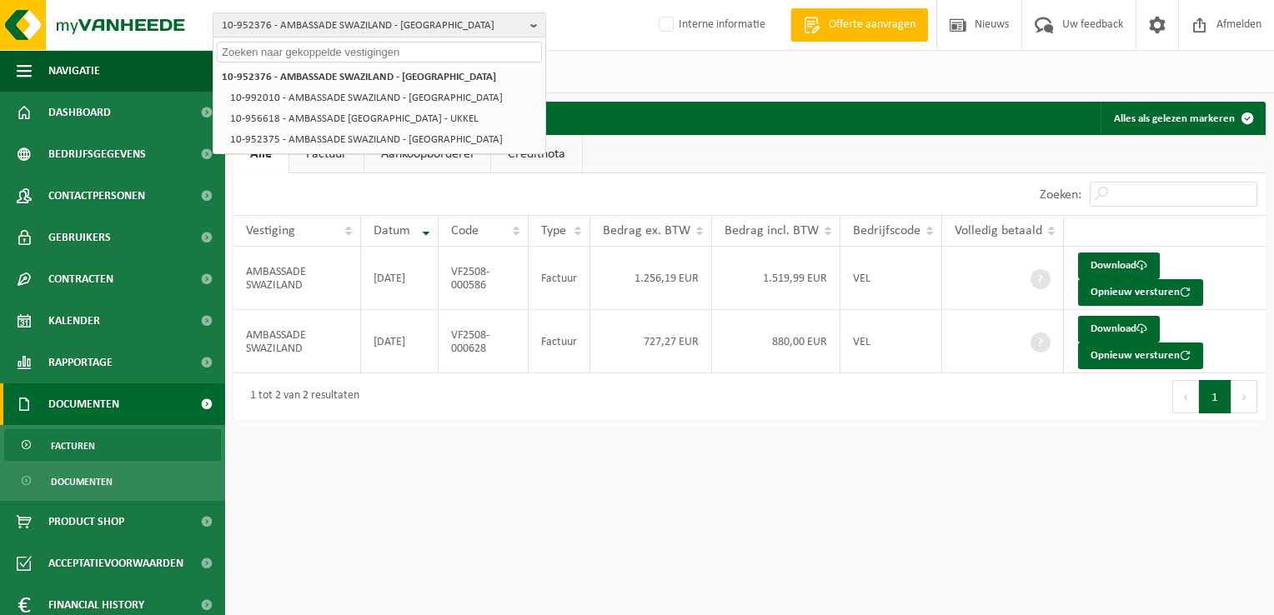
click at [439, 526] on html "10-952376 - AMBASSADE [GEOGRAPHIC_DATA] - [GEOGRAPHIC_DATA] 10-952376 - AMBASSA…" at bounding box center [637, 307] width 1274 height 615
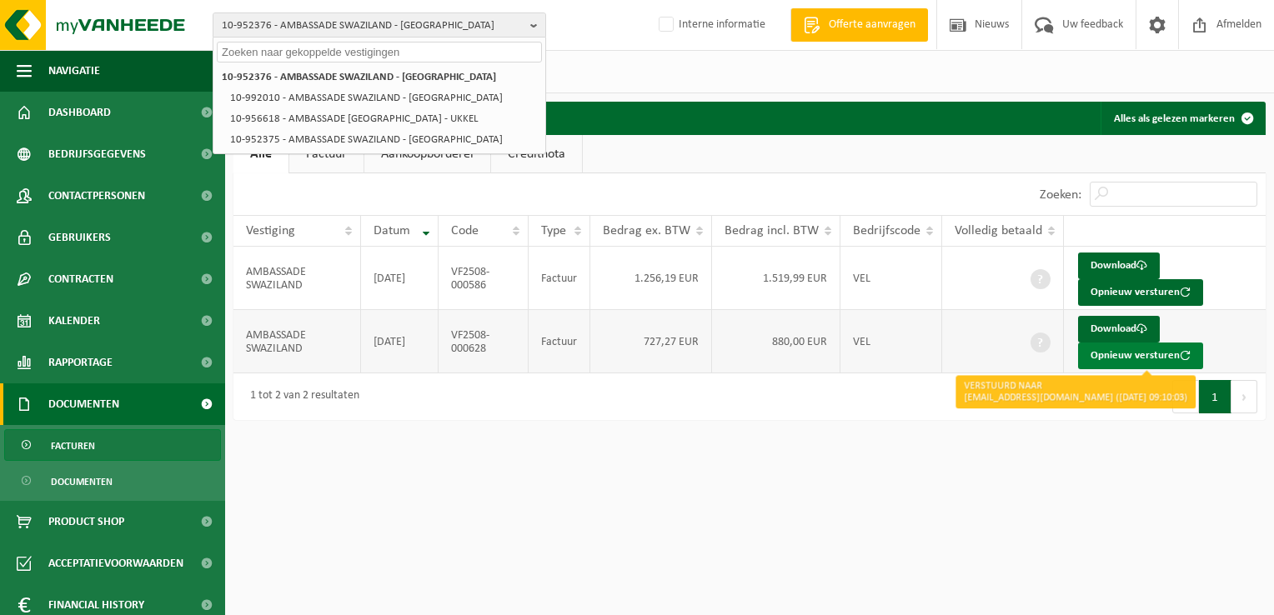
click at [1141, 365] on button "Opnieuw versturen" at bounding box center [1140, 356] width 125 height 27
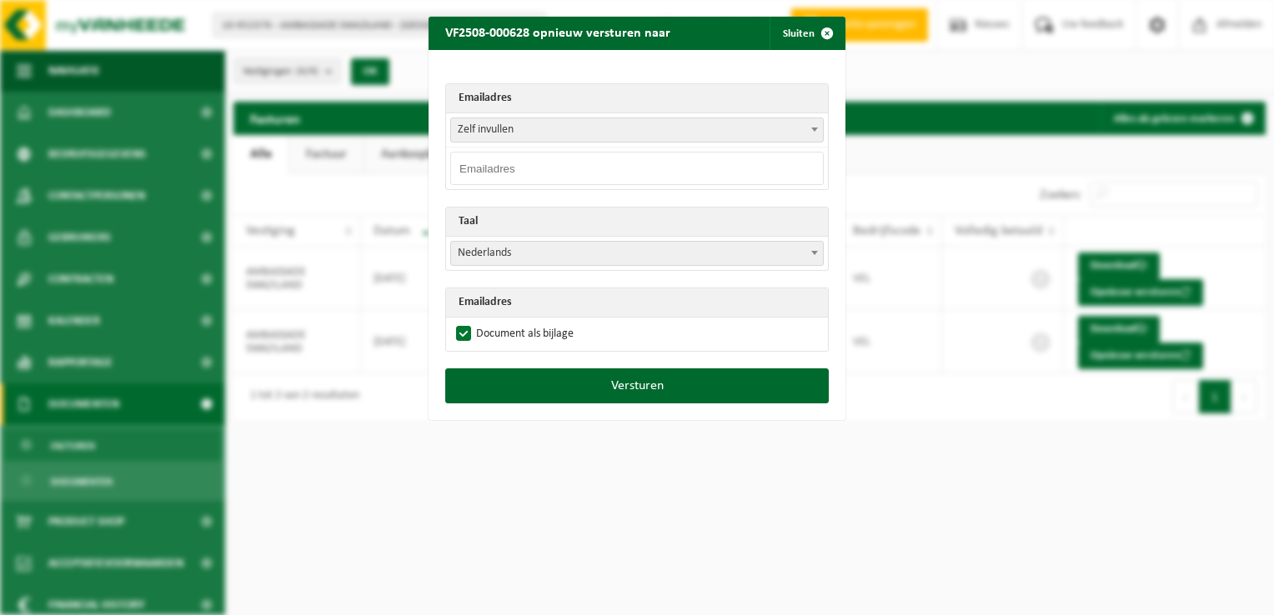
click at [521, 132] on span "Zelf invullen" at bounding box center [637, 129] width 372 height 23
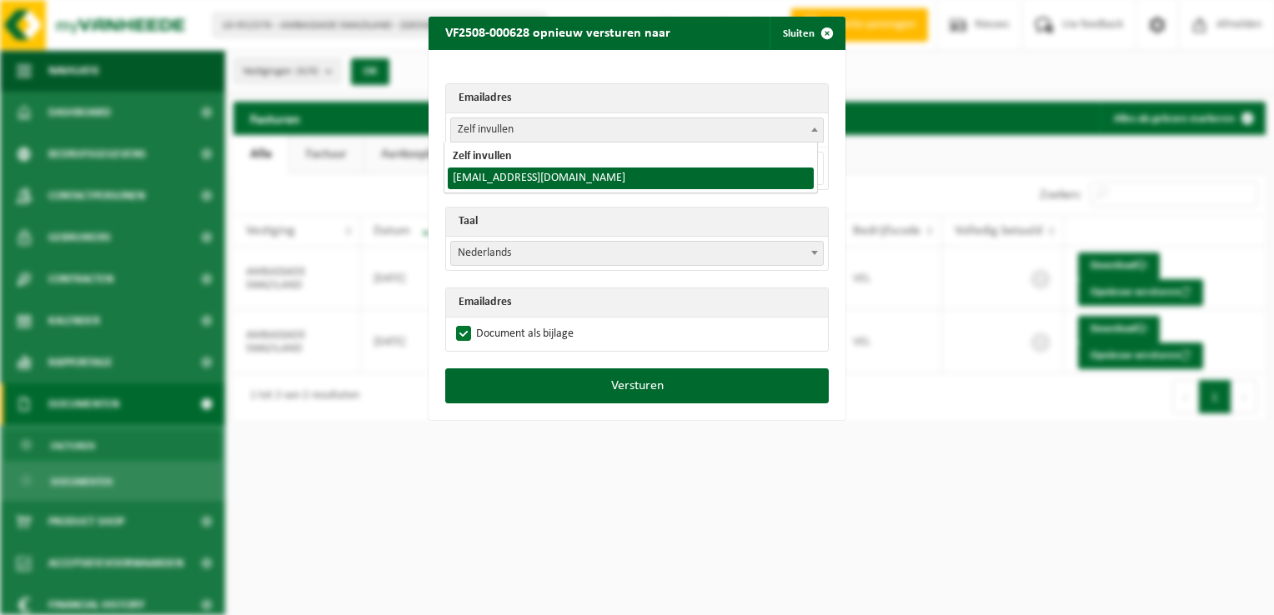
select select "[EMAIL_ADDRESS][DOMAIN_NAME]"
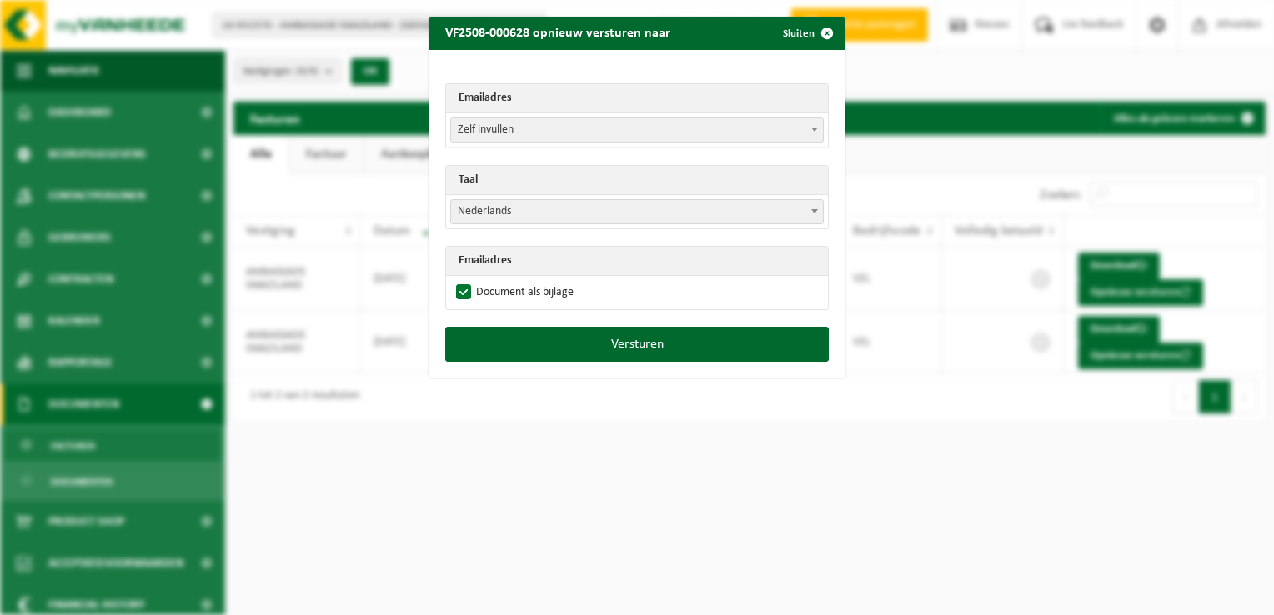
click at [480, 215] on span "Nederlands" at bounding box center [637, 211] width 372 height 23
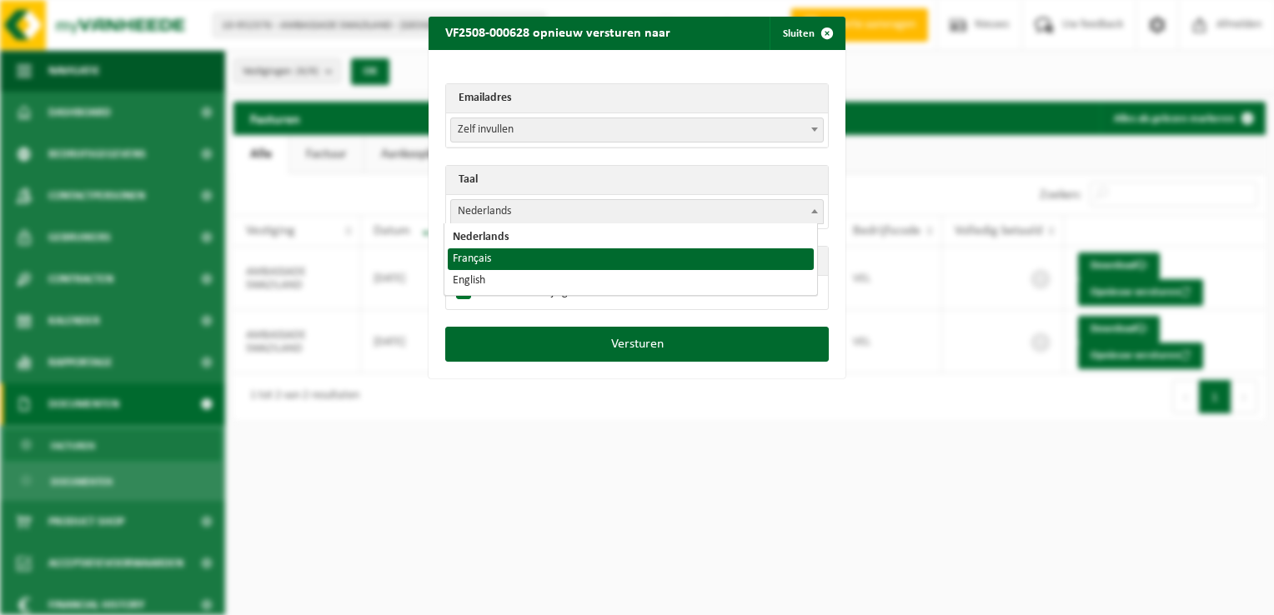
select select "fr"
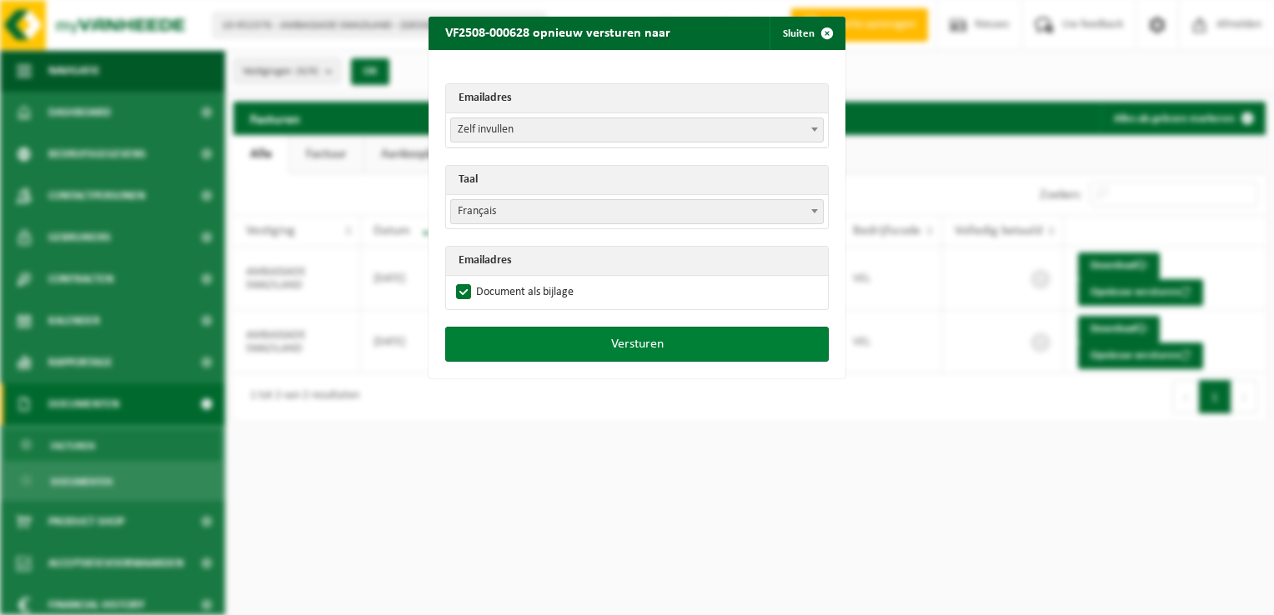
click at [590, 346] on button "Versturen" at bounding box center [637, 344] width 384 height 35
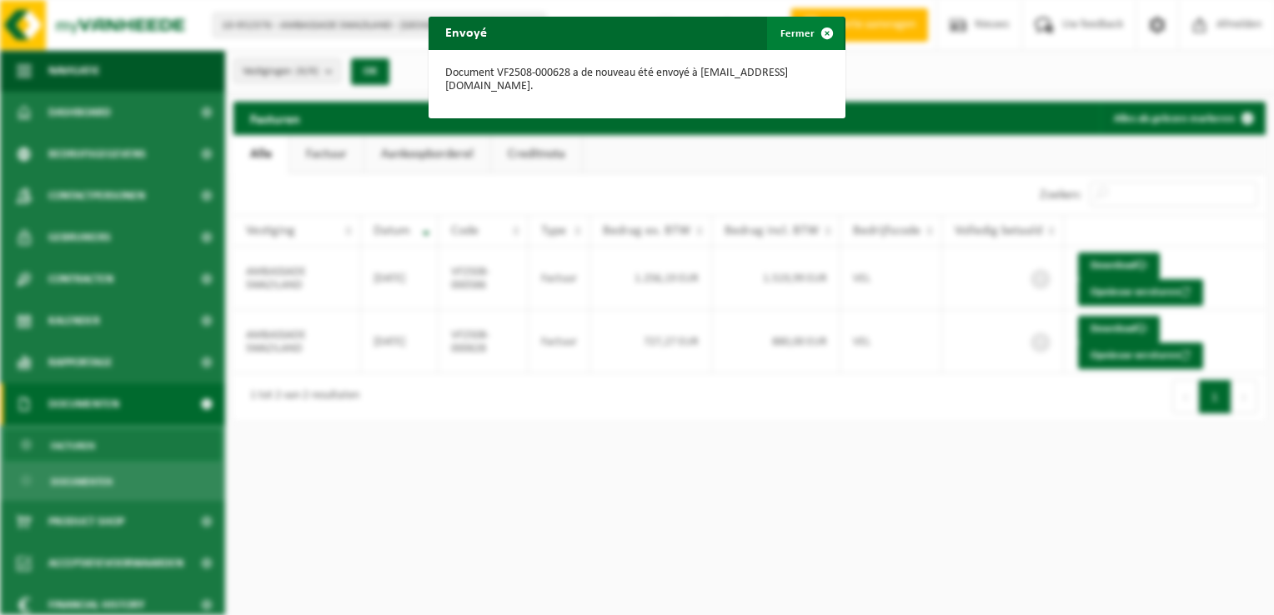
click at [821, 29] on span "button" at bounding box center [826, 33] width 33 height 33
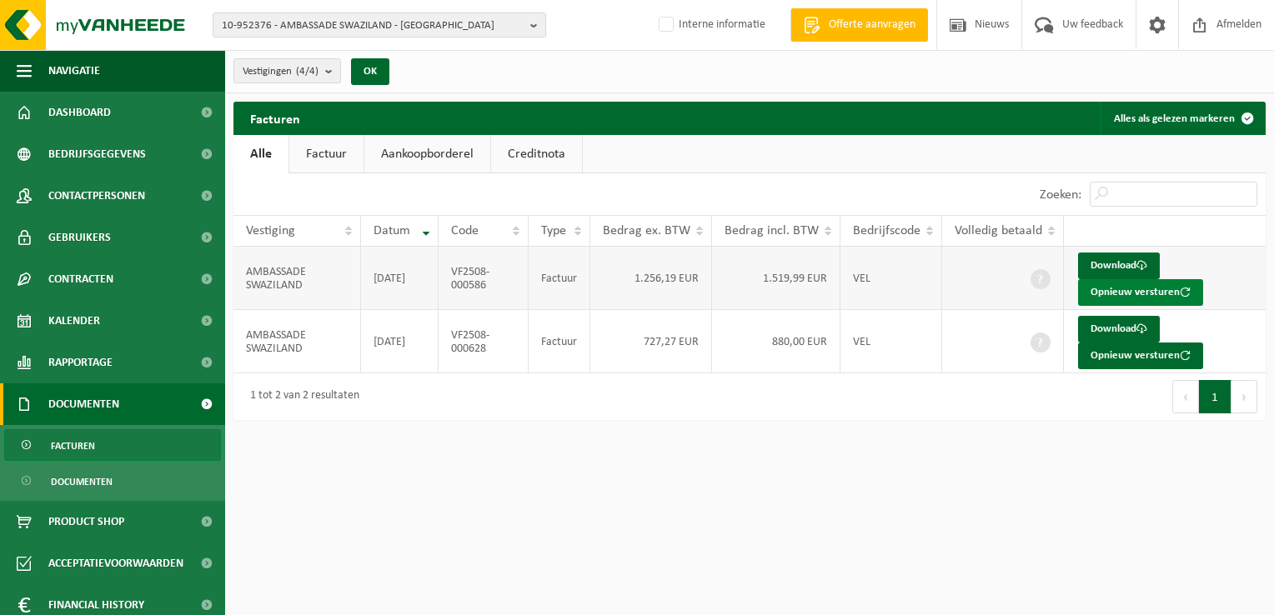
click at [1132, 288] on button "Opnieuw versturen" at bounding box center [1140, 292] width 125 height 27
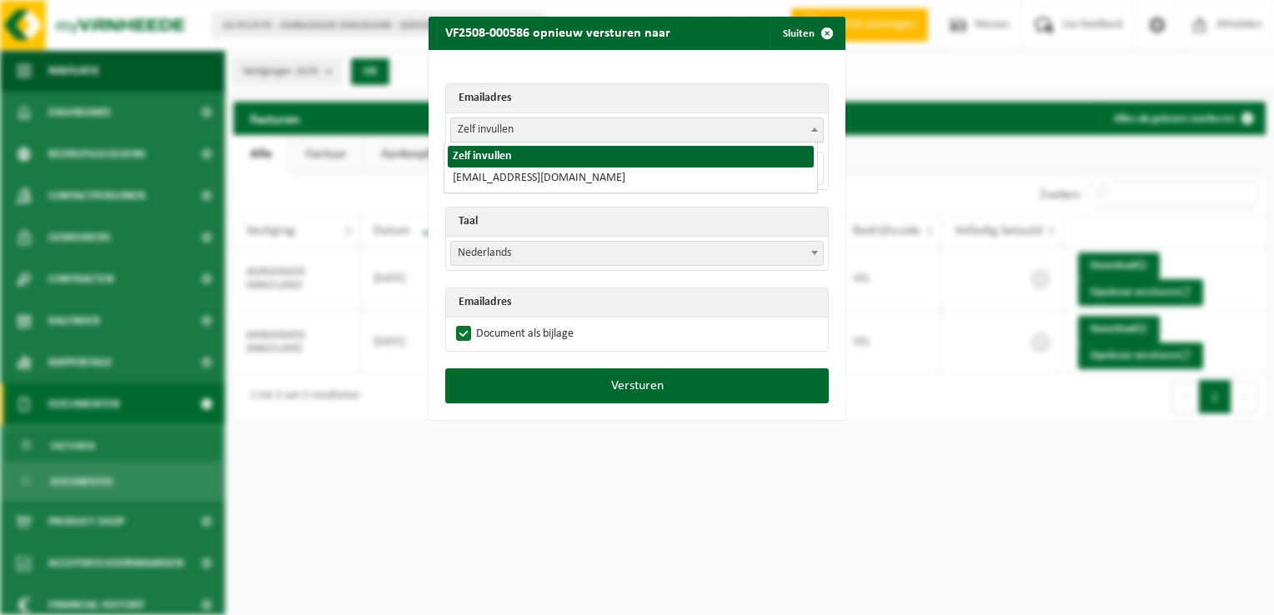
click at [480, 132] on span "Zelf invullen" at bounding box center [637, 129] width 372 height 23
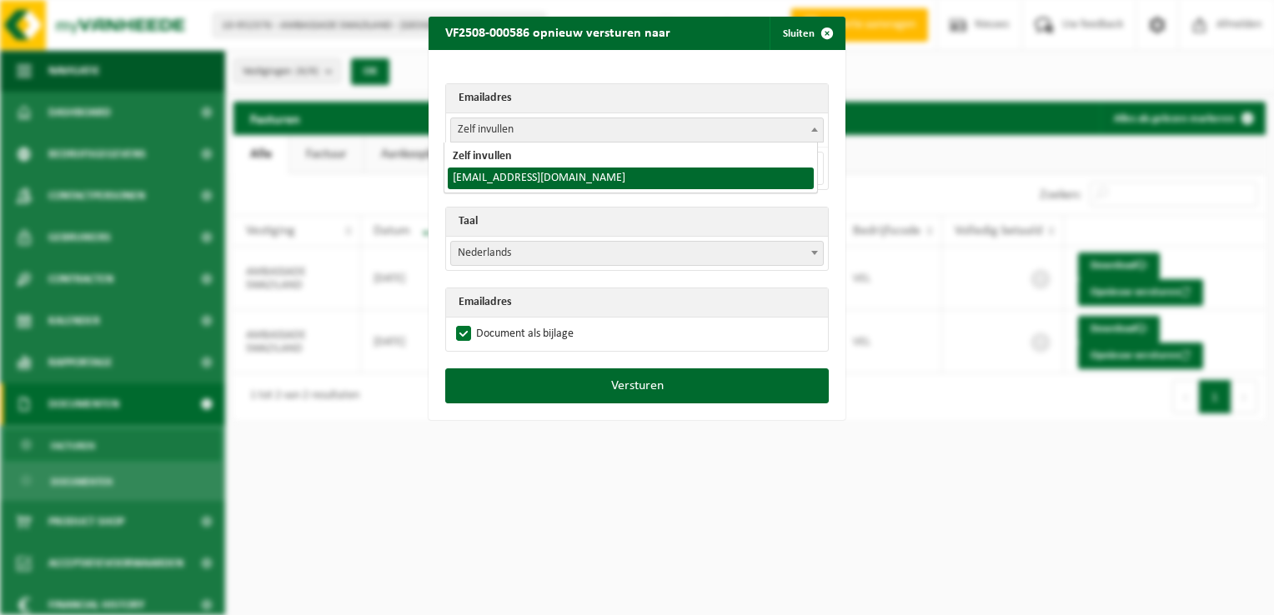
drag, startPoint x: 504, startPoint y: 177, endPoint x: 509, endPoint y: 190, distance: 14.2
select select "[EMAIL_ADDRESS][DOMAIN_NAME]"
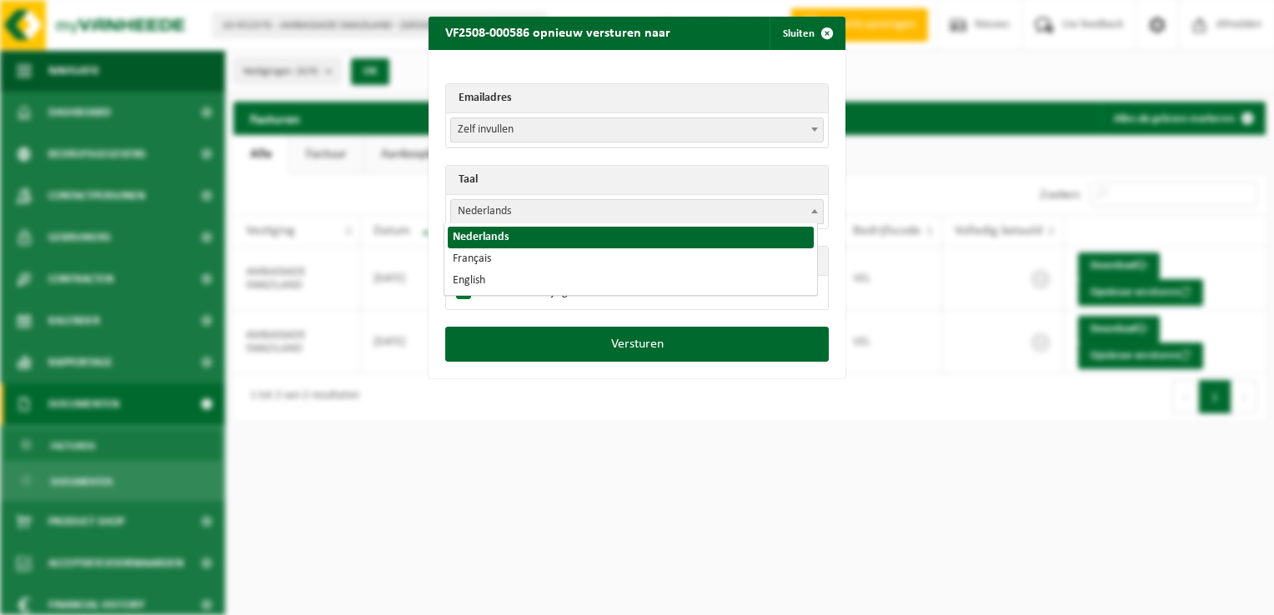
click at [480, 209] on span "Nederlands" at bounding box center [637, 211] width 372 height 23
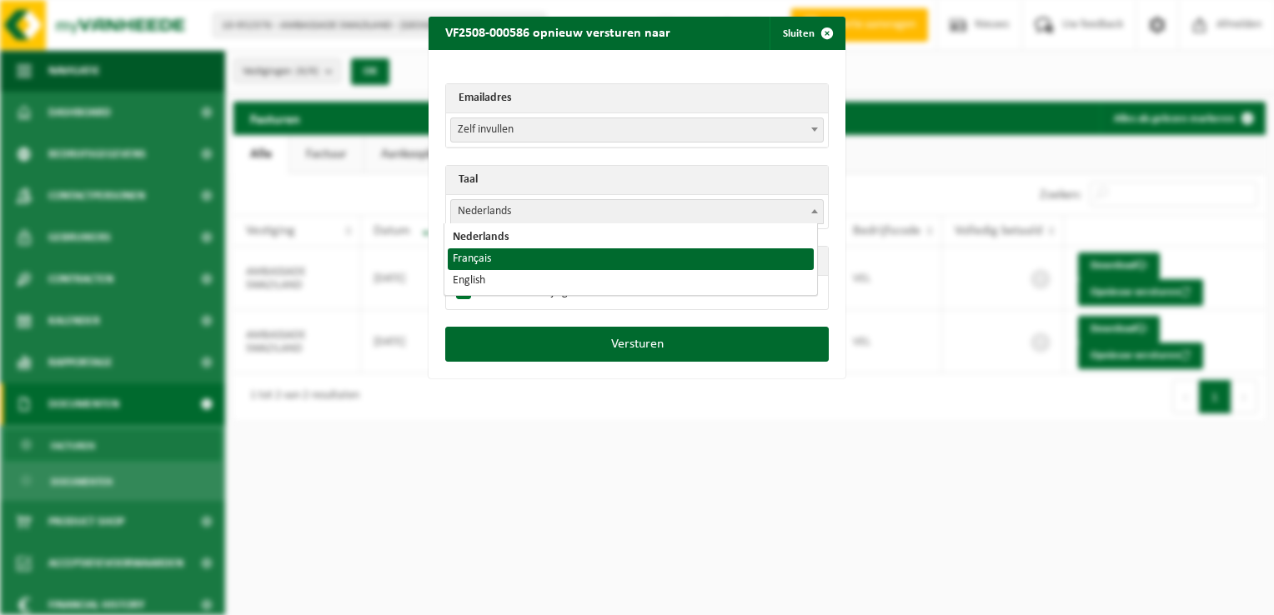
select select "fr"
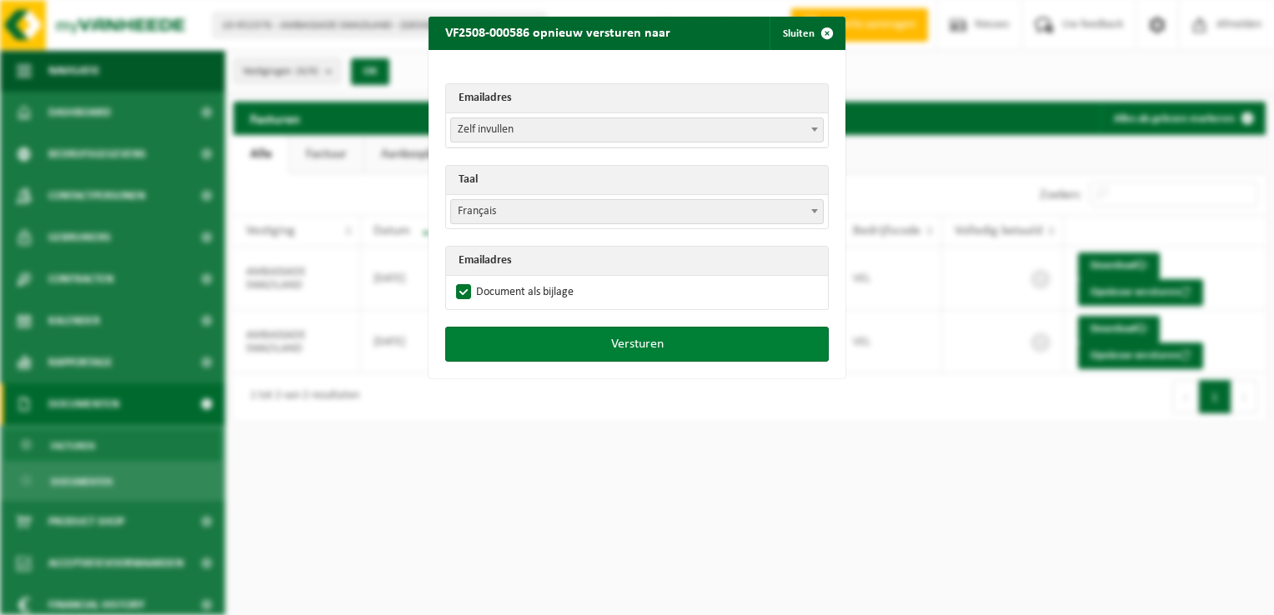
click at [680, 343] on button "Versturen" at bounding box center [637, 344] width 384 height 35
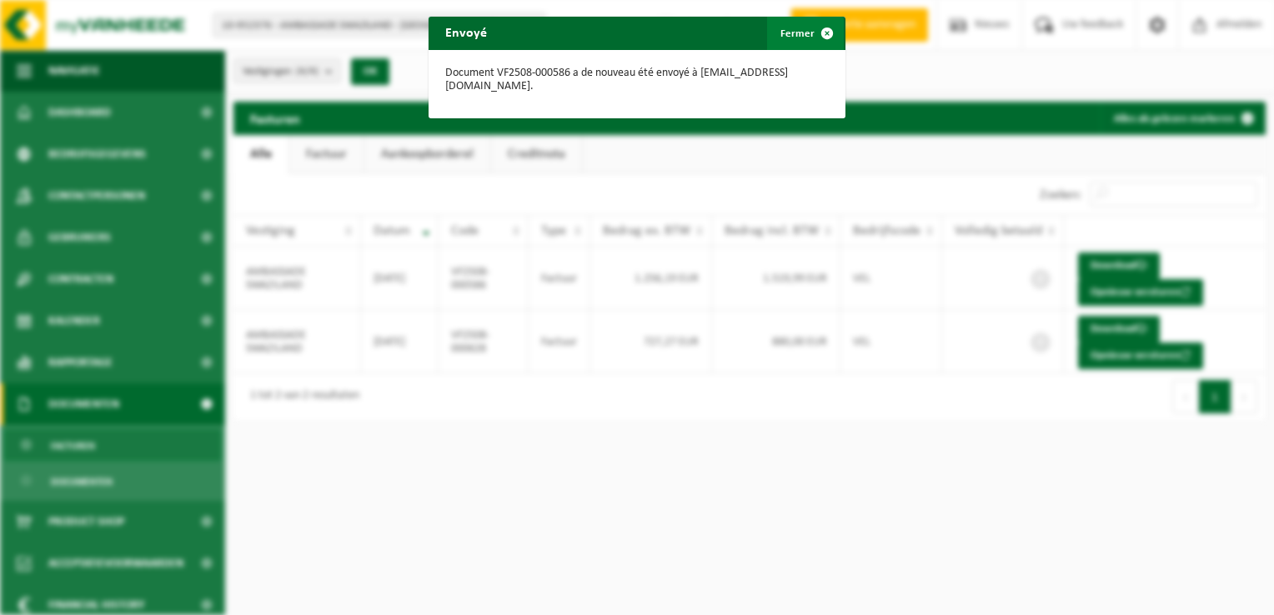
click at [821, 33] on span "button" at bounding box center [826, 33] width 33 height 33
